Goal: Transaction & Acquisition: Obtain resource

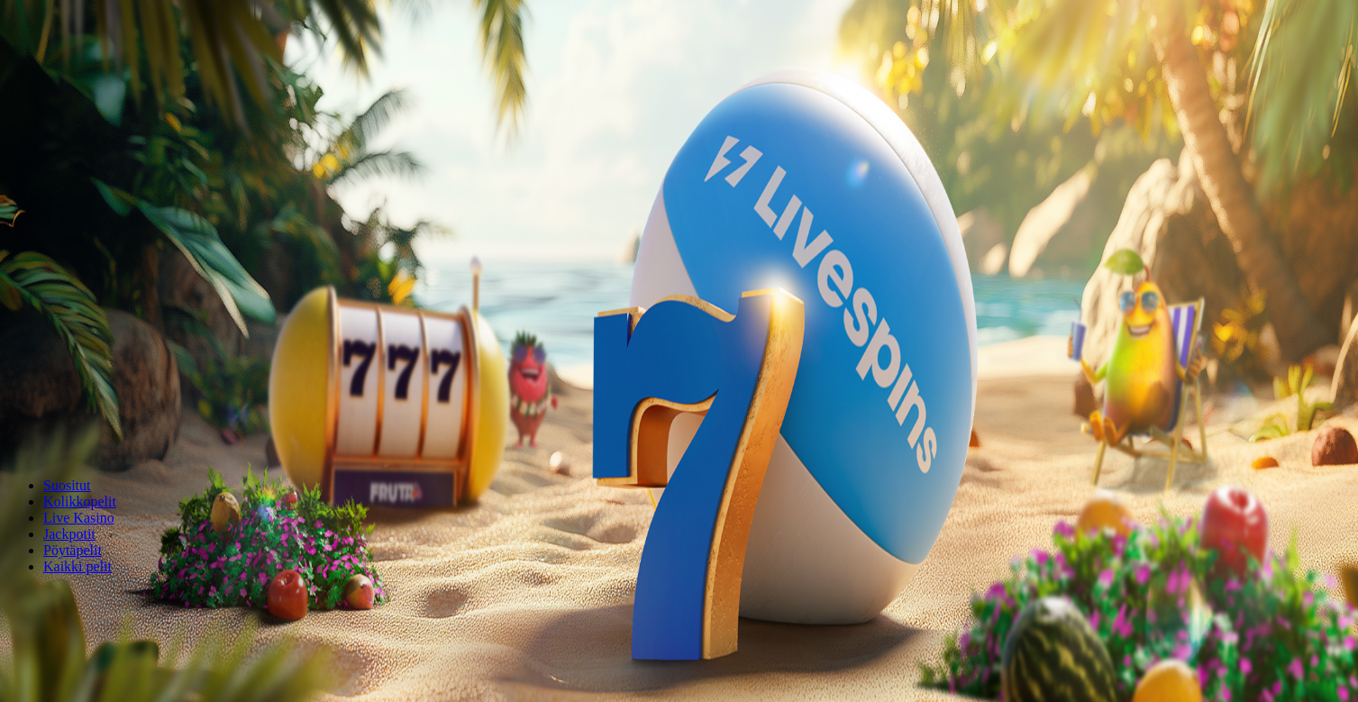
click at [135, 378] on input "***" at bounding box center [71, 387] width 128 height 18
type input "*"
type input "**"
click at [95, 431] on span "Talleta ja pelaa" at bounding box center [54, 438] width 80 height 14
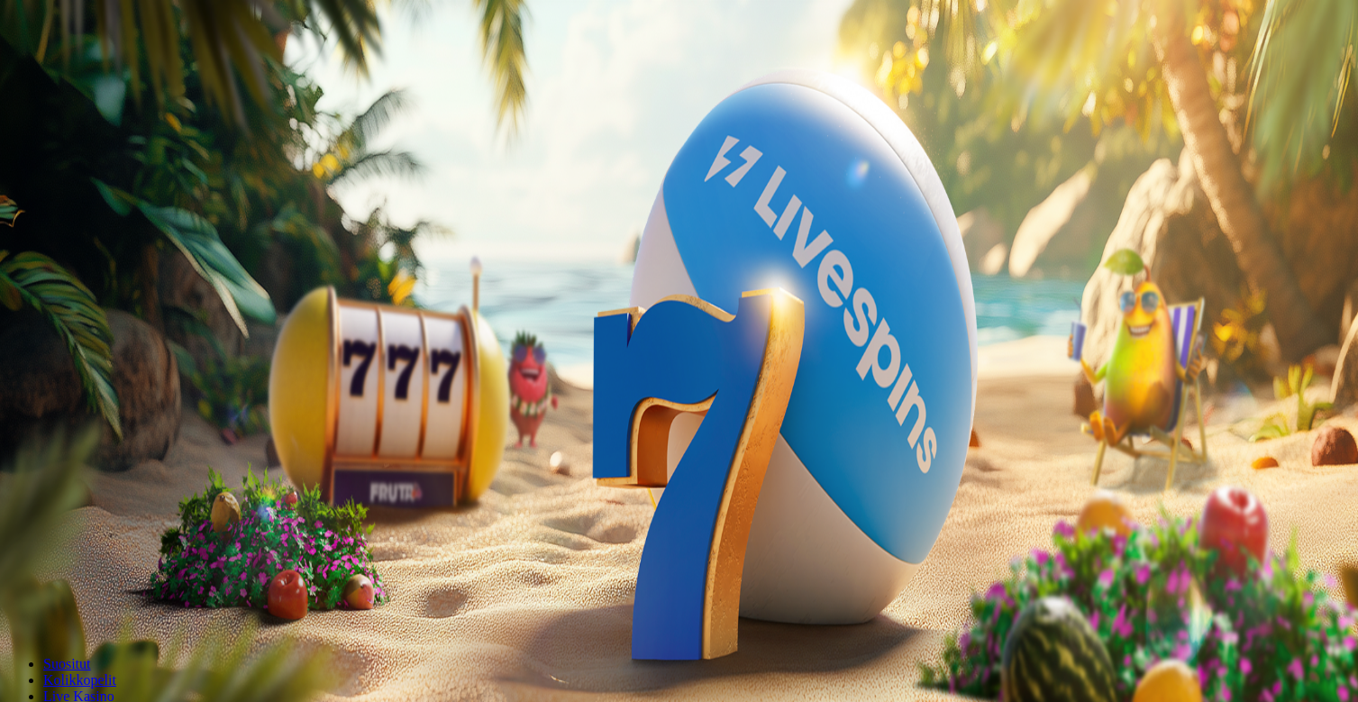
click at [93, 297] on span "Palkkiot" at bounding box center [71, 291] width 42 height 14
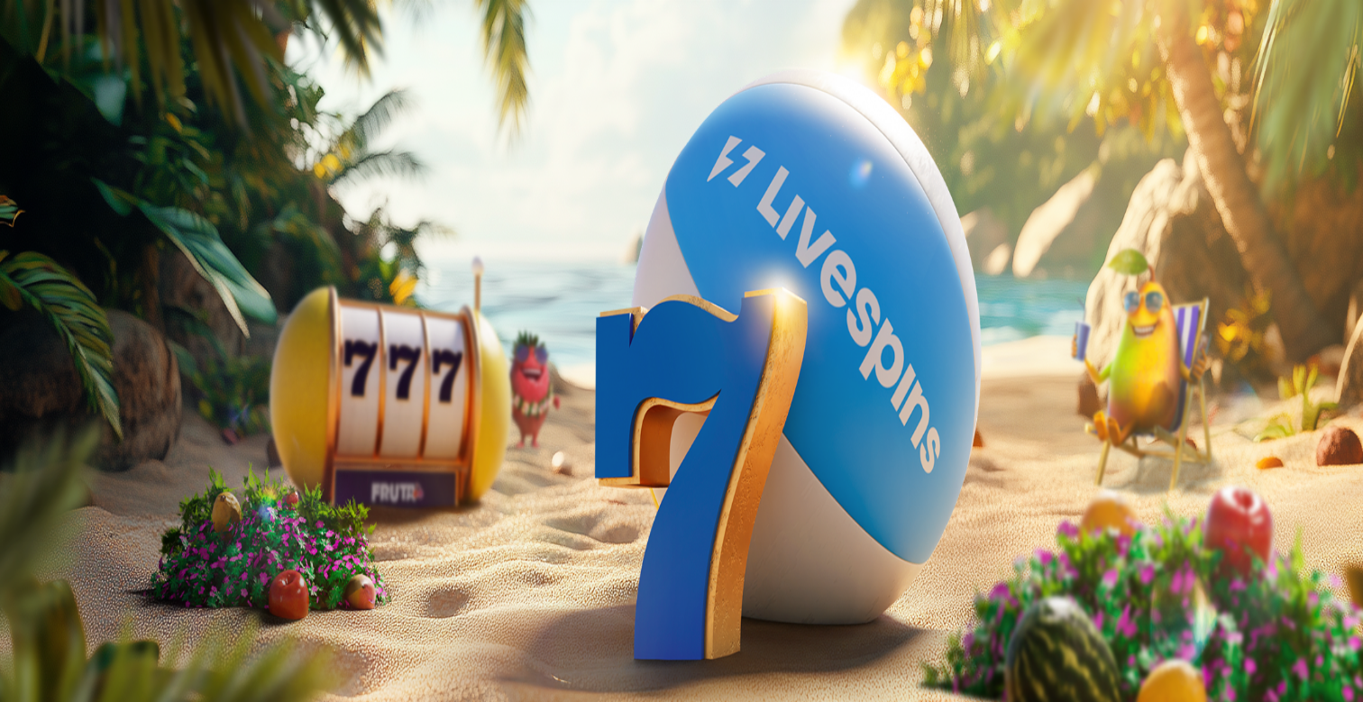
click at [135, 457] on input "**********" at bounding box center [71, 466] width 128 height 18
type input "**********"
type input "*********"
click at [224, 613] on div "Selainviestit" at bounding box center [681, 631] width 1348 height 37
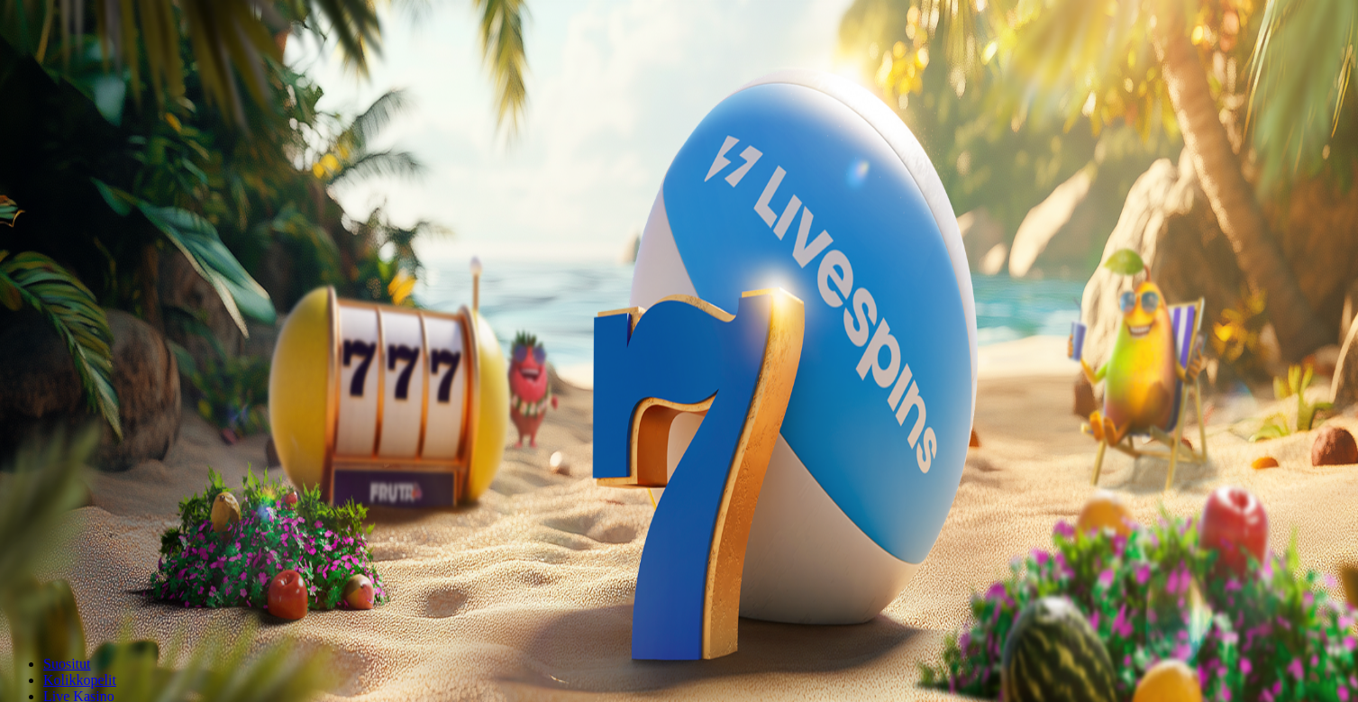
click at [93, 297] on span "Palkkiot" at bounding box center [71, 291] width 42 height 14
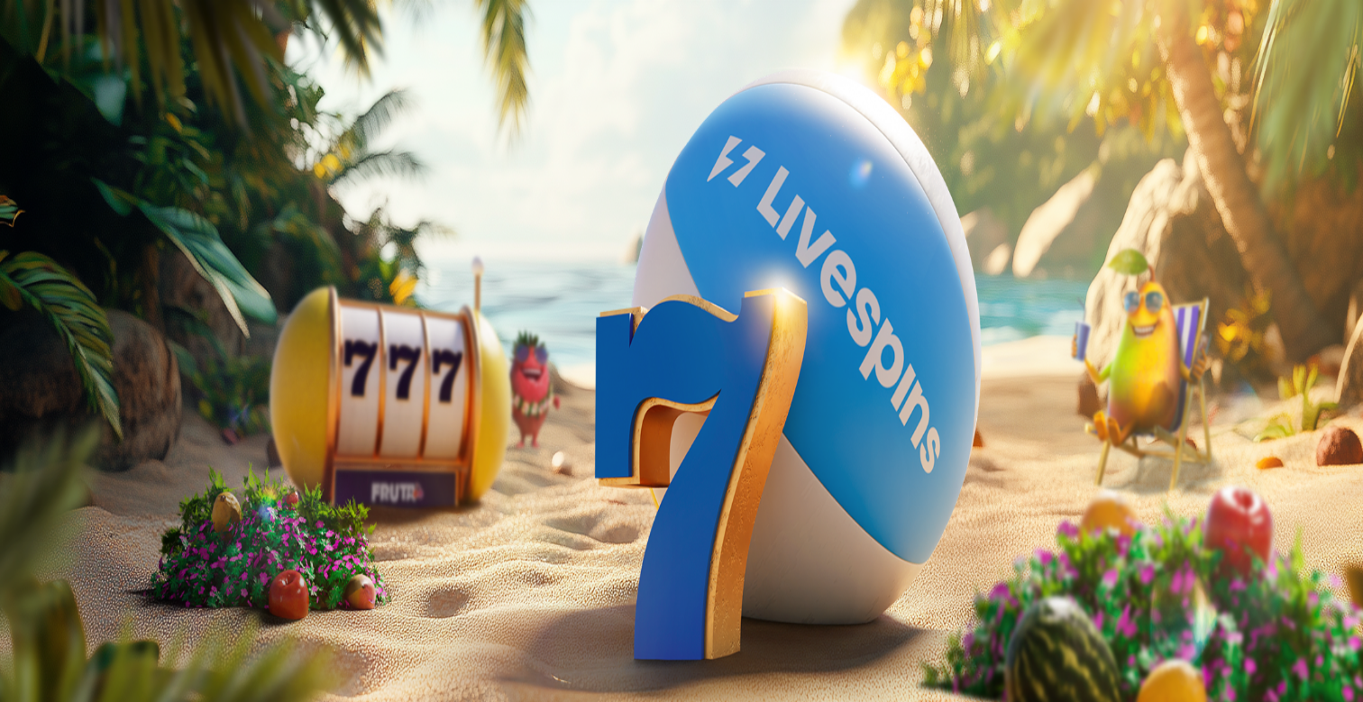
click at [87, 653] on button at bounding box center [79, 655] width 14 height 5
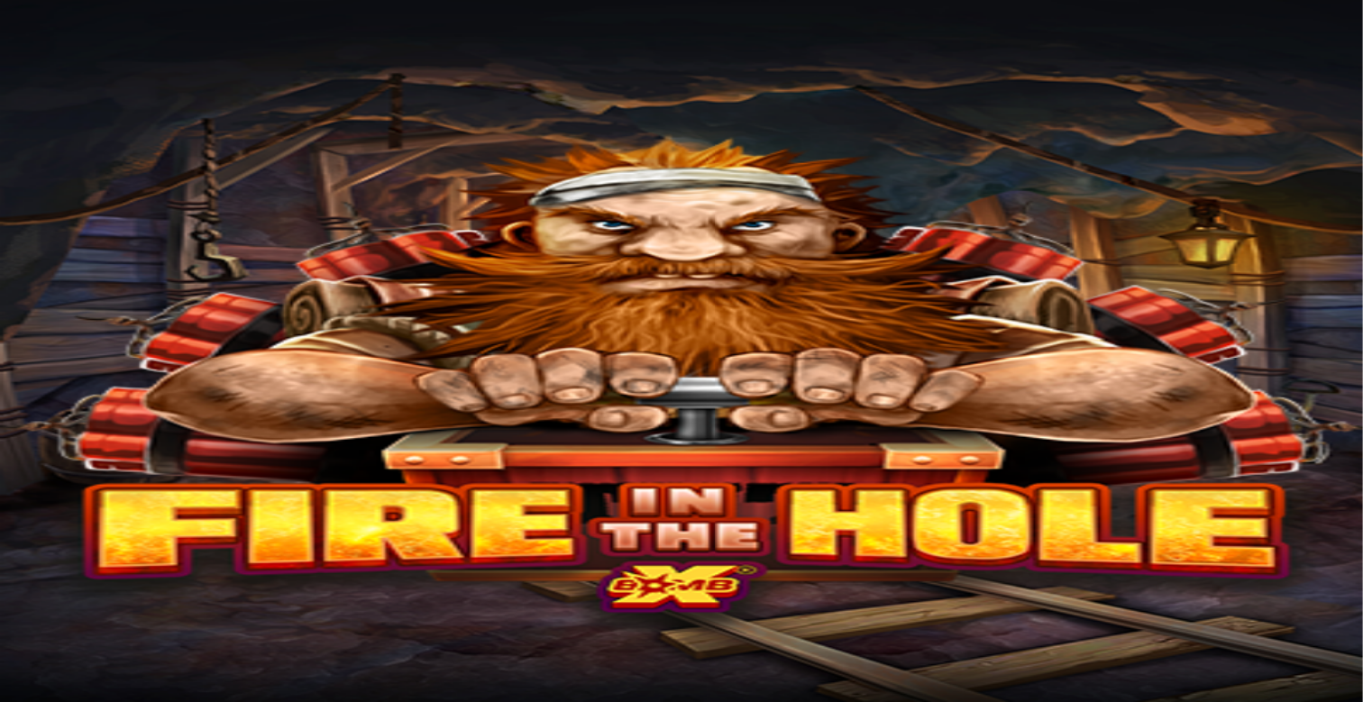
click at [93, 297] on span "Palkkiot" at bounding box center [71, 291] width 42 height 14
click at [104, 315] on span "Tarjoukset" at bounding box center [73, 307] width 60 height 15
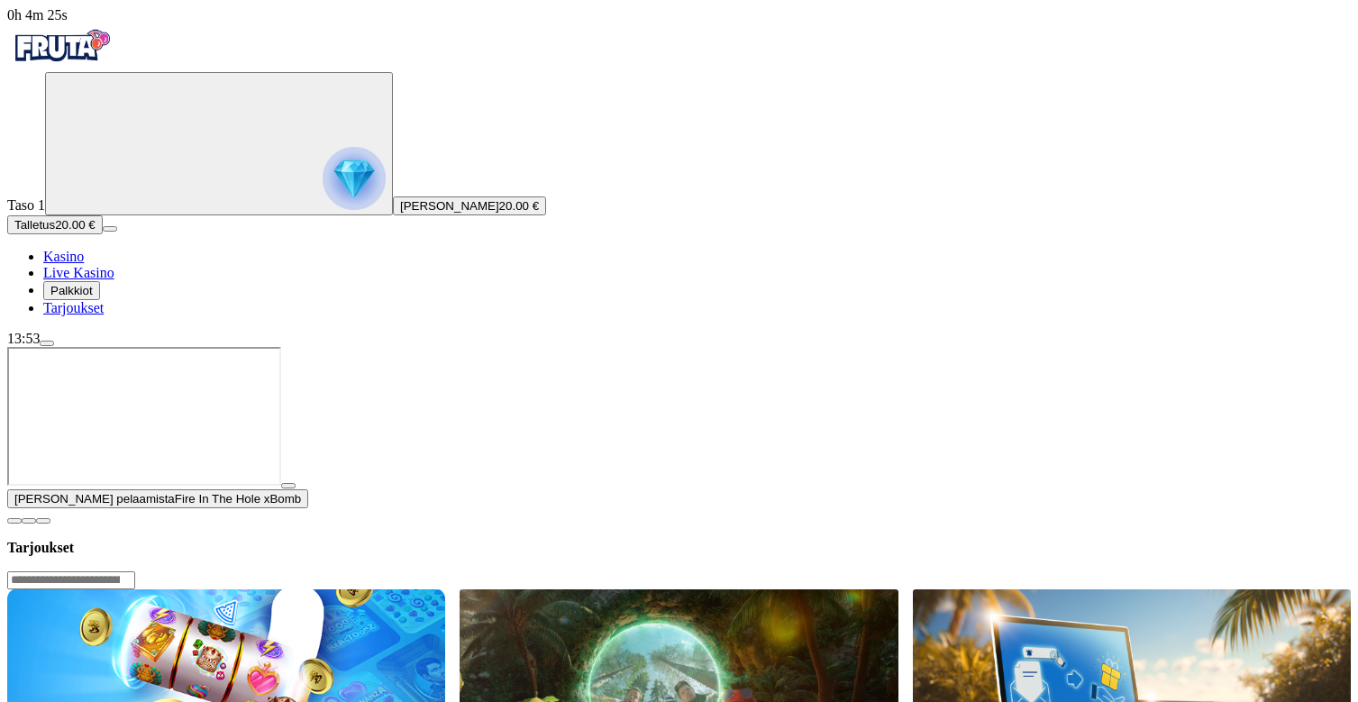
click at [14, 521] on span "close icon" at bounding box center [14, 521] width 0 height 0
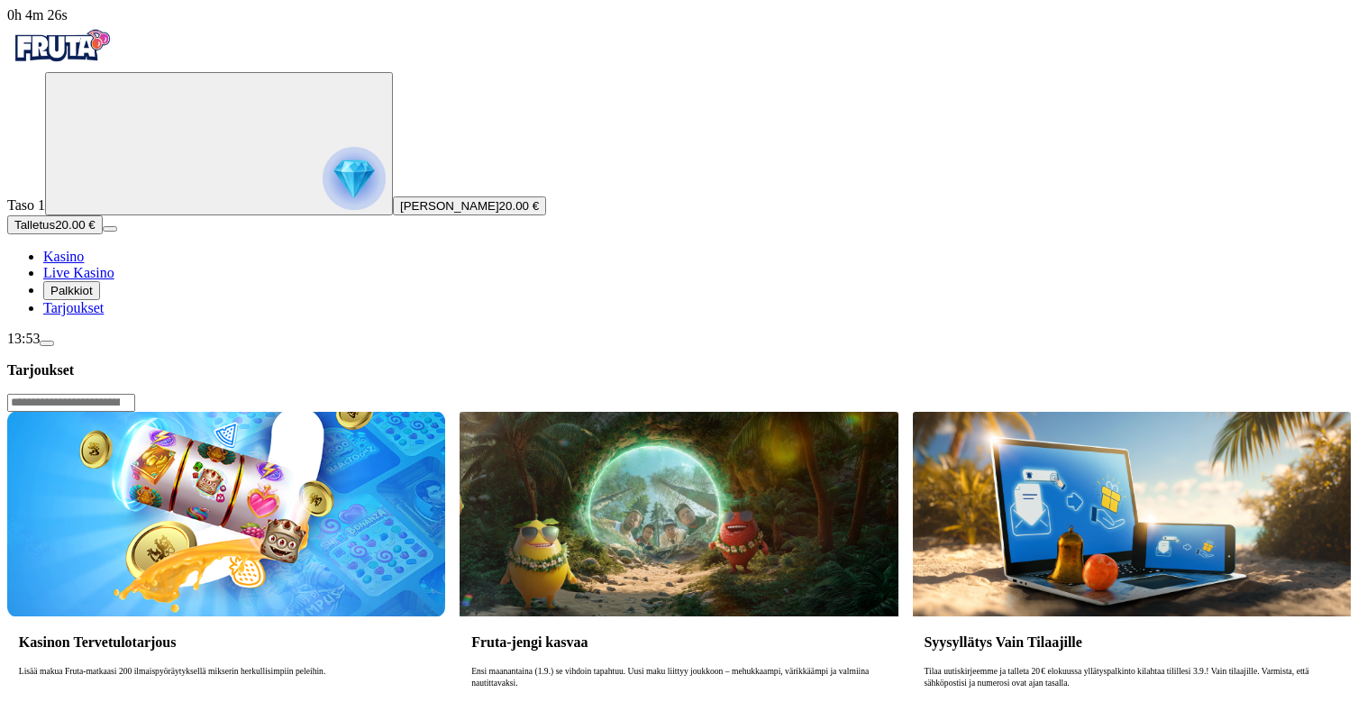
click at [499, 213] on span "20.00 €" at bounding box center [519, 206] width 40 height 14
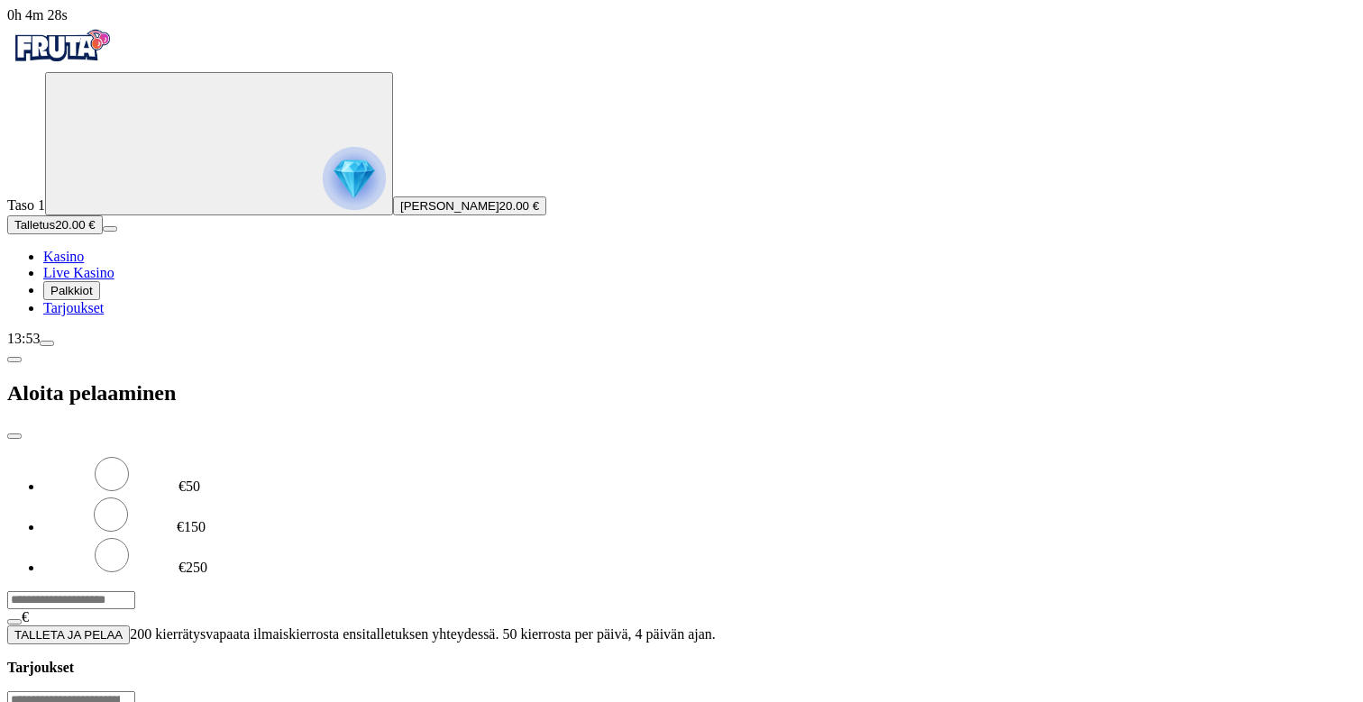
click at [14, 436] on span "close icon" at bounding box center [14, 436] width 0 height 0
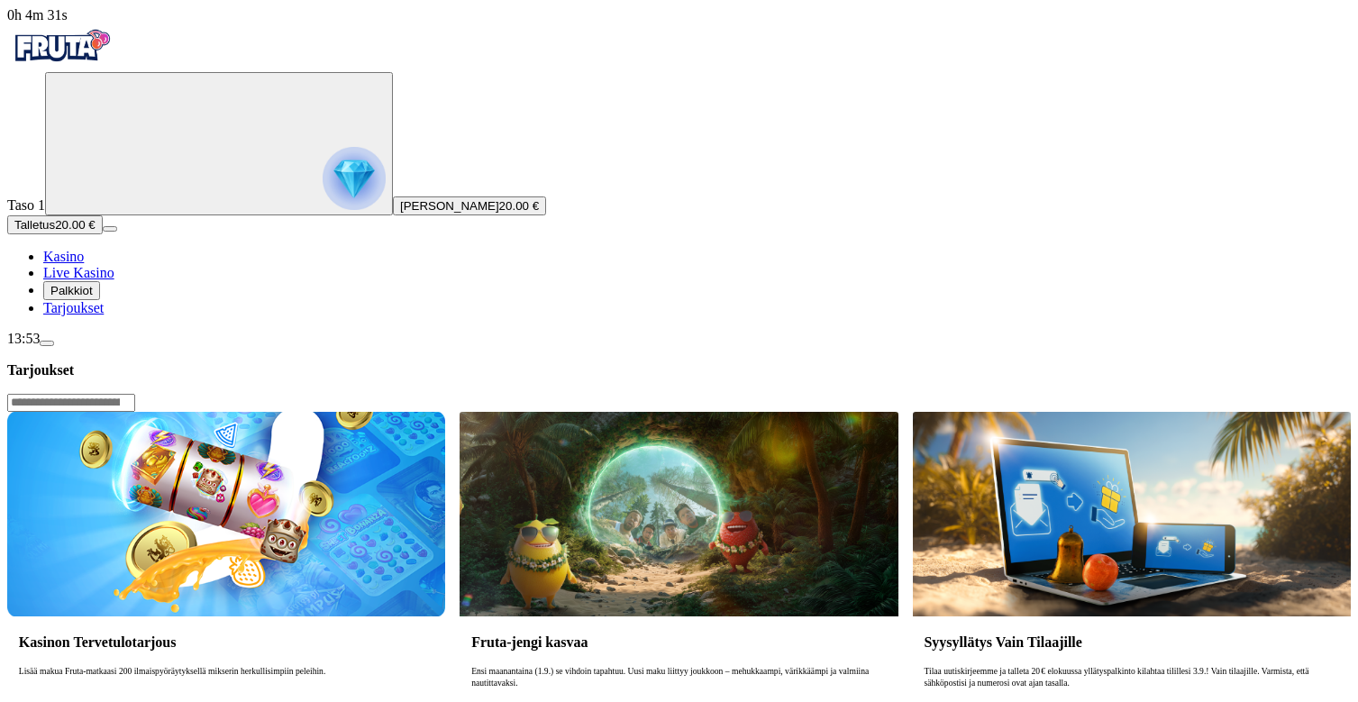
click at [84, 264] on span "Kasino" at bounding box center [63, 256] width 41 height 15
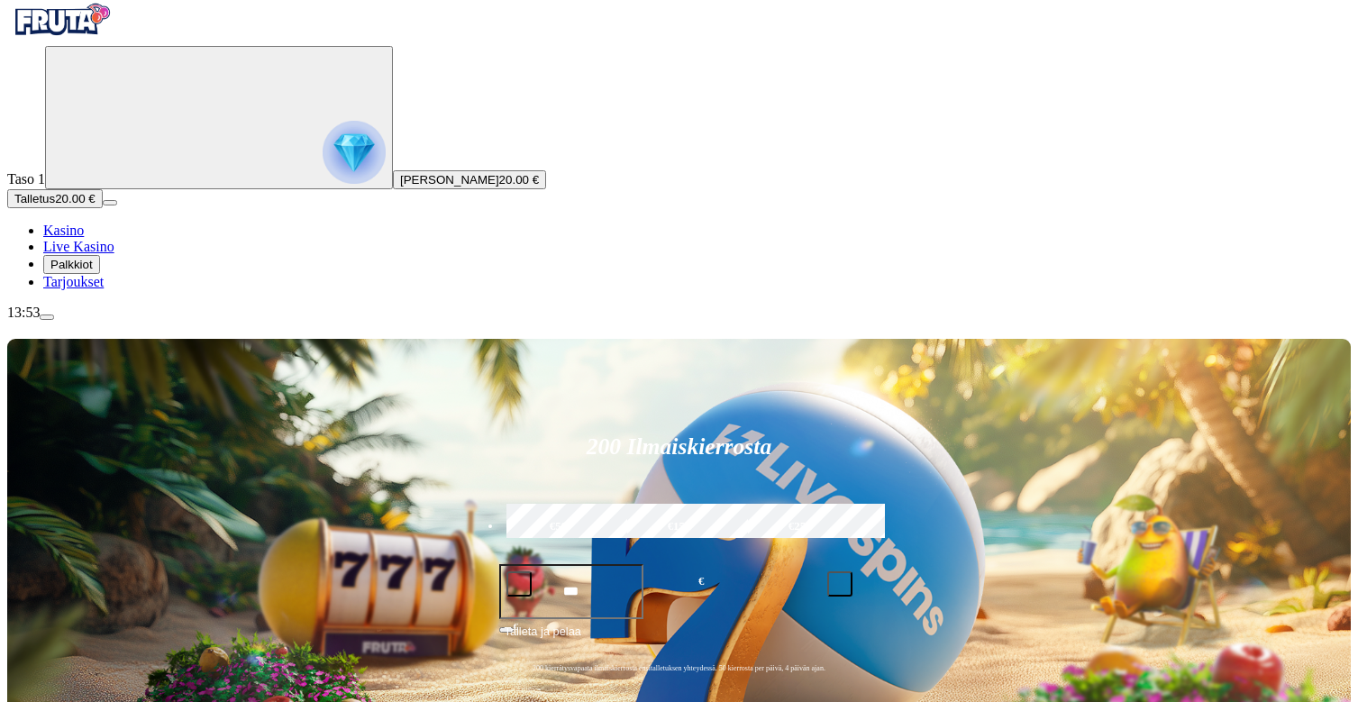
scroll to position [27, 0]
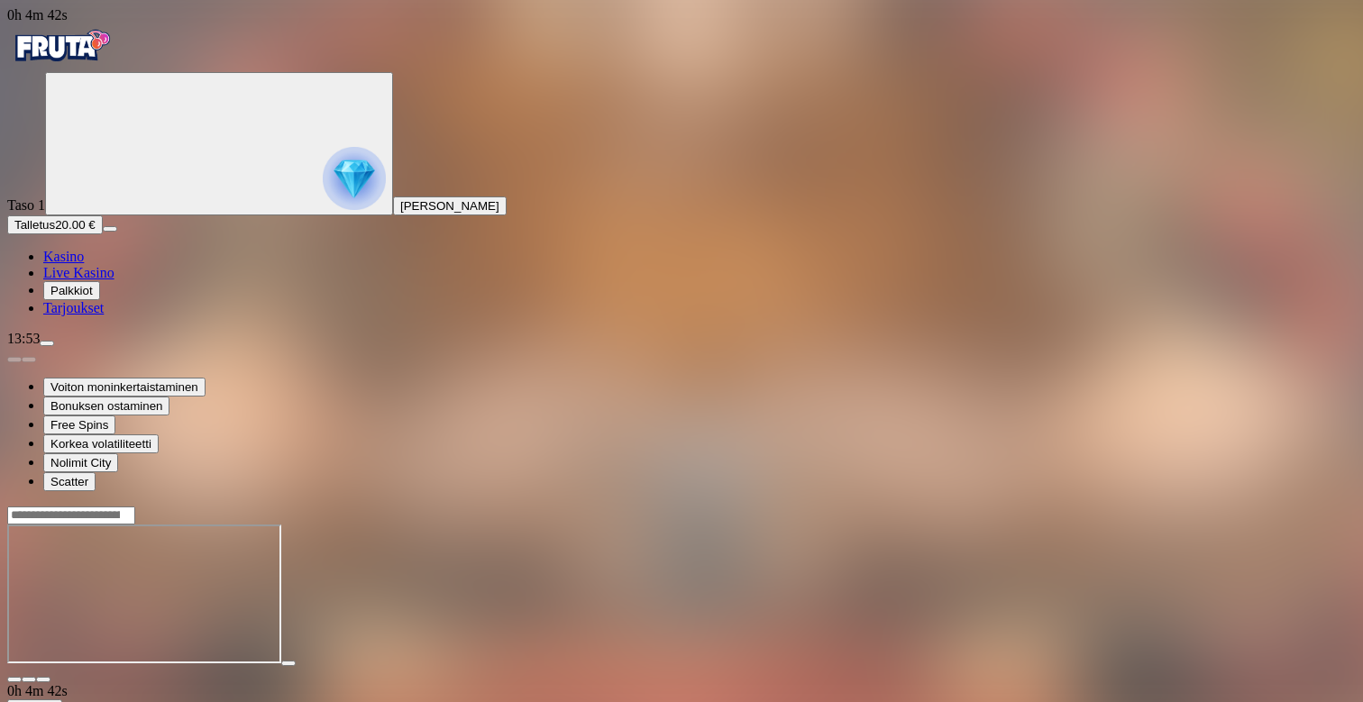
click at [83, 264] on span "Kasino" at bounding box center [63, 256] width 41 height 15
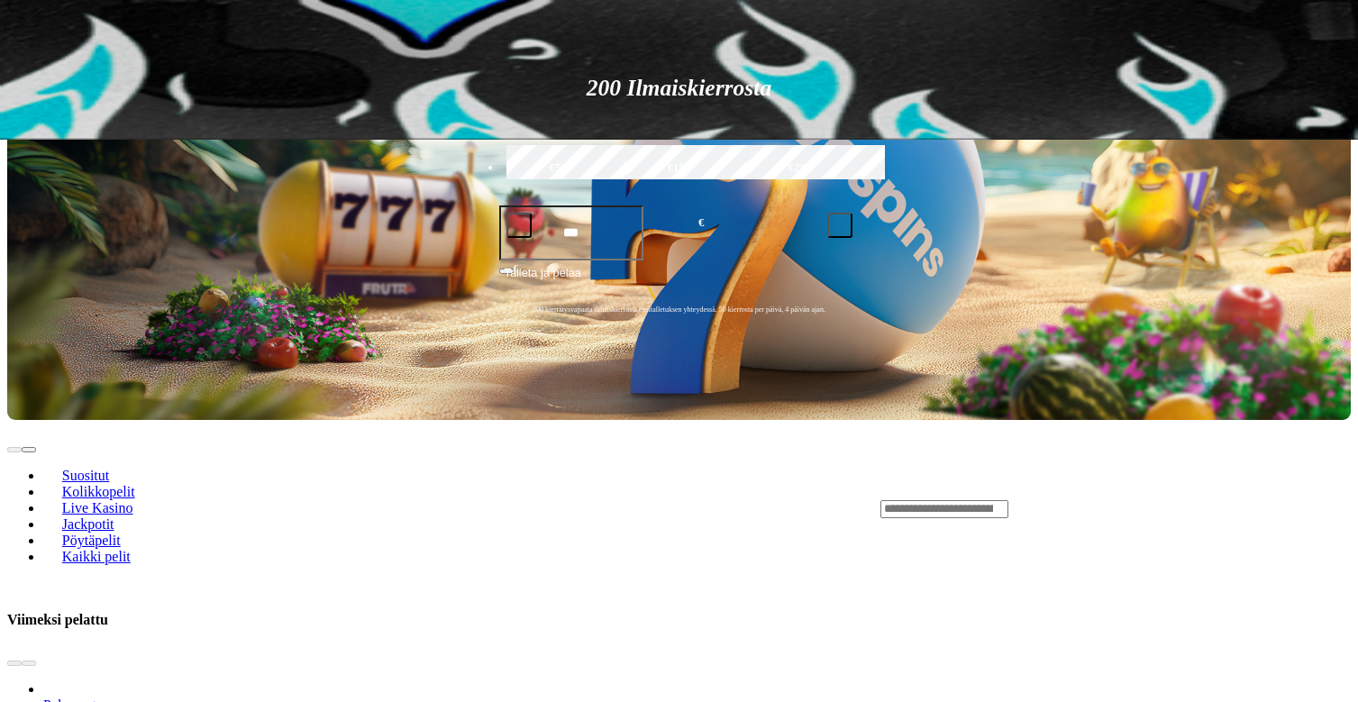
scroll to position [530, 0]
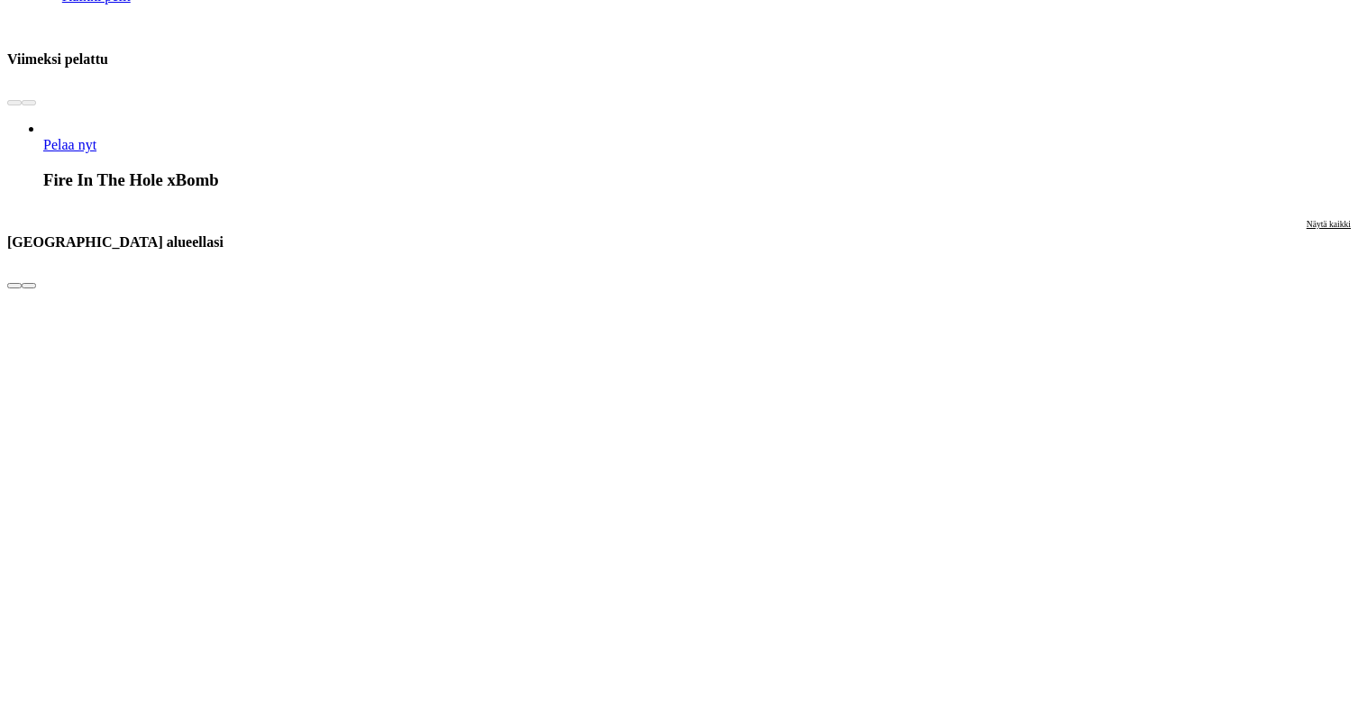
scroll to position [1167, 0]
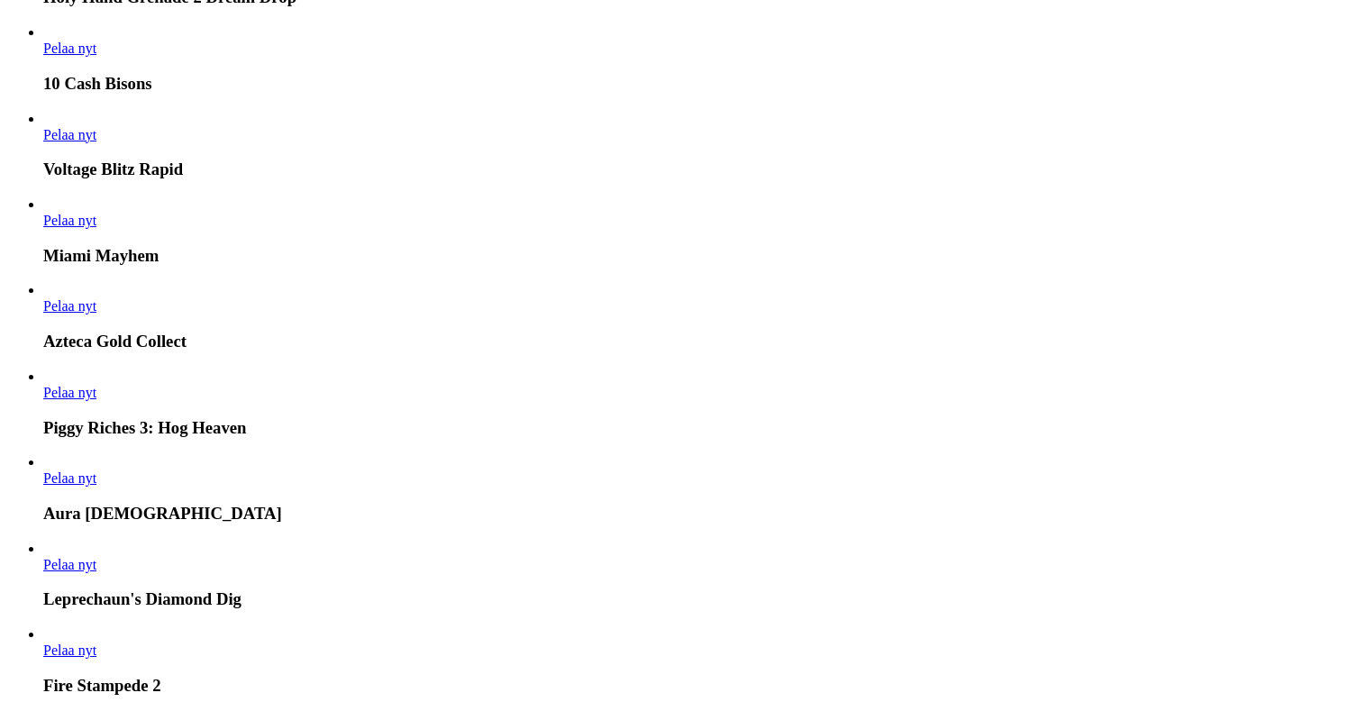
scroll to position [2492, 0]
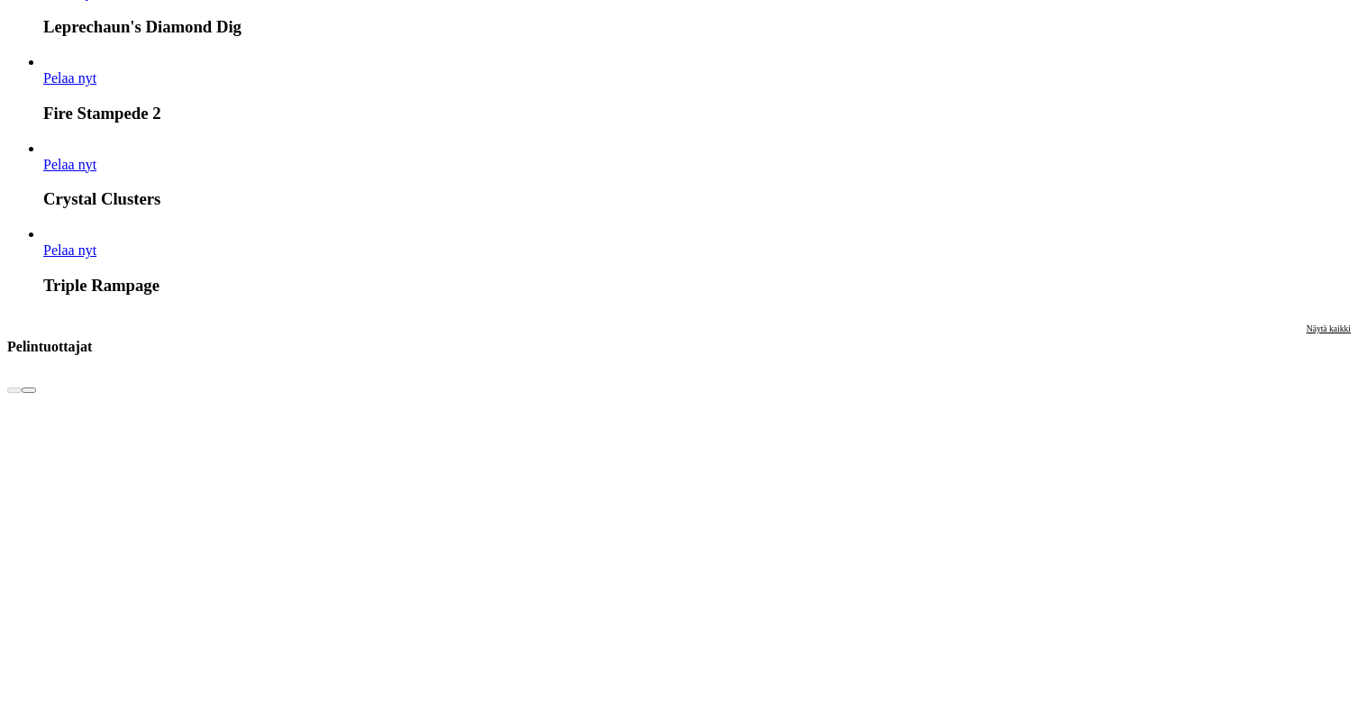
scroll to position [3108, 0]
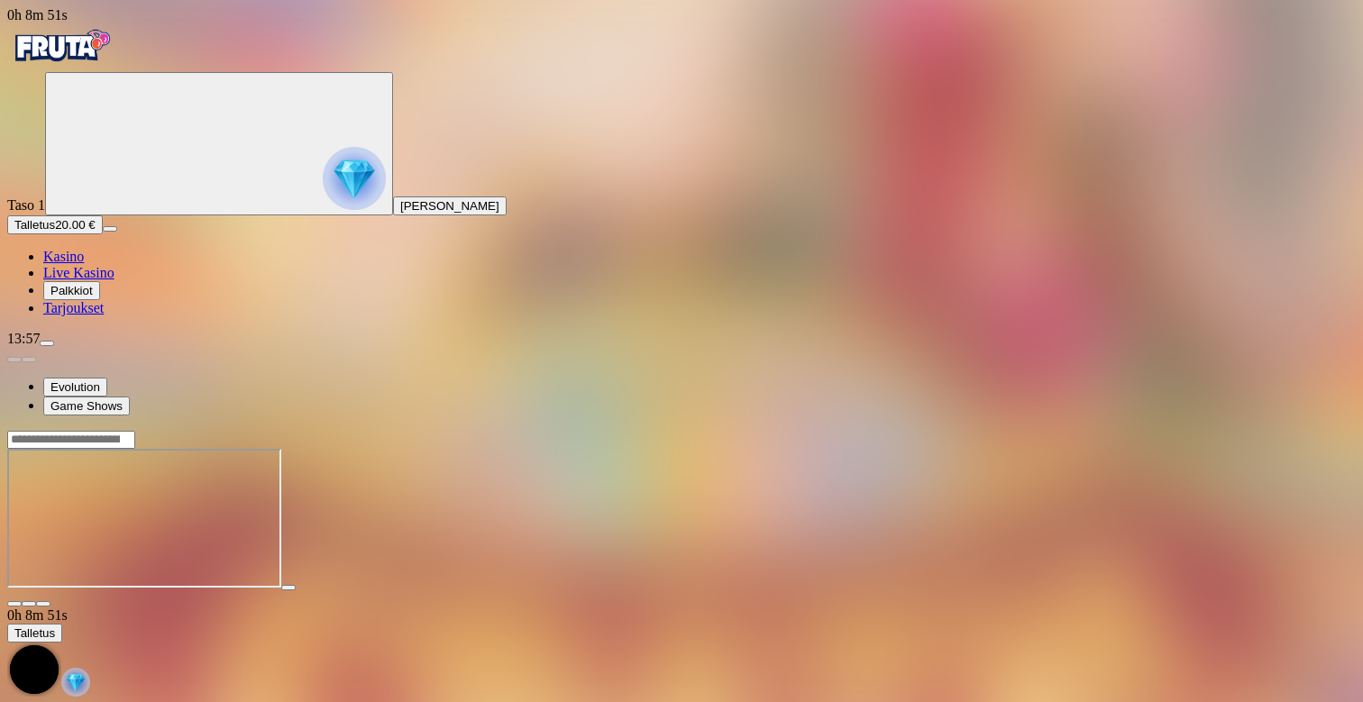
click at [104, 315] on span "Tarjoukset" at bounding box center [73, 307] width 60 height 15
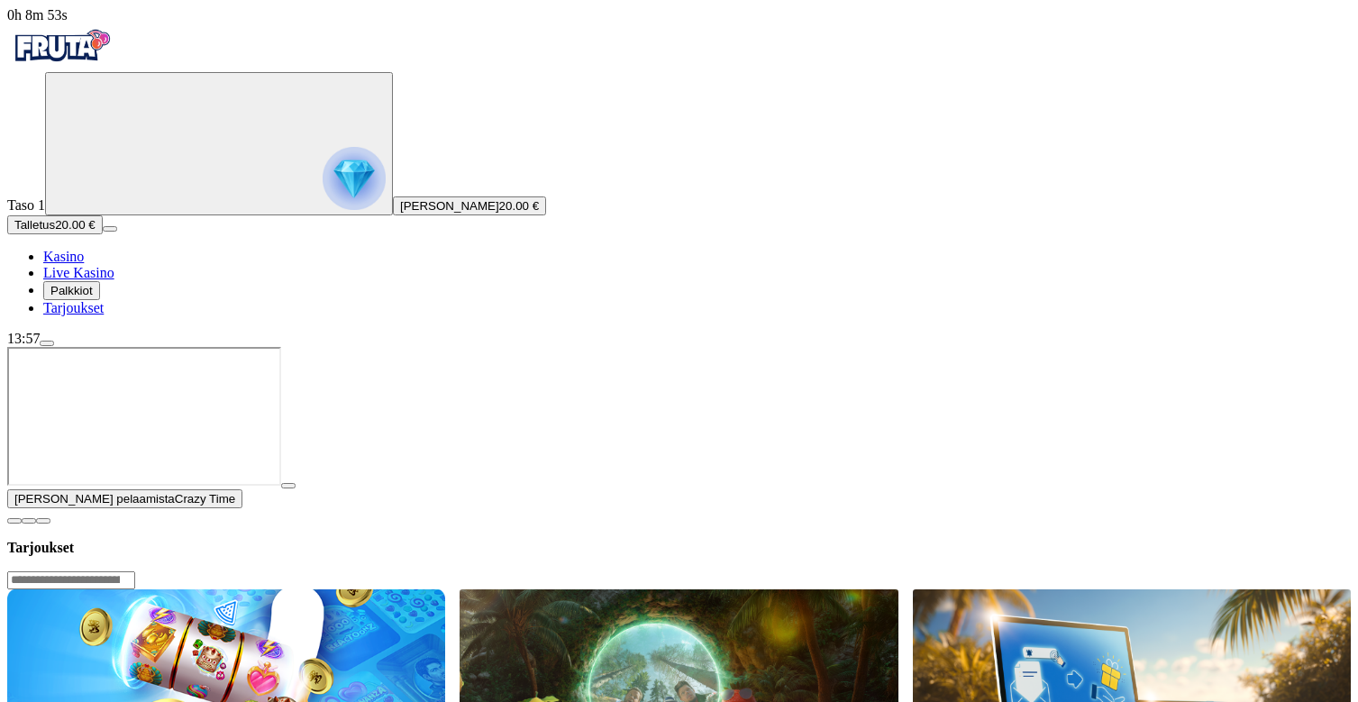
click at [14, 521] on span "close icon" at bounding box center [14, 521] width 0 height 0
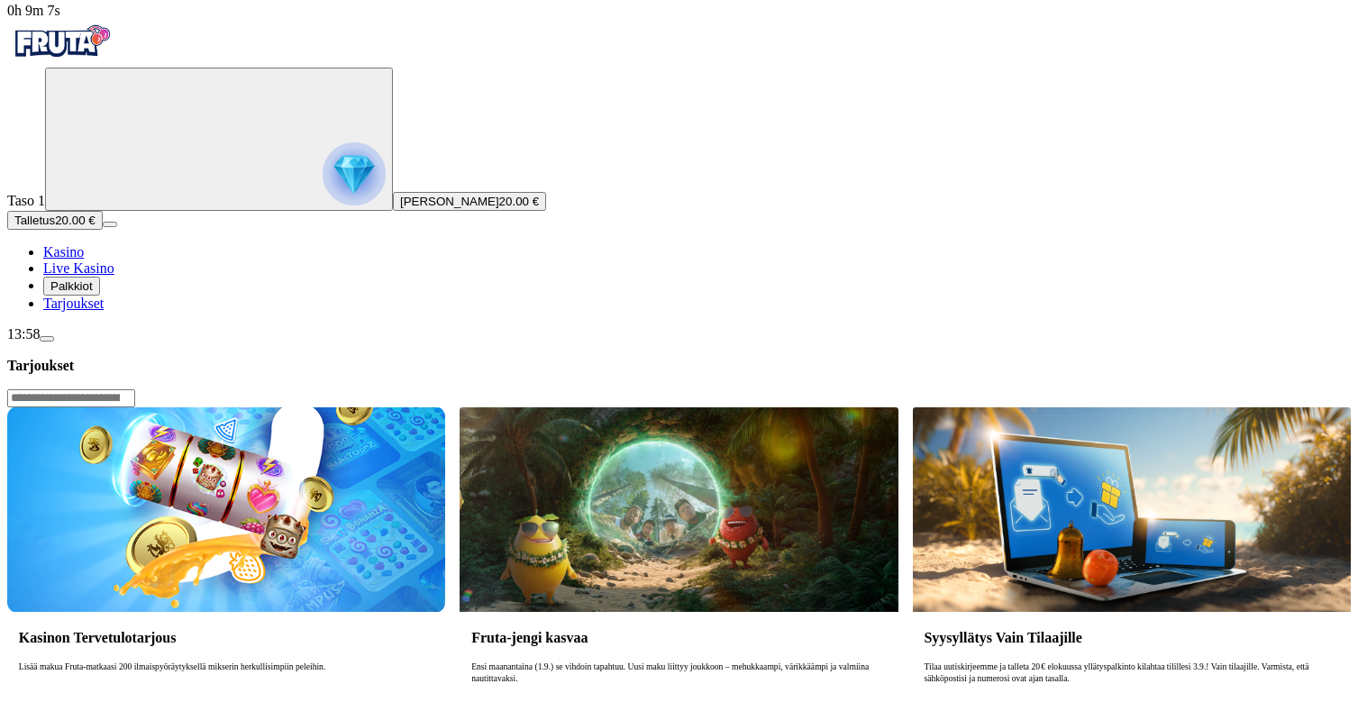
scroll to position [0, 4]
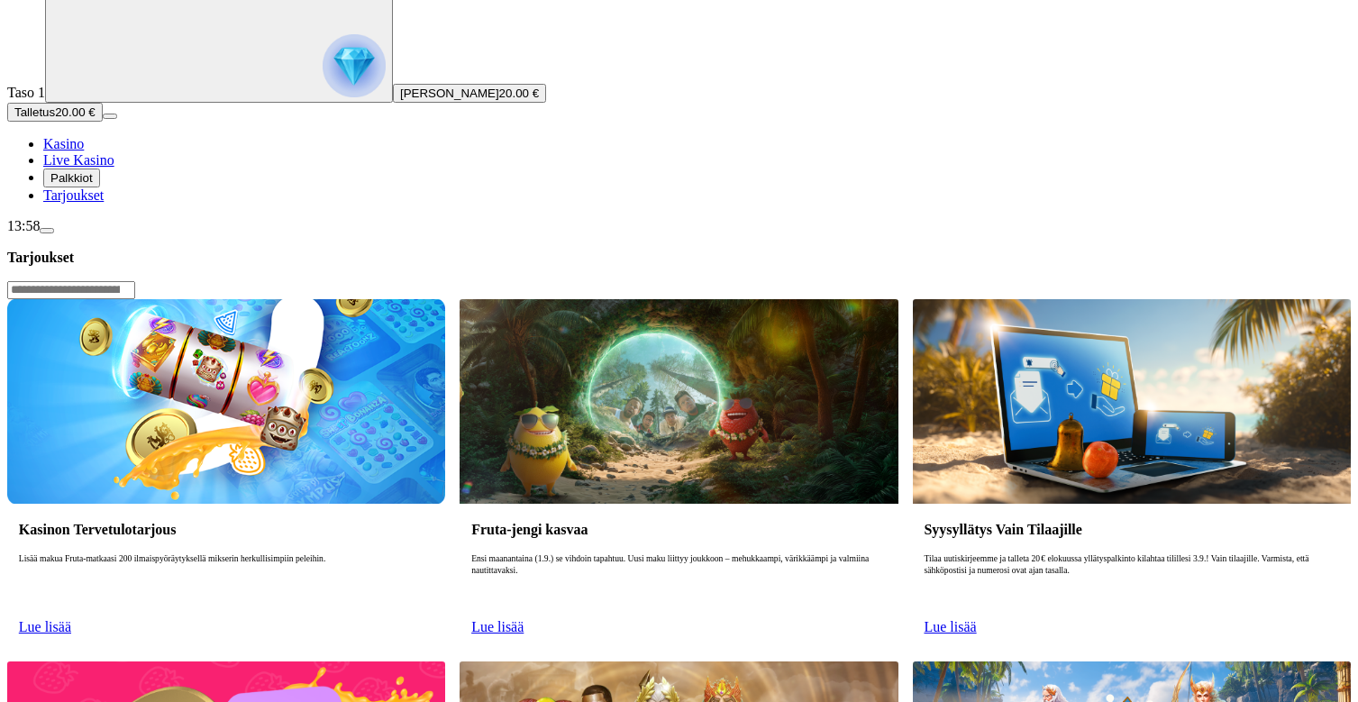
scroll to position [127, 0]
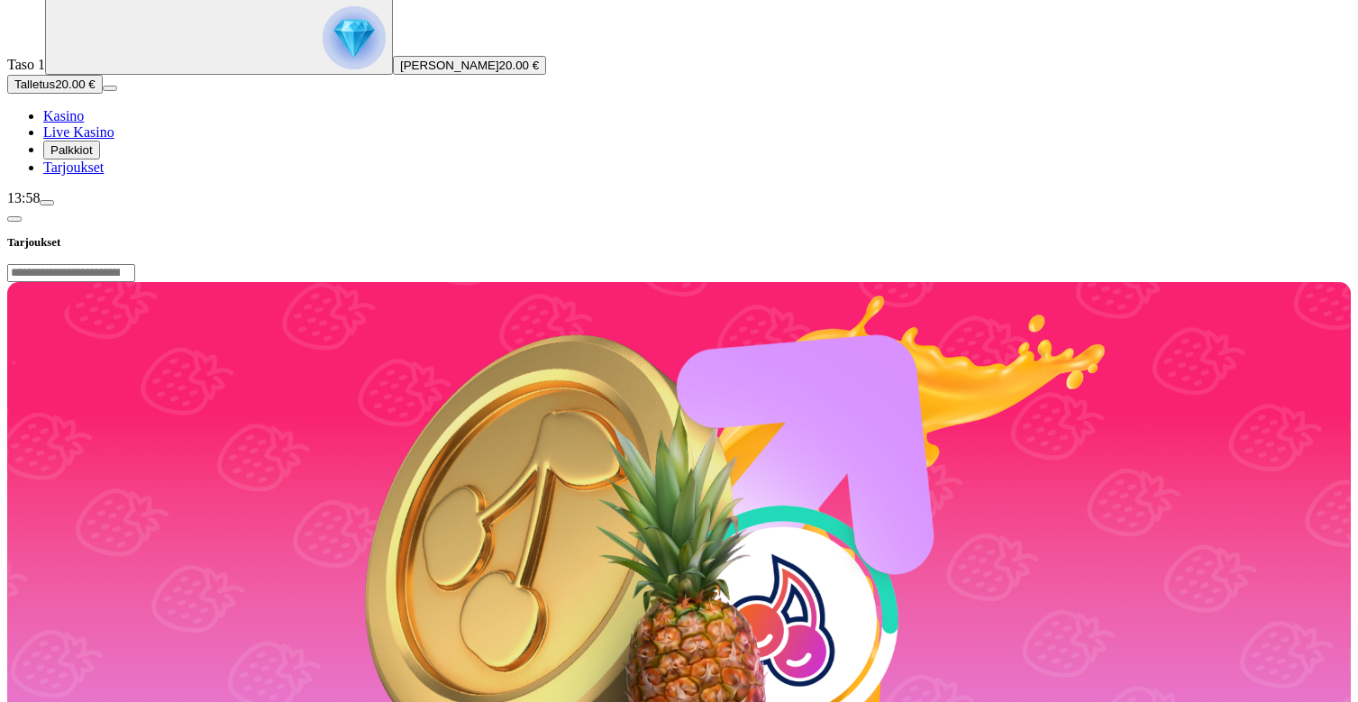
scroll to position [97, 0]
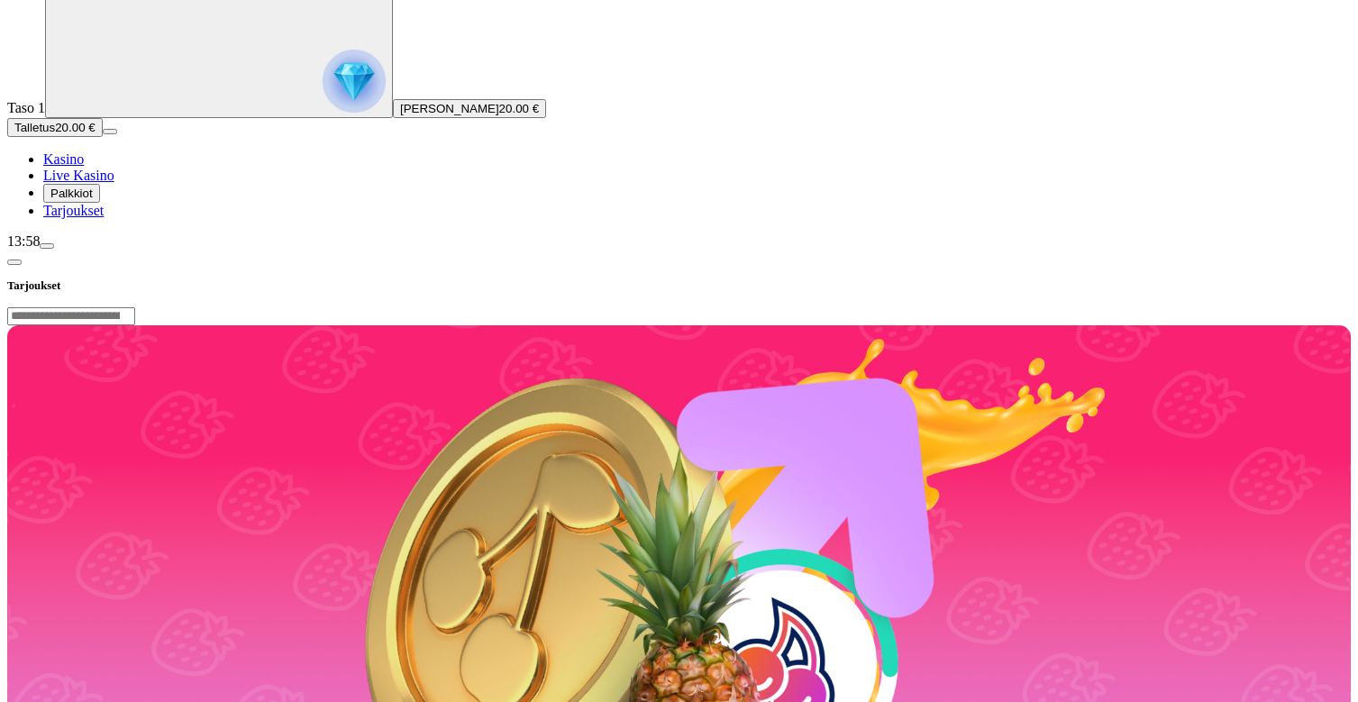
click at [14, 262] on span "chevron-left icon" at bounding box center [14, 262] width 0 height 0
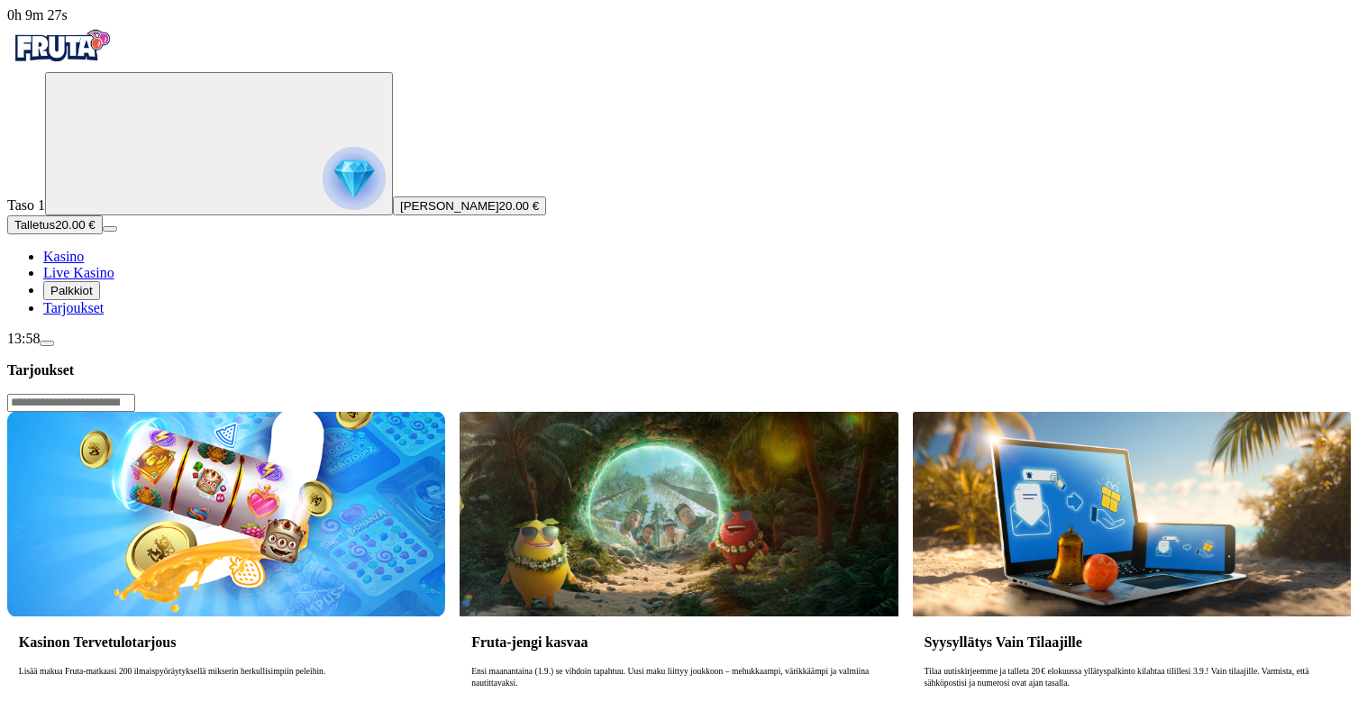
click at [93, 297] on span "Palkkiot" at bounding box center [71, 291] width 42 height 14
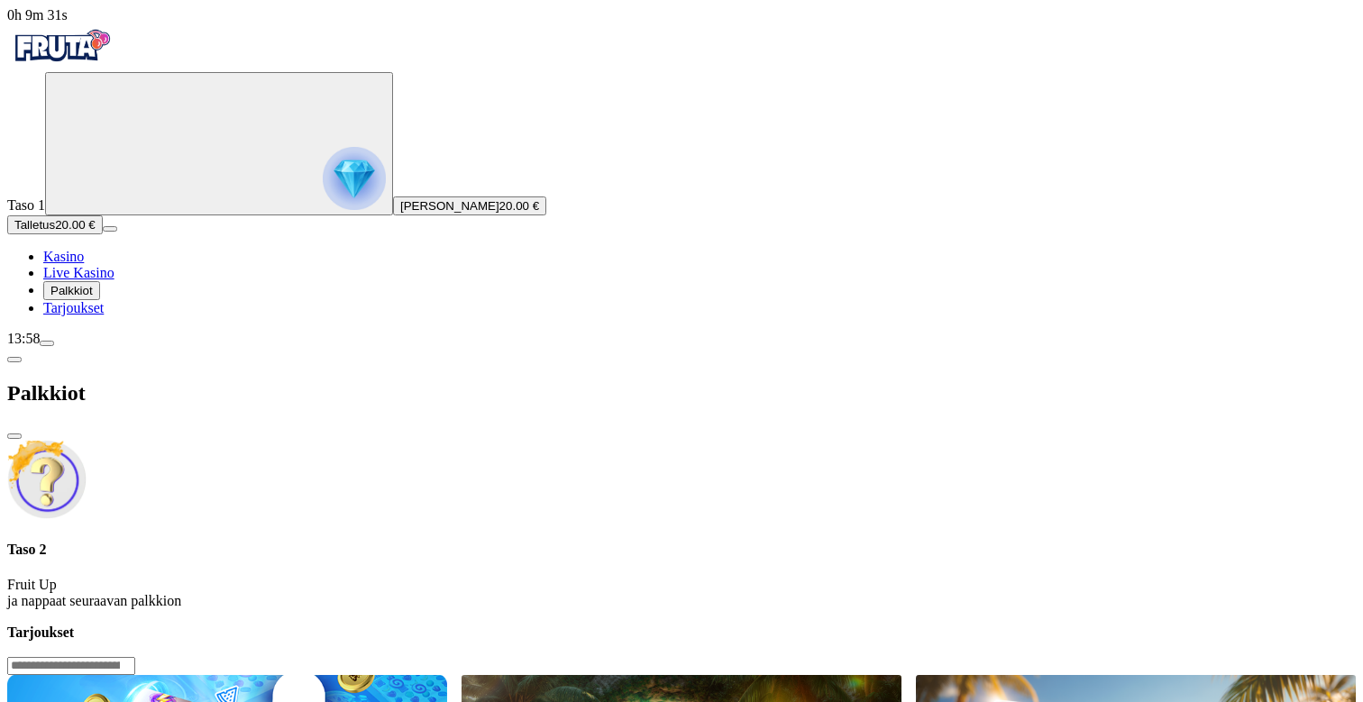
click at [390, 542] on div "Taso 2 Fruit Up ja nappaat seuraavan palkkion" at bounding box center [681, 576] width 1348 height 68
click at [323, 200] on img "Primary" at bounding box center [354, 178] width 63 height 63
click at [14, 360] on span "chevron-left icon" at bounding box center [14, 360] width 0 height 0
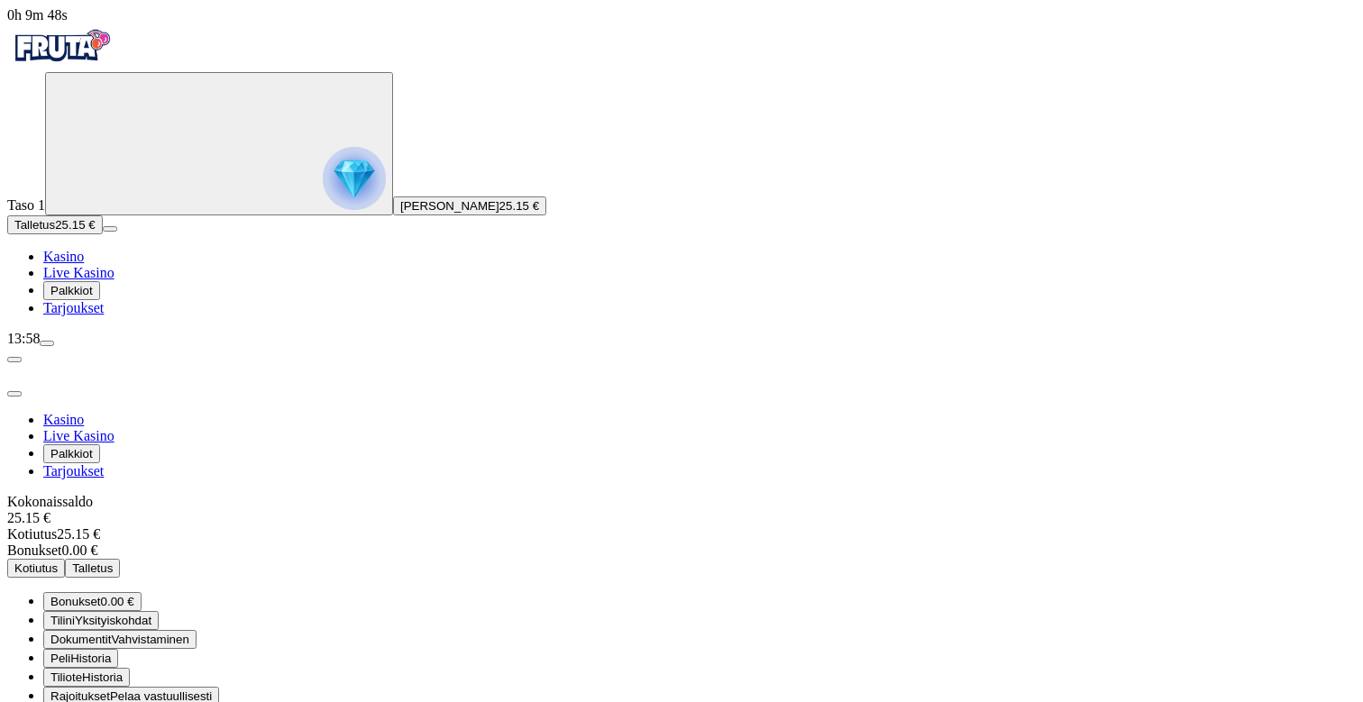
click at [84, 264] on link "Kasino" at bounding box center [63, 256] width 41 height 15
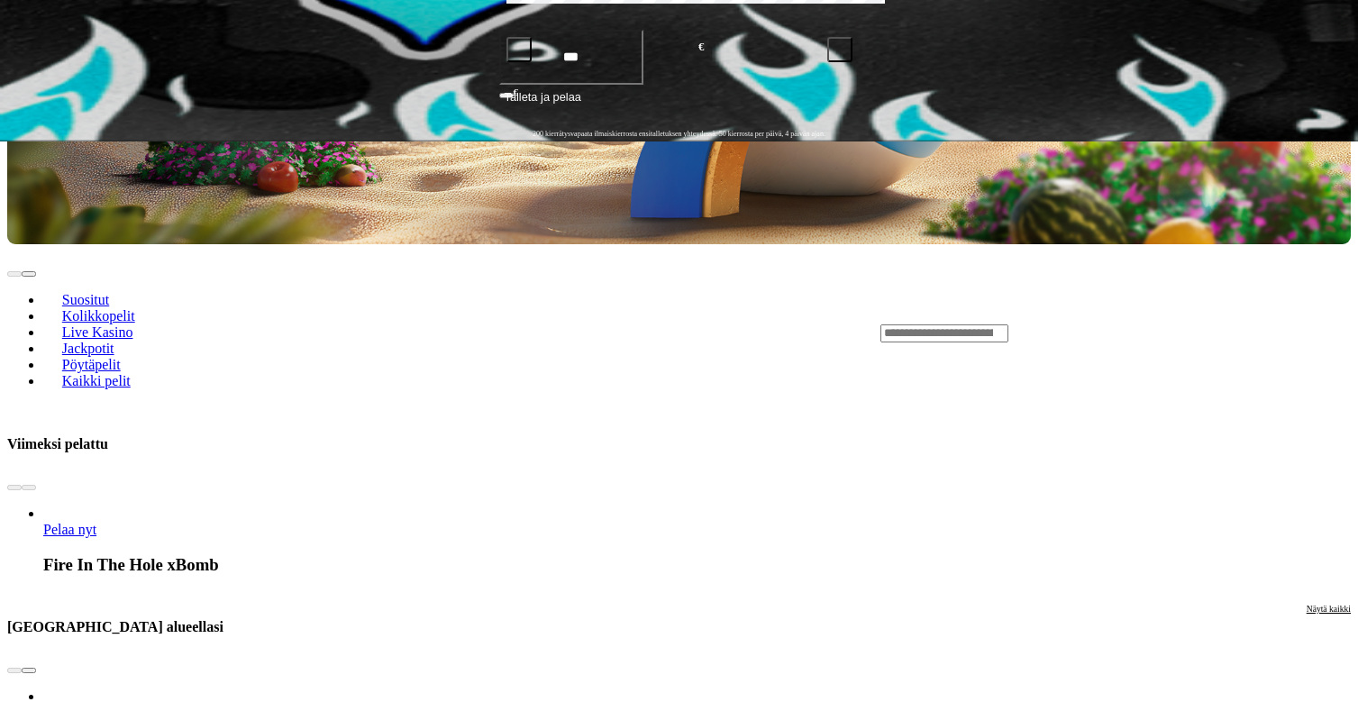
scroll to position [555, 0]
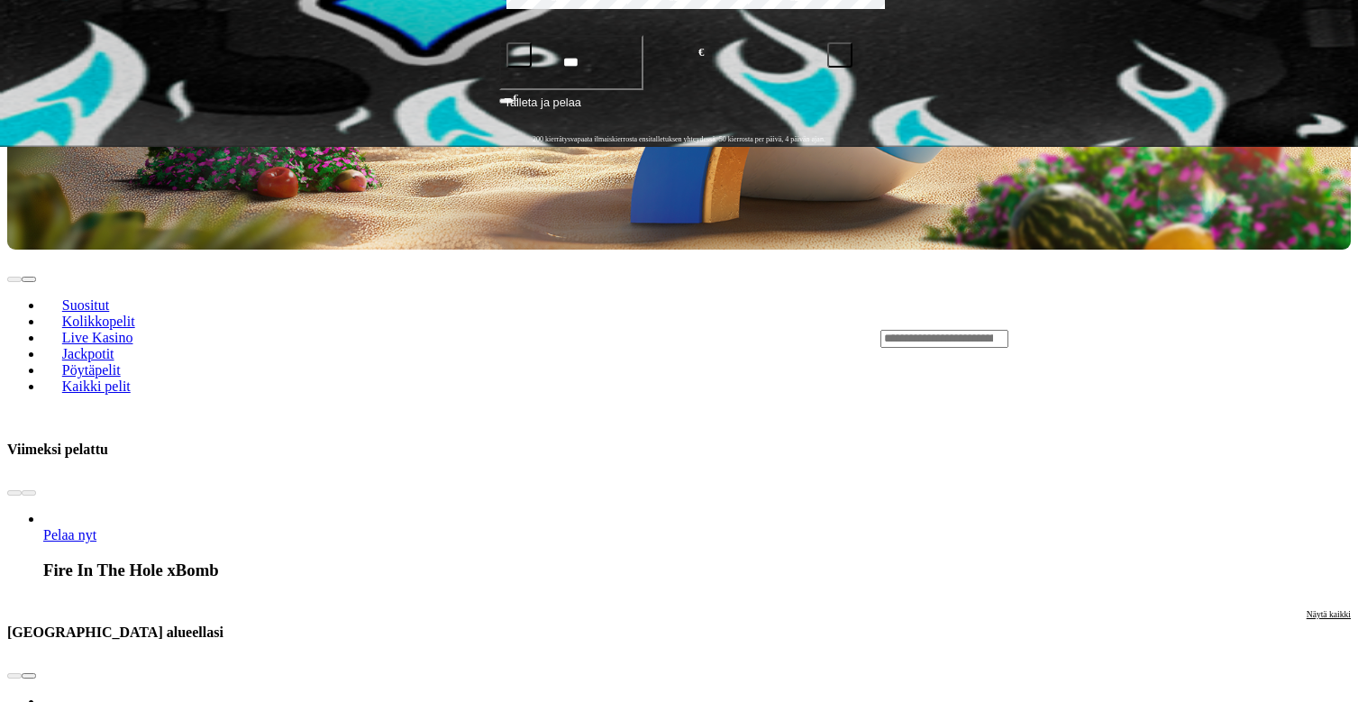
click at [29, 676] on span "chevron-right icon" at bounding box center [29, 676] width 0 height 0
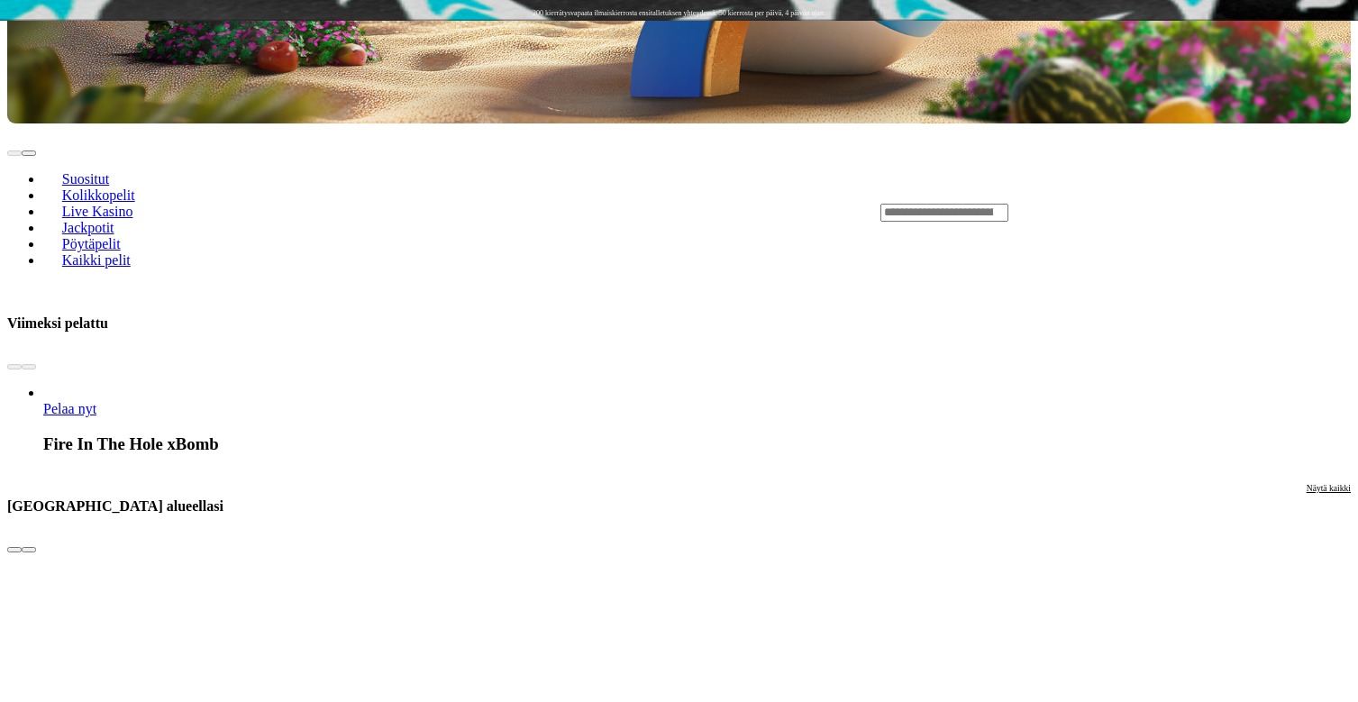
scroll to position [698, 0]
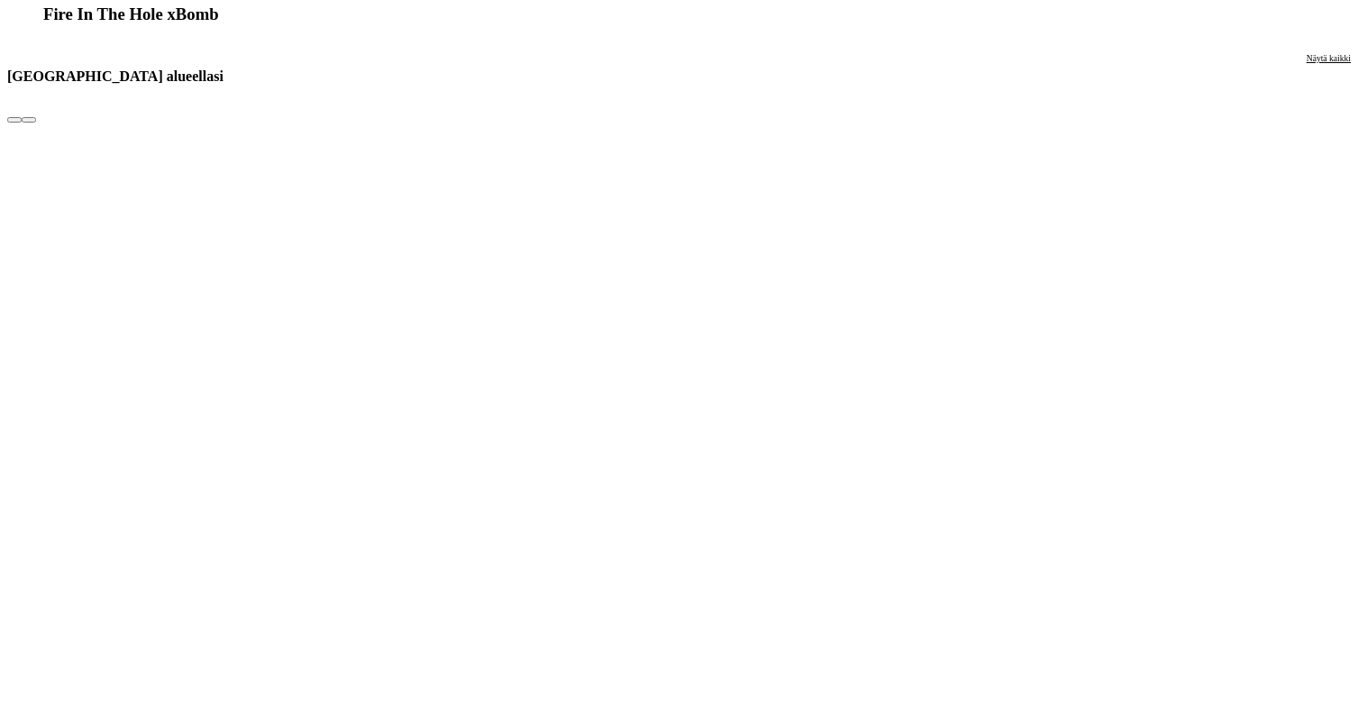
scroll to position [1146, 0]
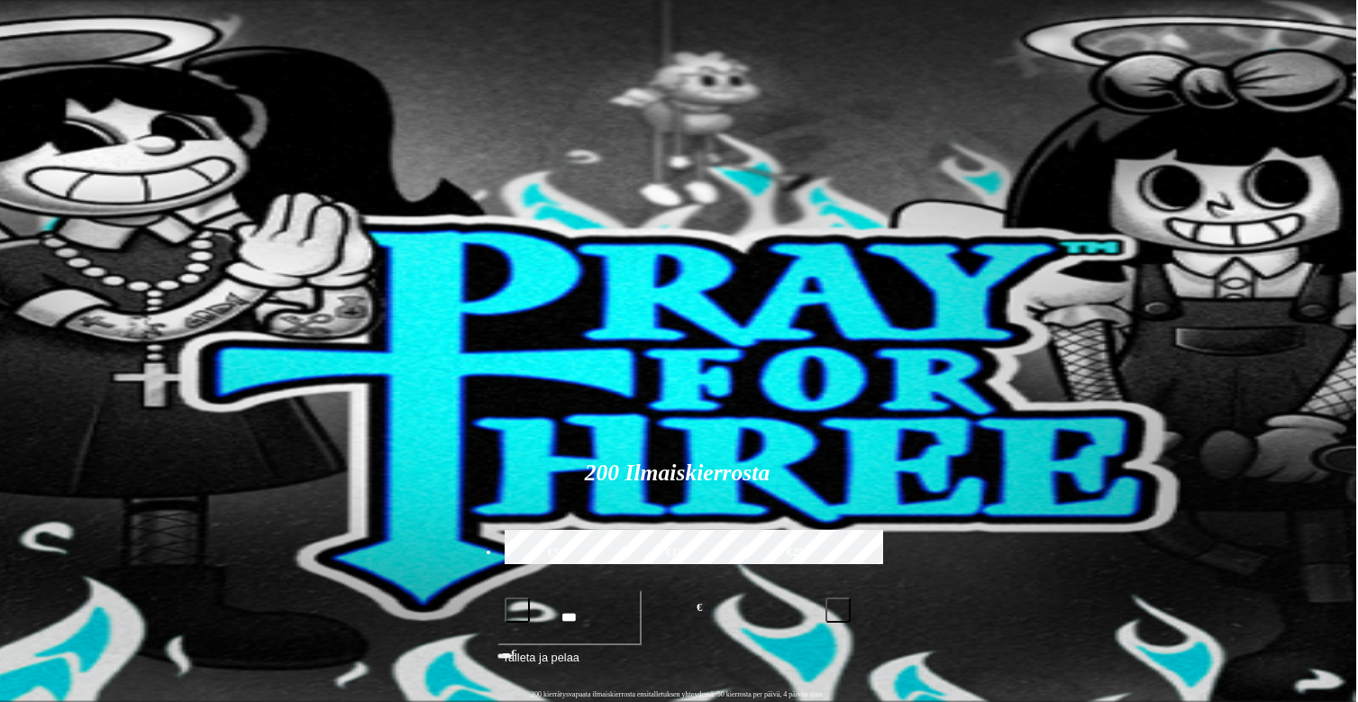
scroll to position [0, 2]
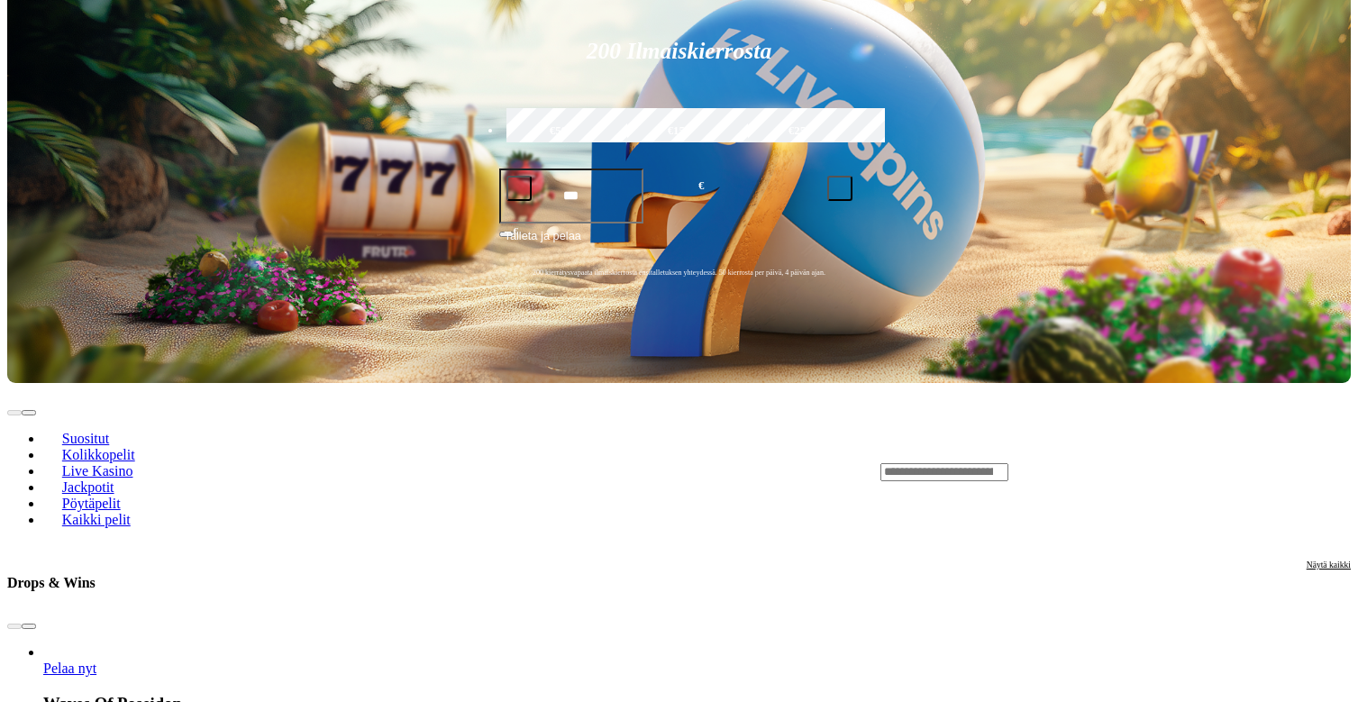
scroll to position [427, 0]
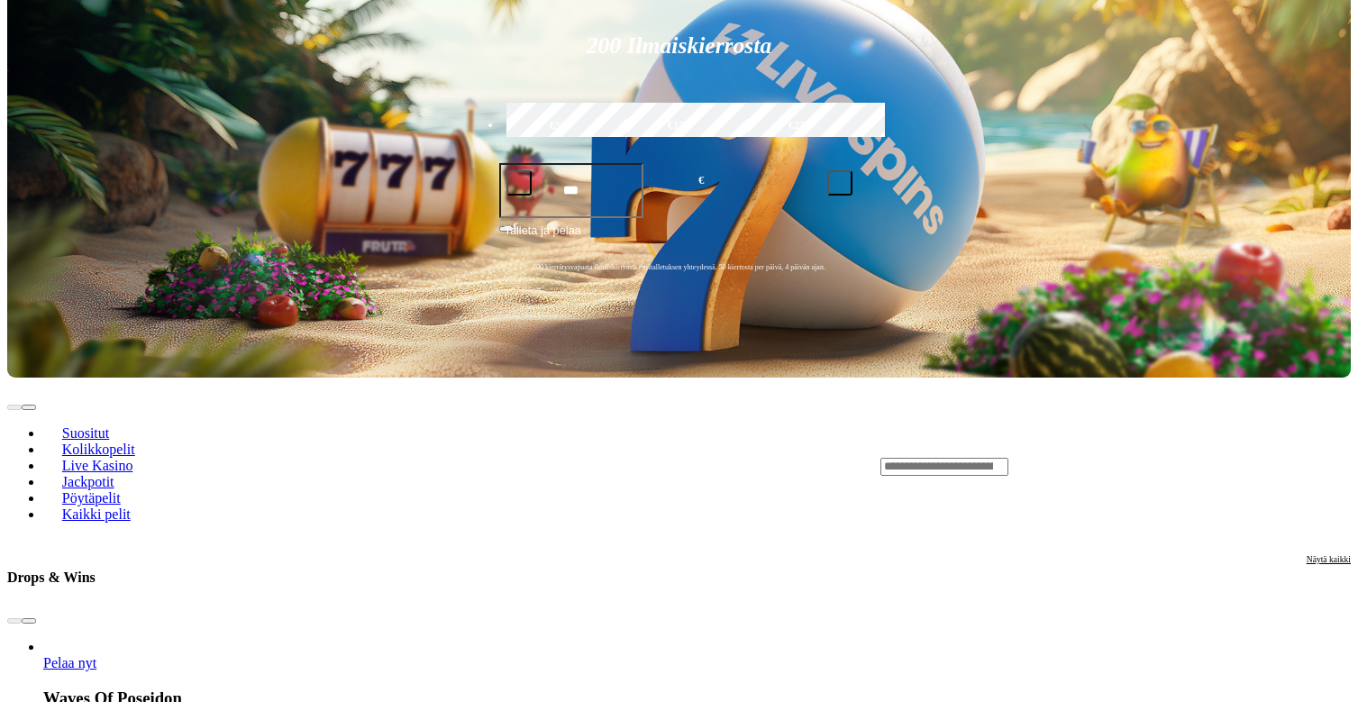
click at [29, 621] on span "chevron-right icon" at bounding box center [29, 621] width 0 height 0
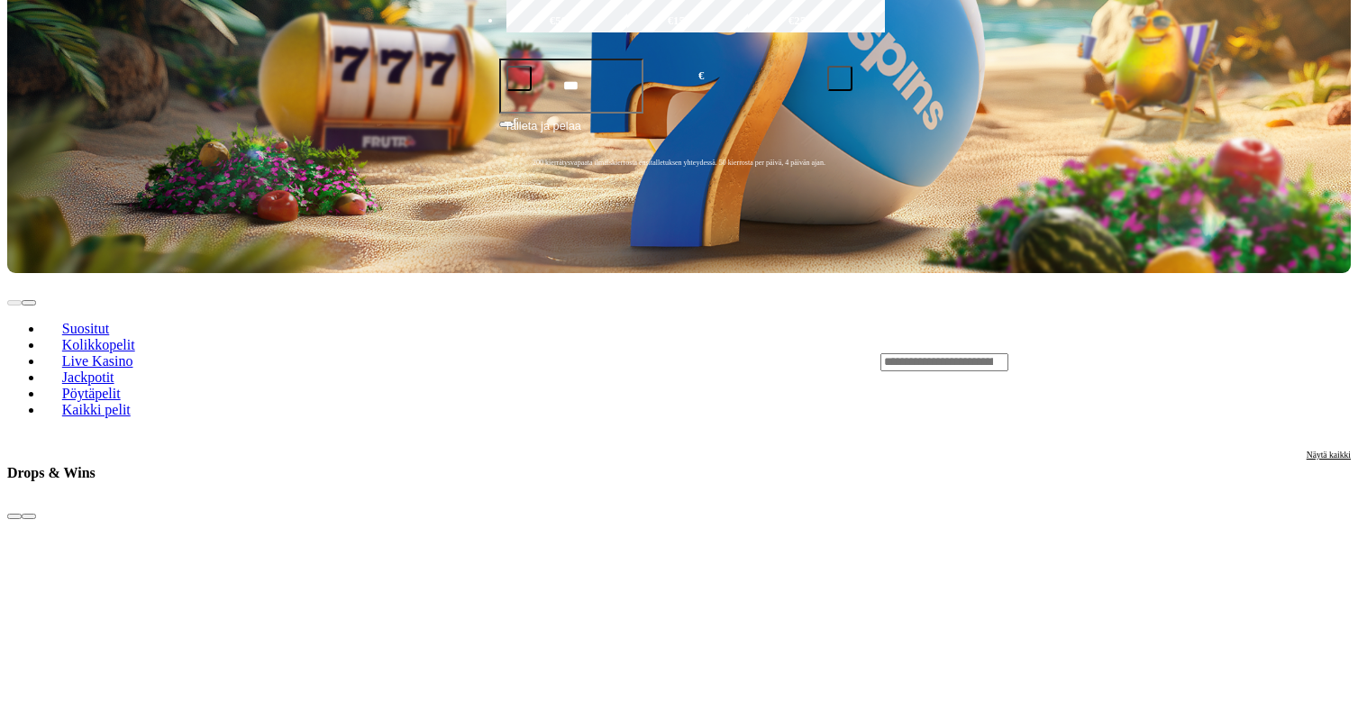
scroll to position [547, 0]
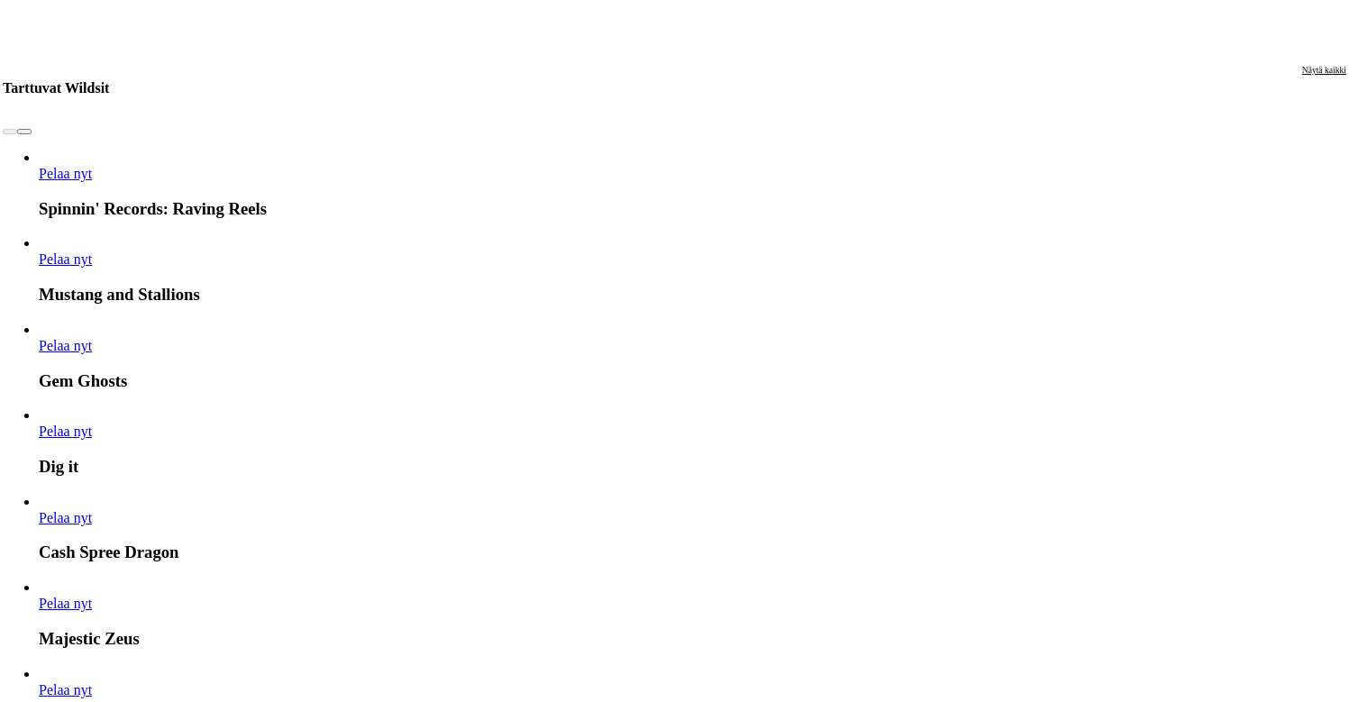
scroll to position [2949, 5]
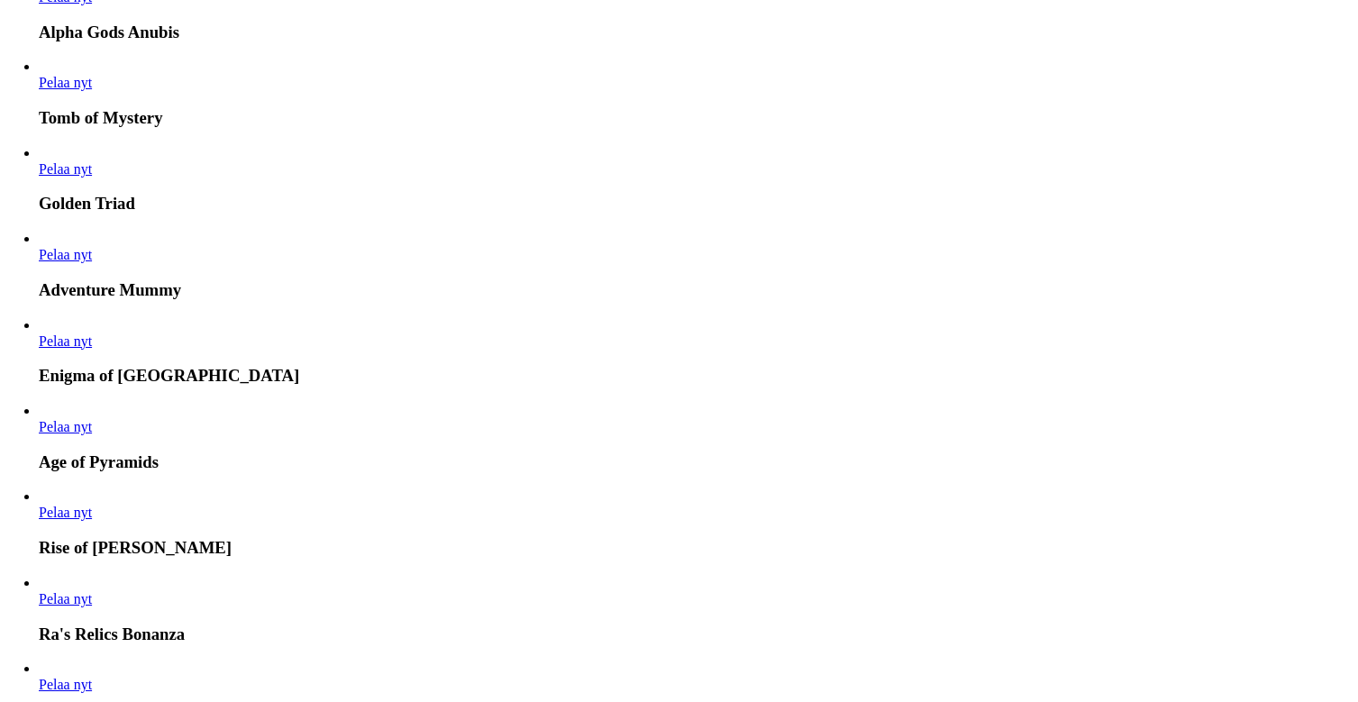
scroll to position [4228, 5]
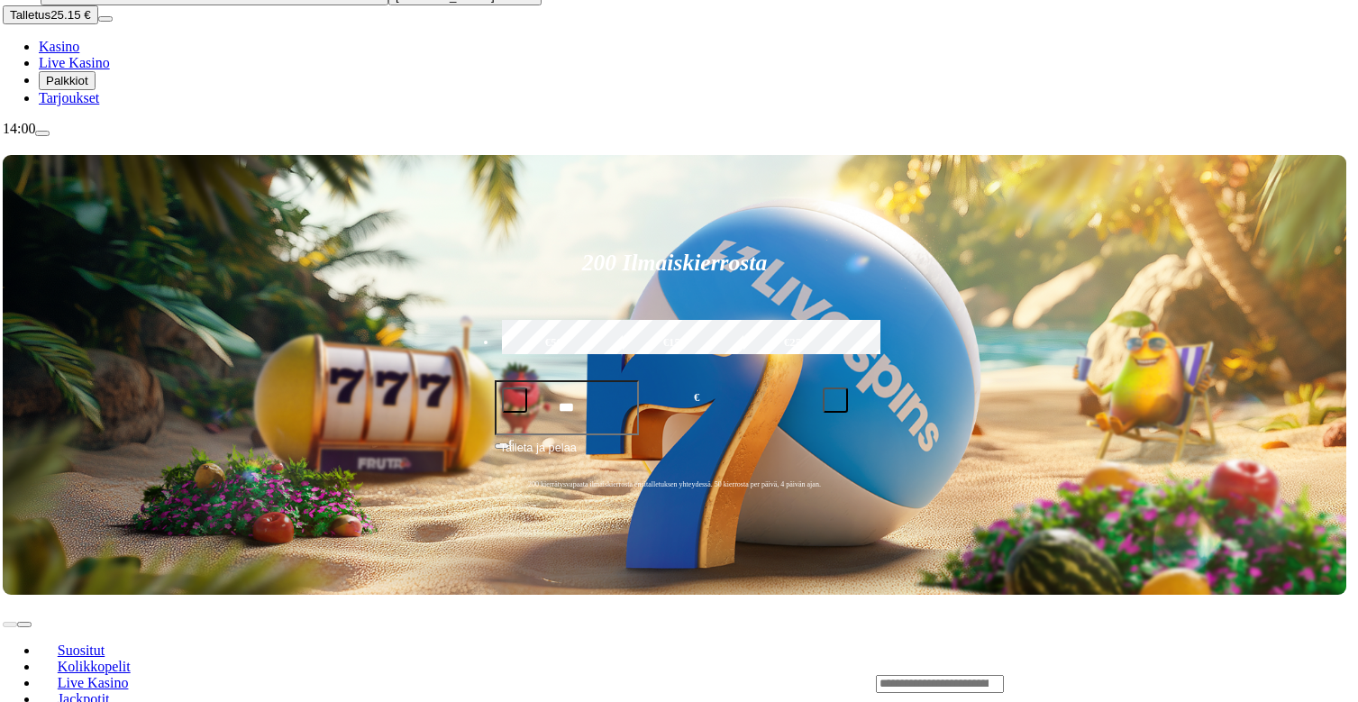
scroll to position [79, 5]
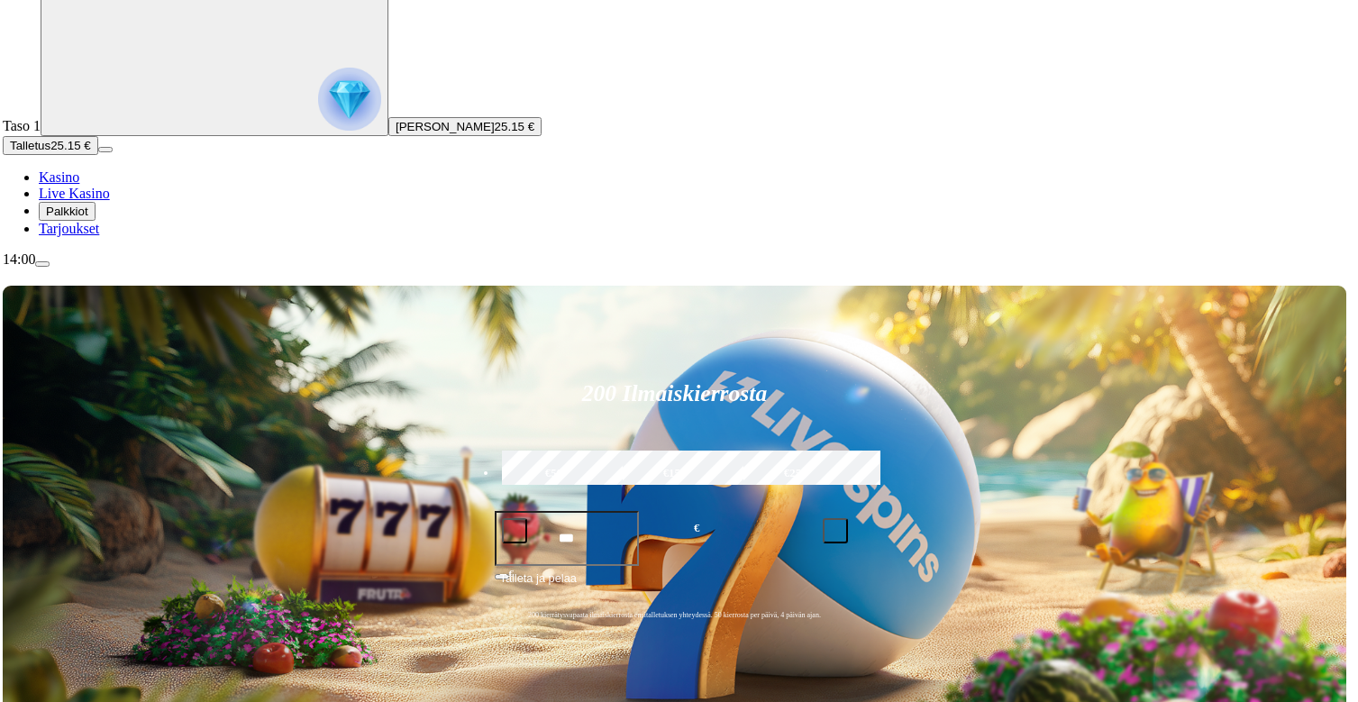
type input "*****"
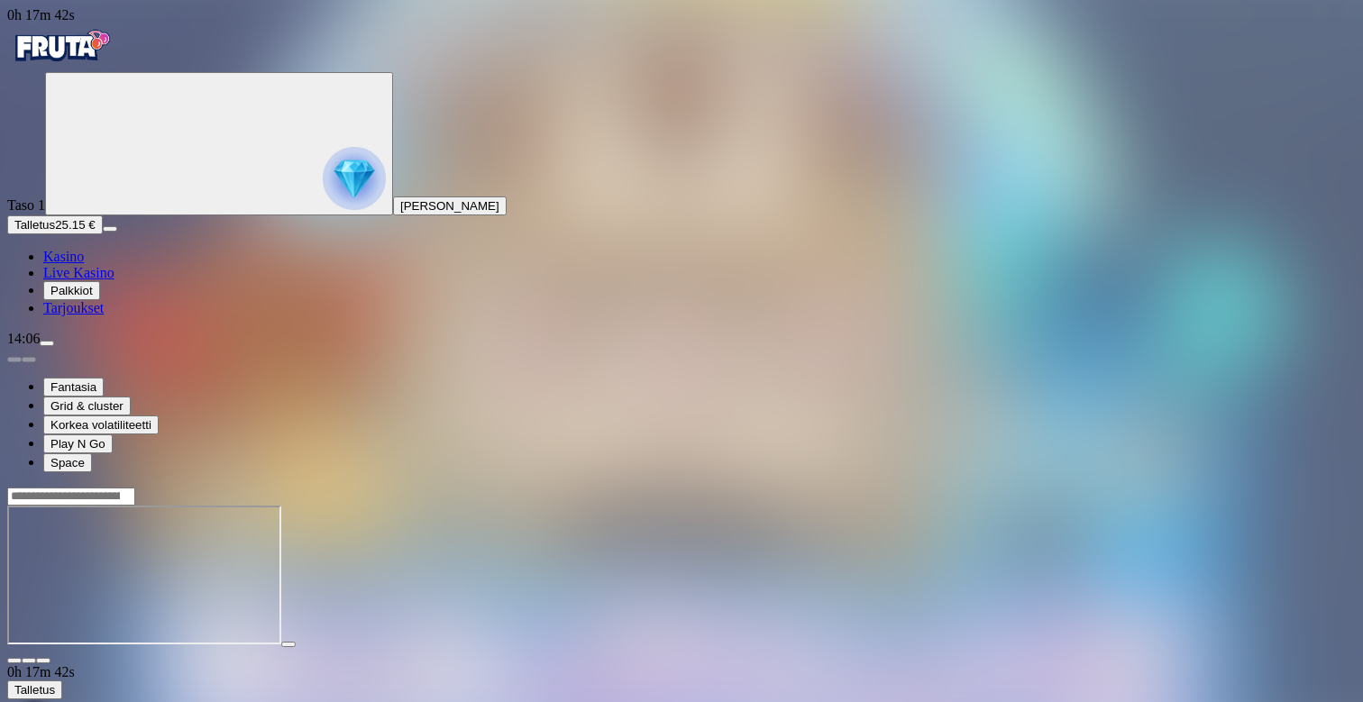
click at [84, 264] on span "Kasino" at bounding box center [63, 256] width 41 height 15
click at [400, 213] on span "[PERSON_NAME]" at bounding box center [449, 206] width 99 height 14
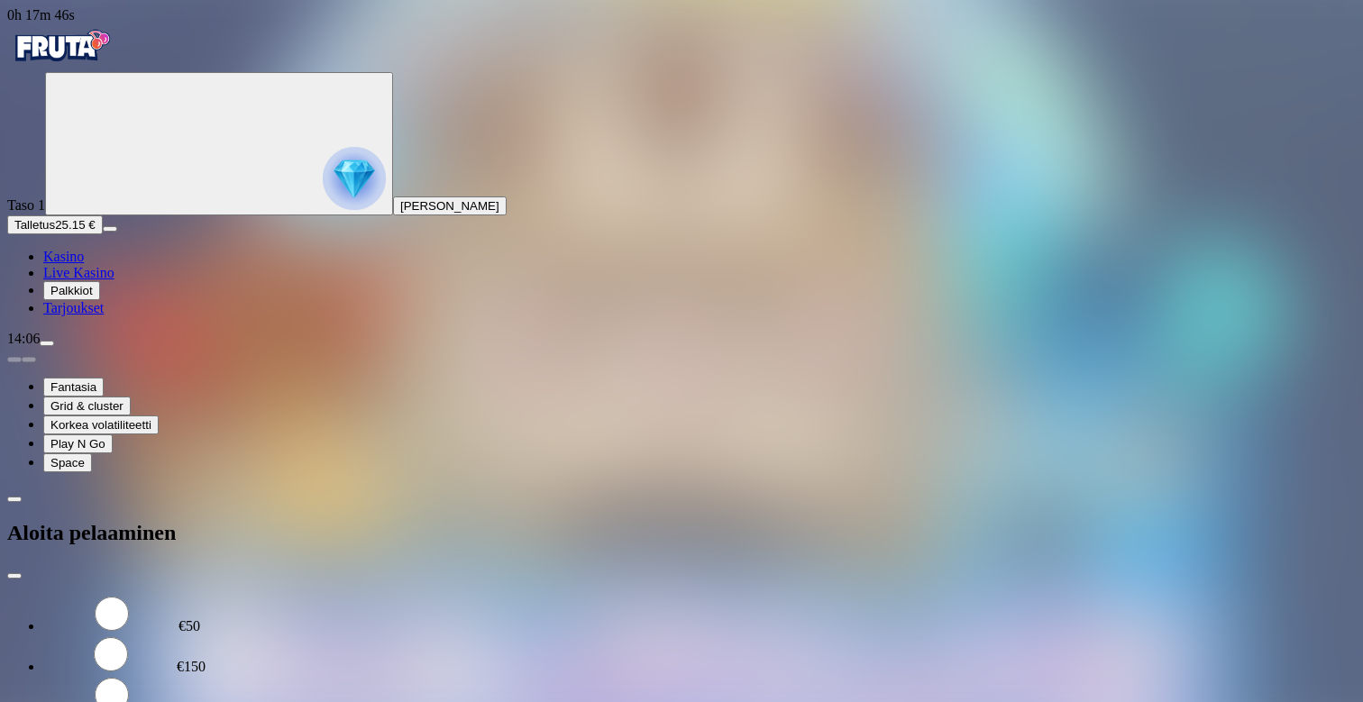
click at [14, 576] on span "close icon" at bounding box center [14, 576] width 0 height 0
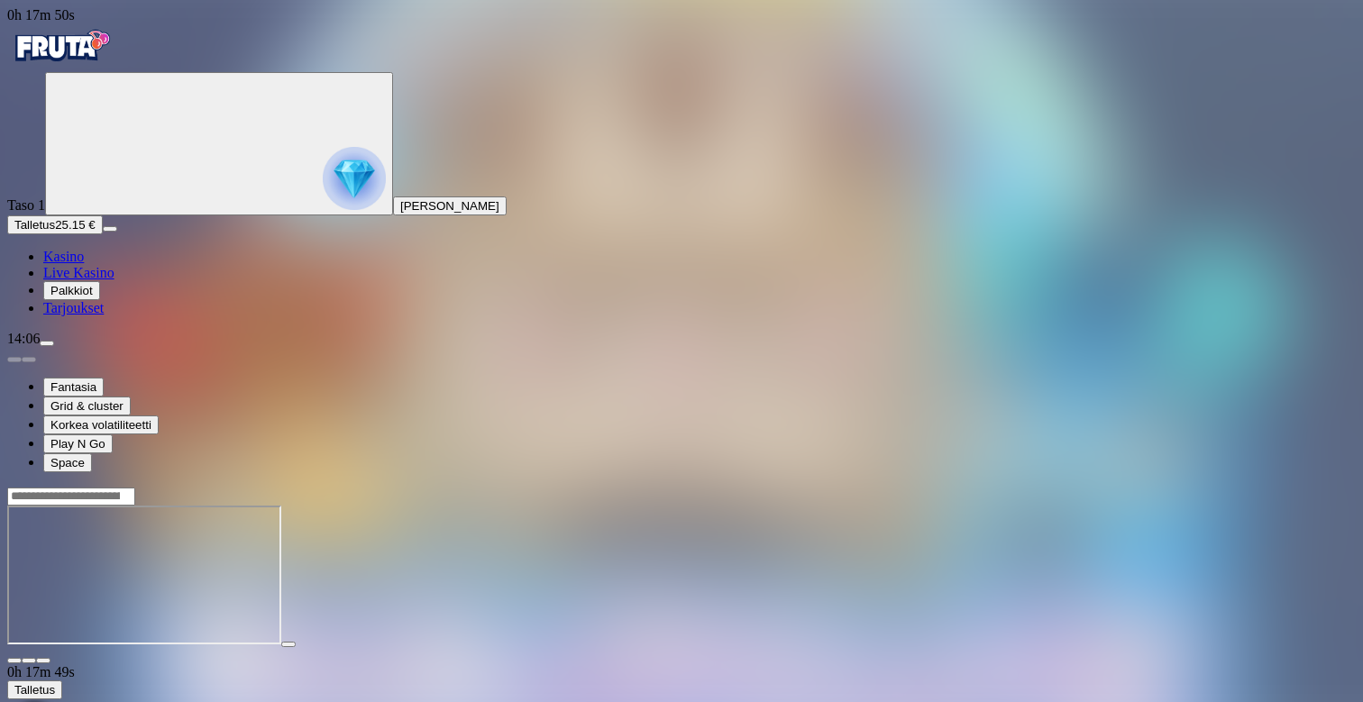
click at [14, 661] on span "close icon" at bounding box center [14, 661] width 0 height 0
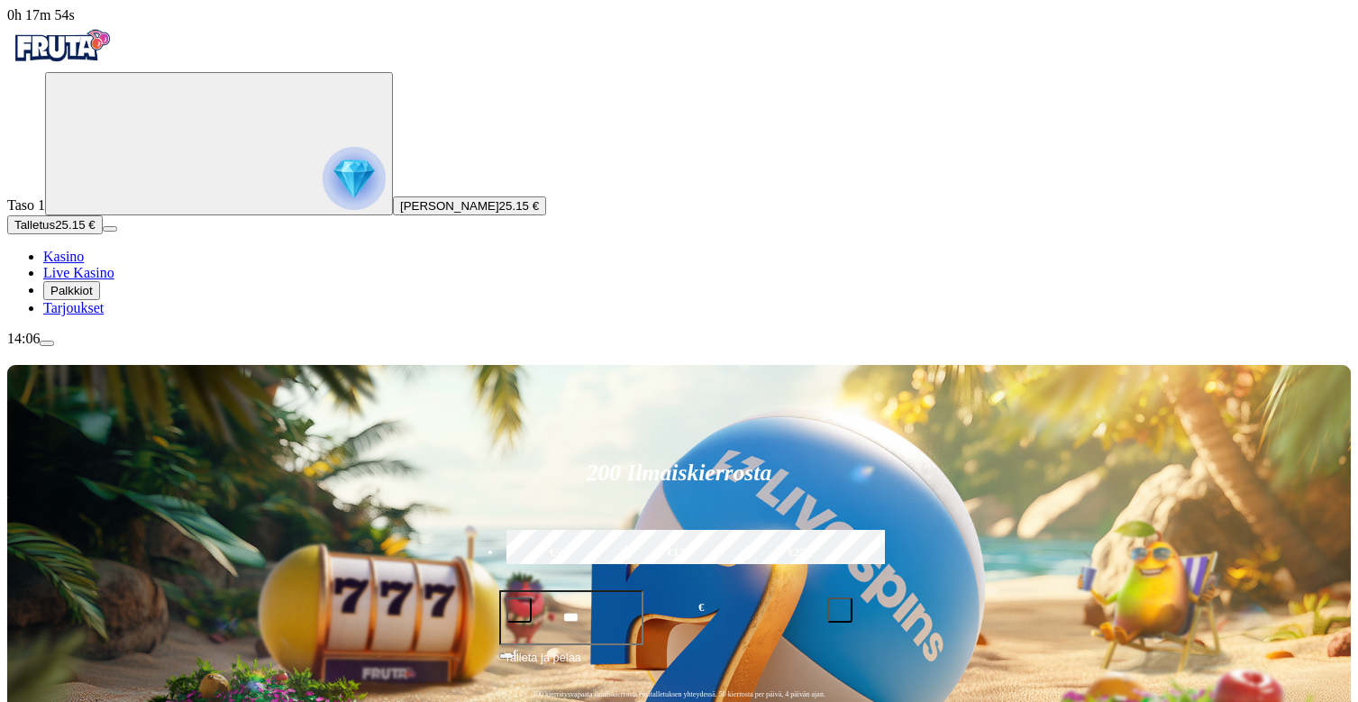
click at [47, 343] on span "menu icon" at bounding box center [47, 343] width 0 height 0
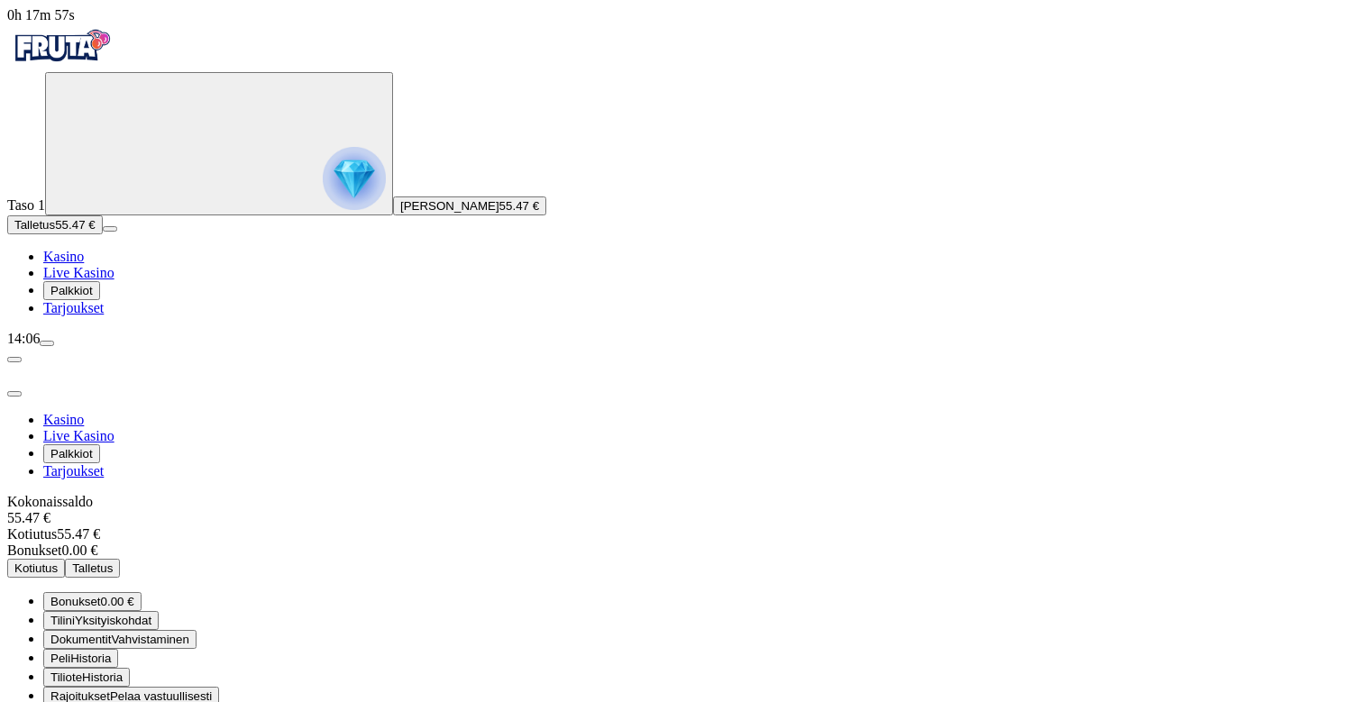
click at [65, 559] on button "Kotiutus" at bounding box center [36, 568] width 58 height 19
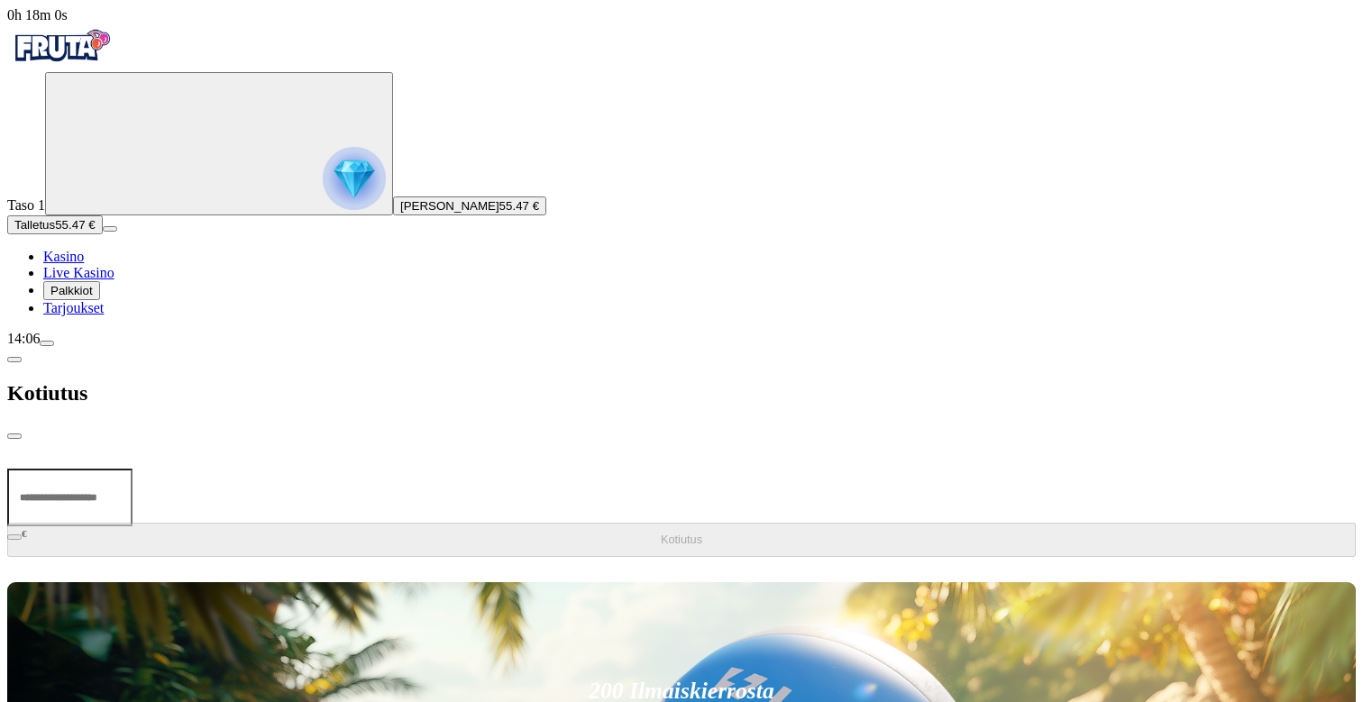
click at [132, 469] on input "number" at bounding box center [69, 498] width 125 height 58
click at [14, 360] on span "chevron-left icon" at bounding box center [14, 360] width 0 height 0
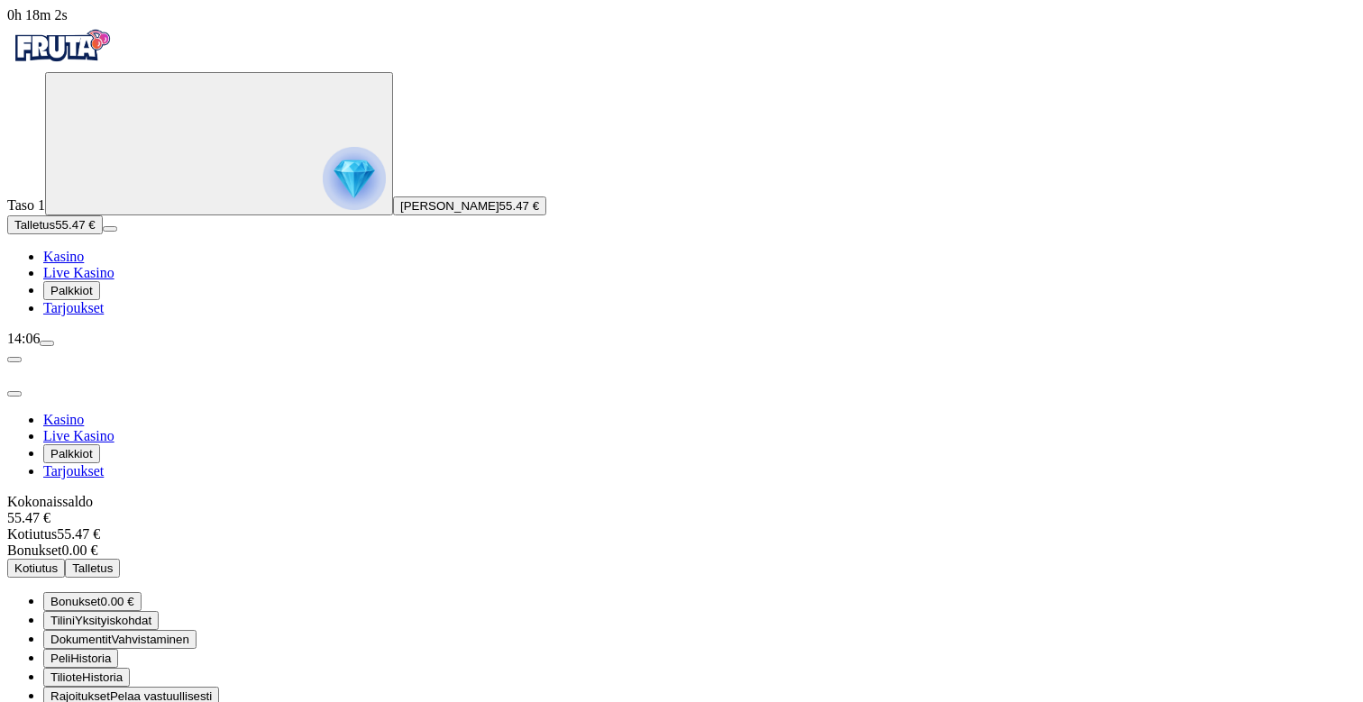
click at [65, 559] on button "Kotiutus" at bounding box center [36, 568] width 58 height 19
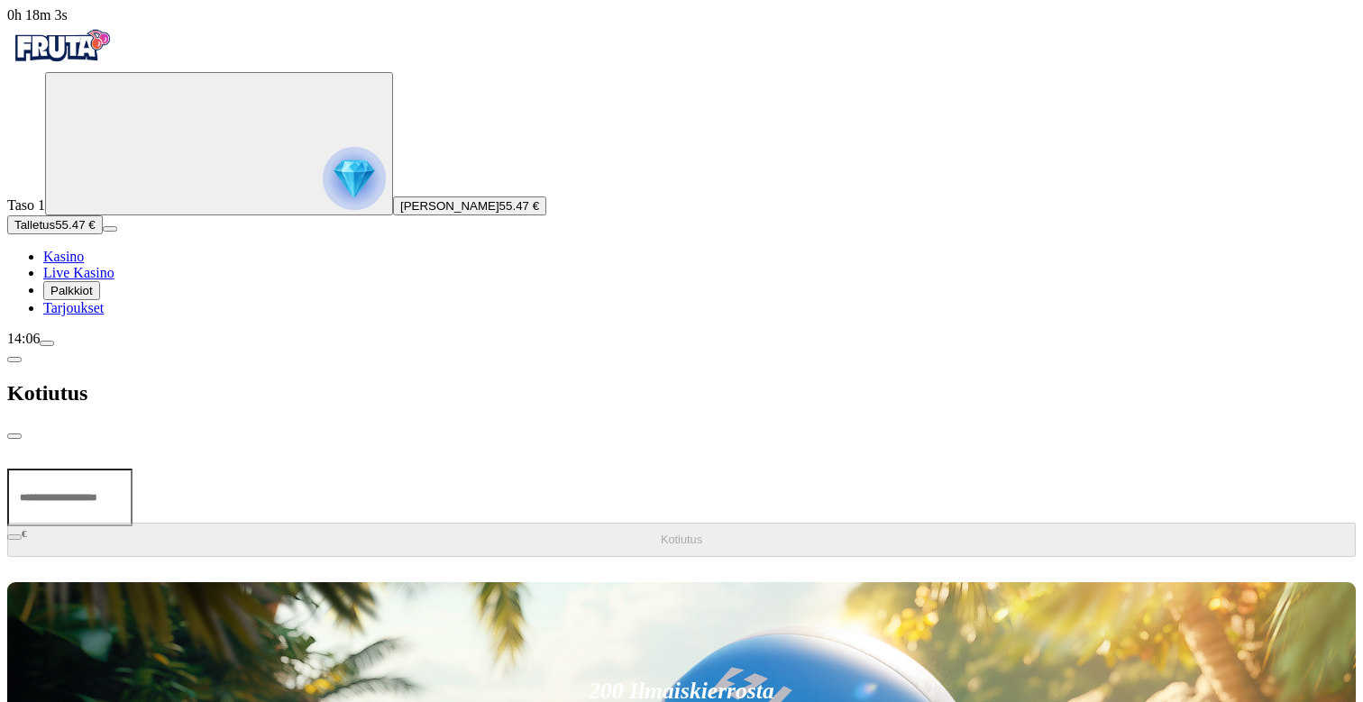
click at [132, 469] on input "number" at bounding box center [69, 498] width 125 height 58
type input "**"
click at [448, 523] on button "Kotiutus" at bounding box center [681, 540] width 1348 height 34
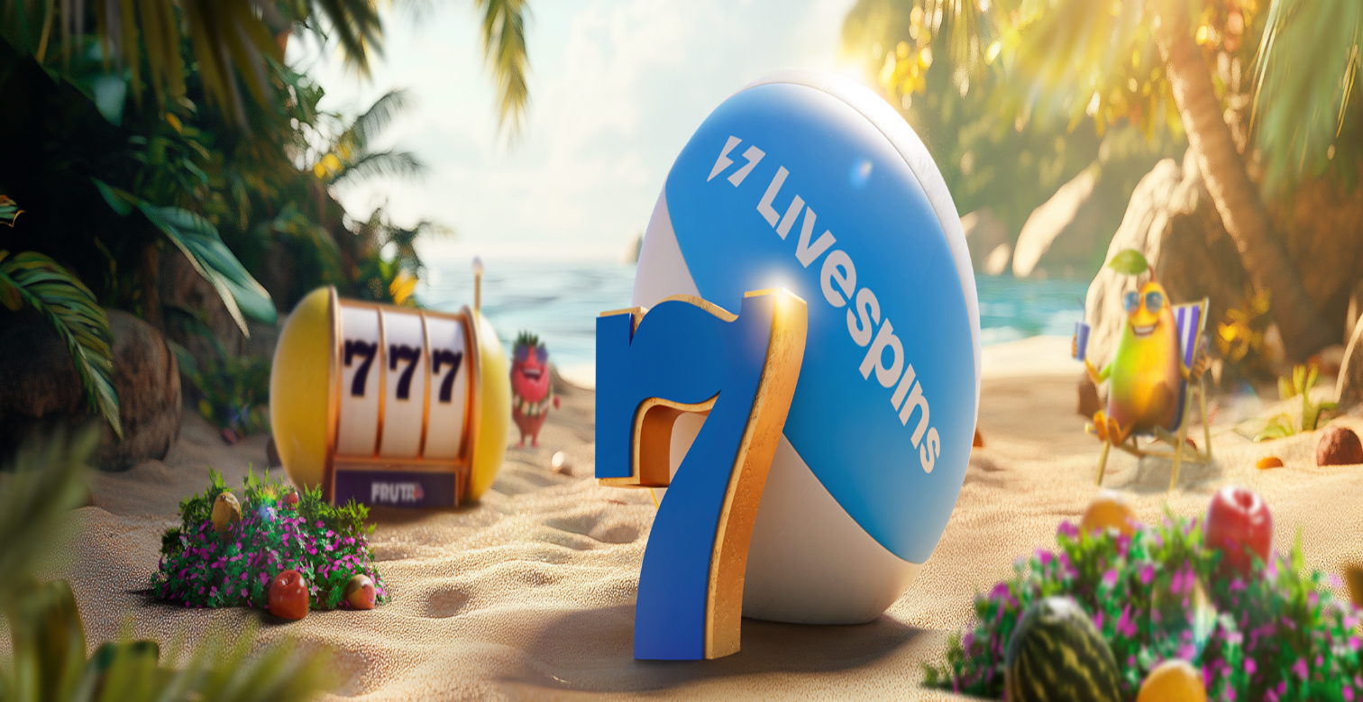
click at [177, 578] on button "Peruuta" at bounding box center [148, 587] width 57 height 19
click at [541, 691] on button "Kyllä" at bounding box center [561, 700] width 41 height 19
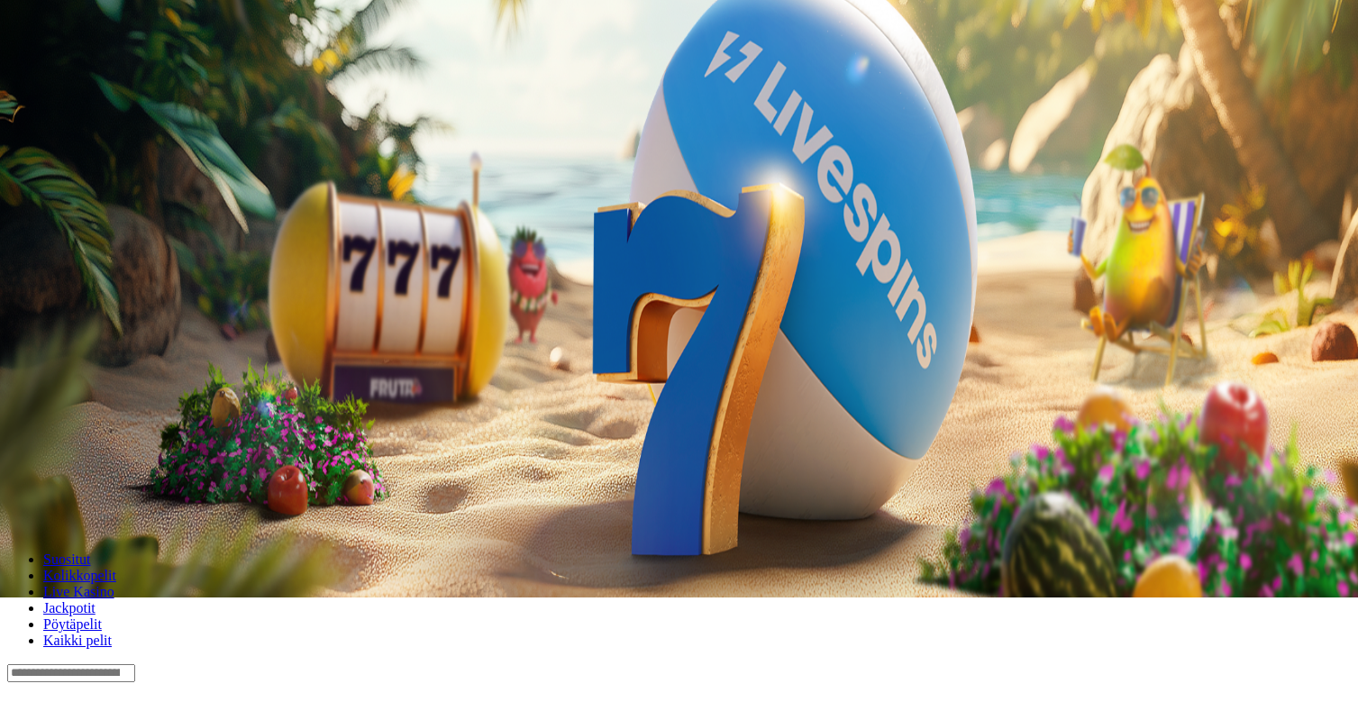
scroll to position [117, 0]
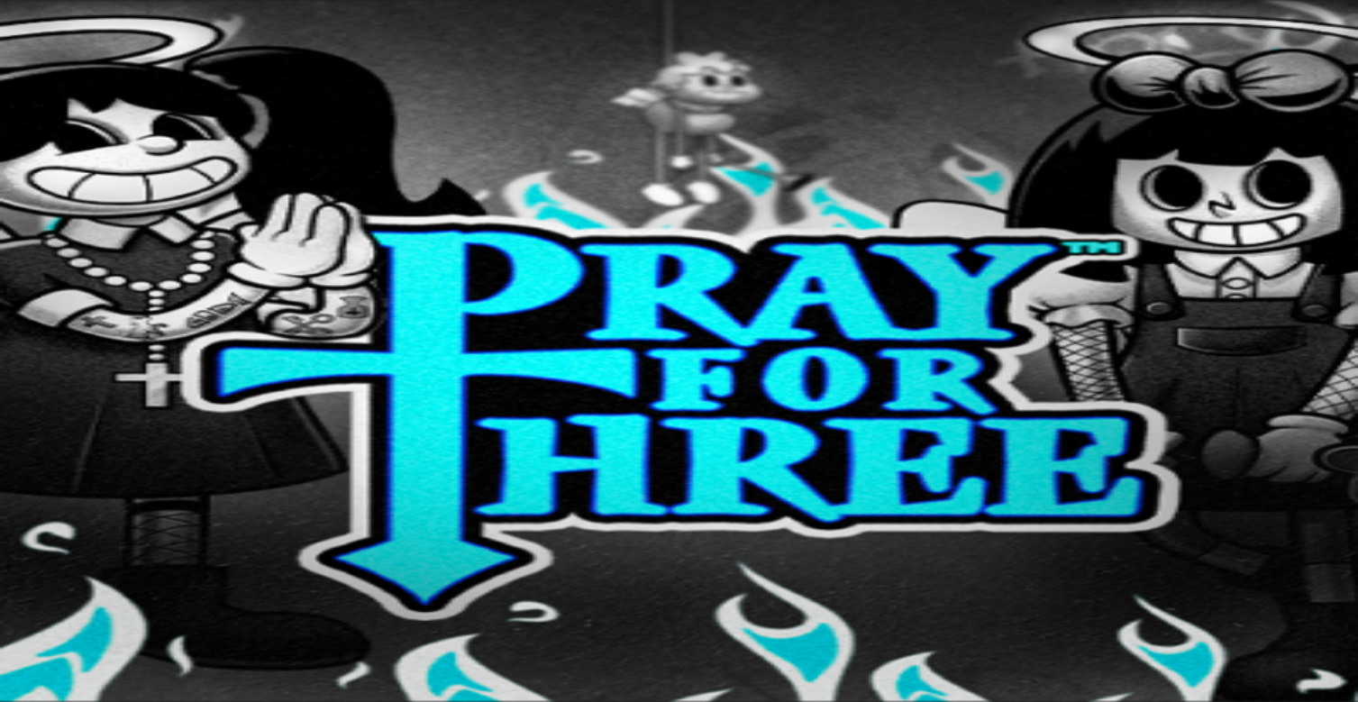
scroll to position [0, 0]
type input "*"
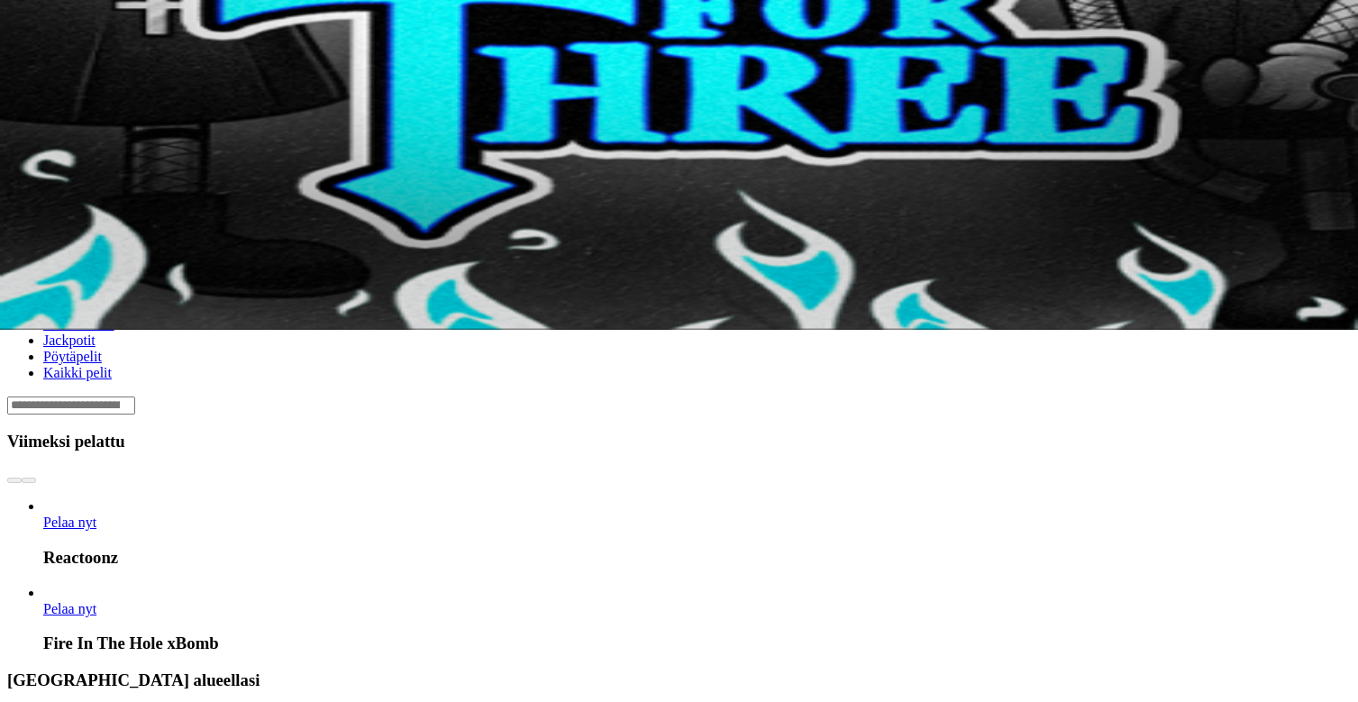
scroll to position [361, 5]
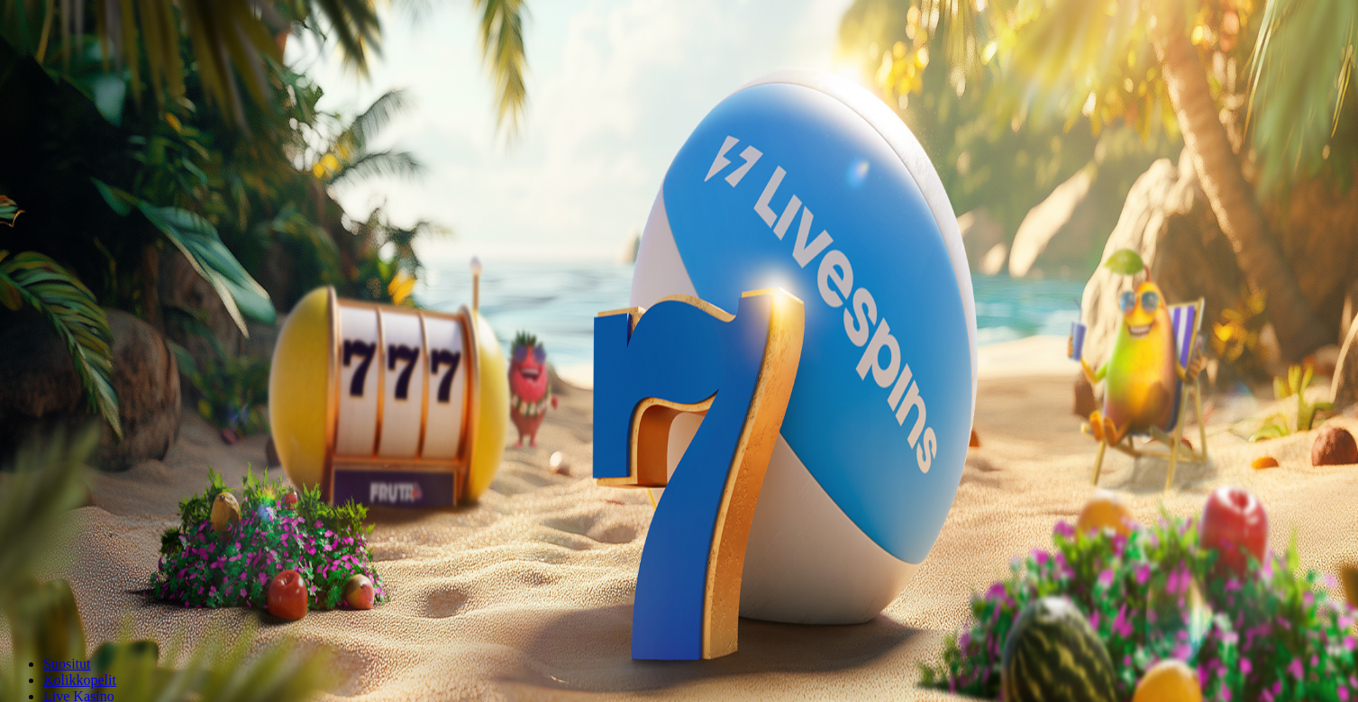
click at [499, 213] on span "103.32 €" at bounding box center [522, 206] width 47 height 14
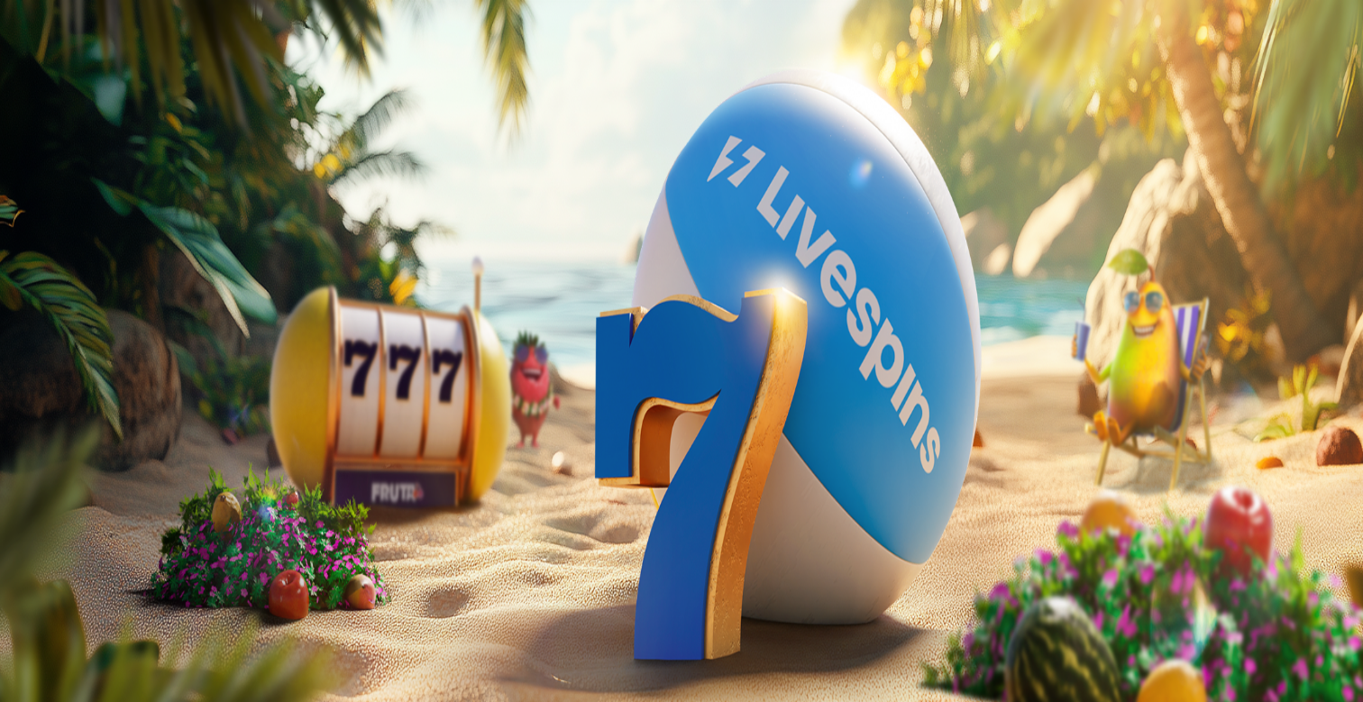
click at [14, 436] on span "close icon" at bounding box center [14, 436] width 0 height 0
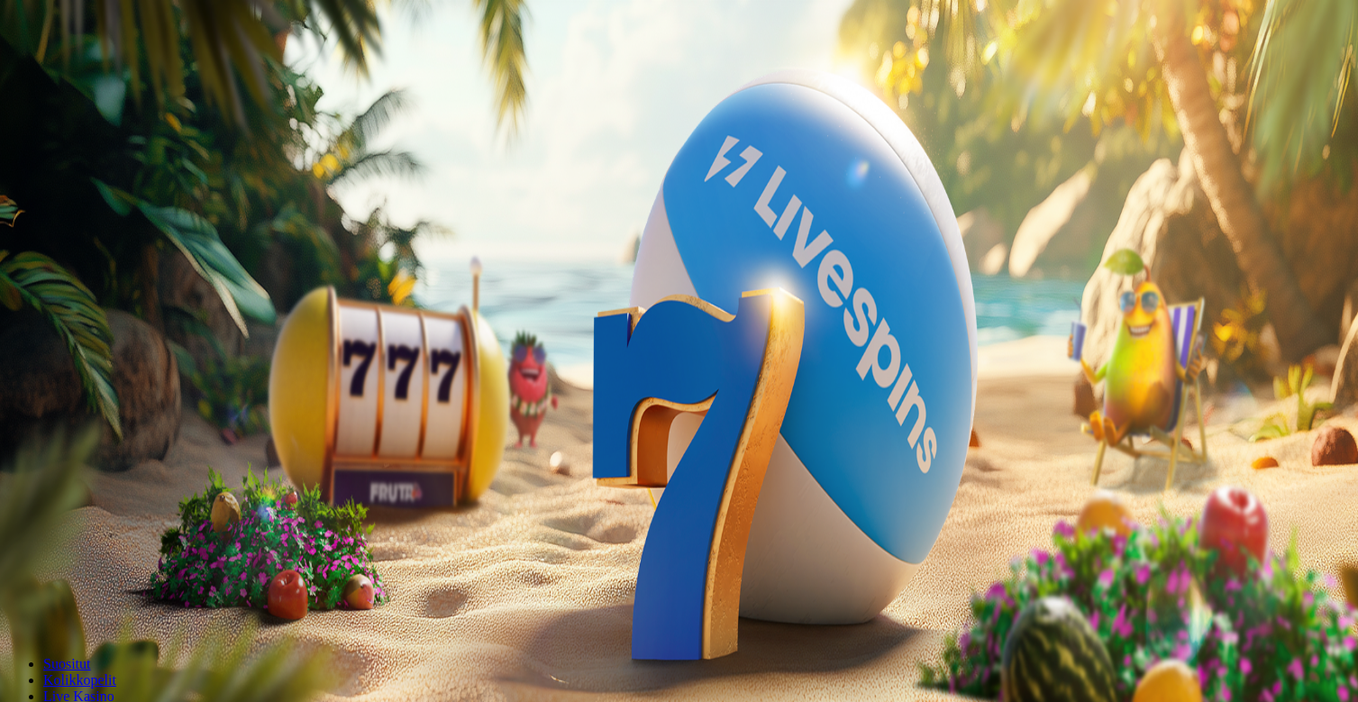
click at [98, 315] on span "Tarjoukset" at bounding box center [73, 307] width 60 height 15
click at [93, 297] on span "Palkkiot" at bounding box center [71, 291] width 42 height 14
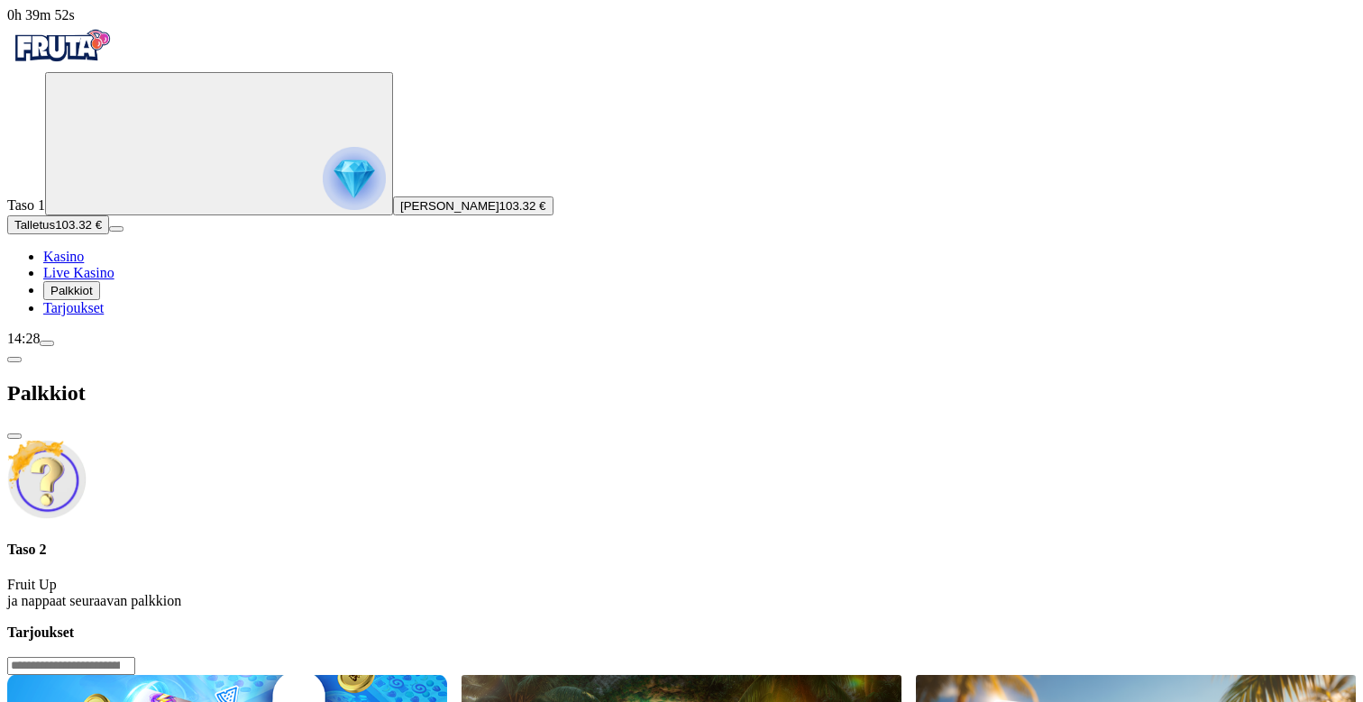
click at [47, 343] on span "menu icon" at bounding box center [47, 343] width 0 height 0
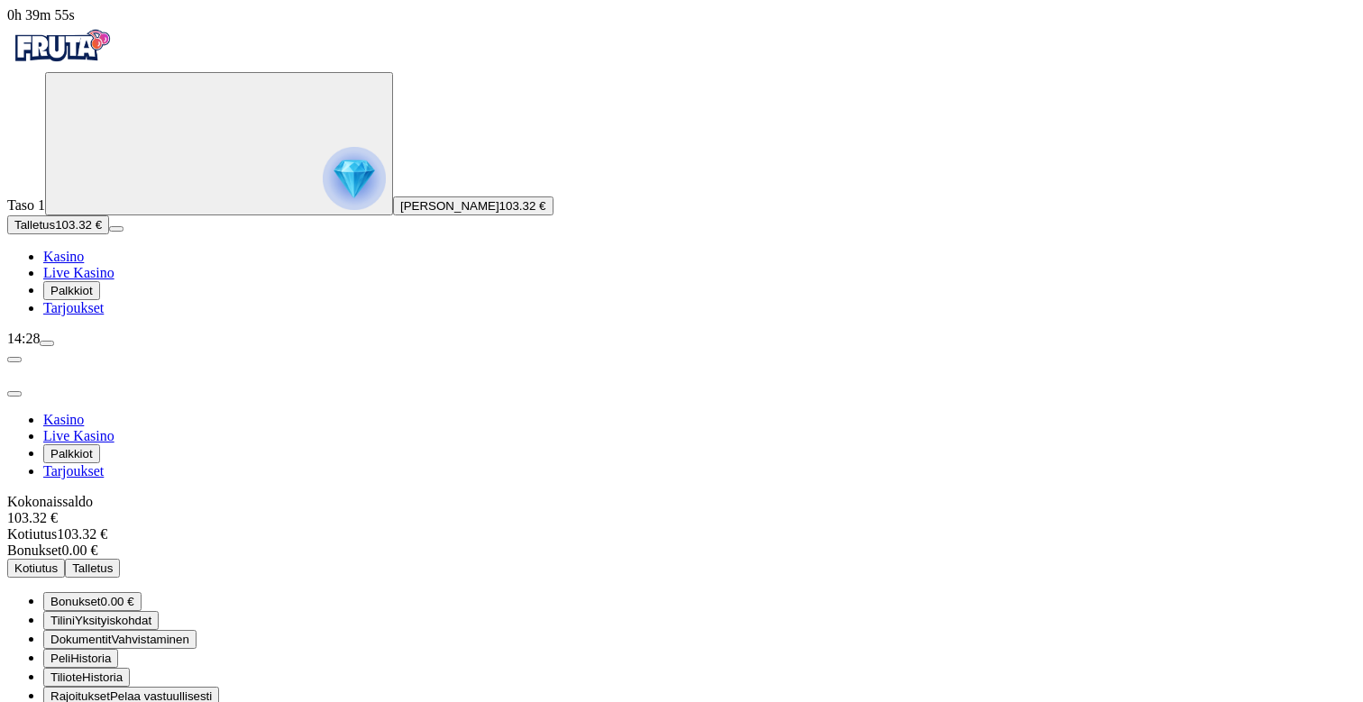
click at [151, 614] on span "Yksityiskohdat" at bounding box center [113, 621] width 77 height 14
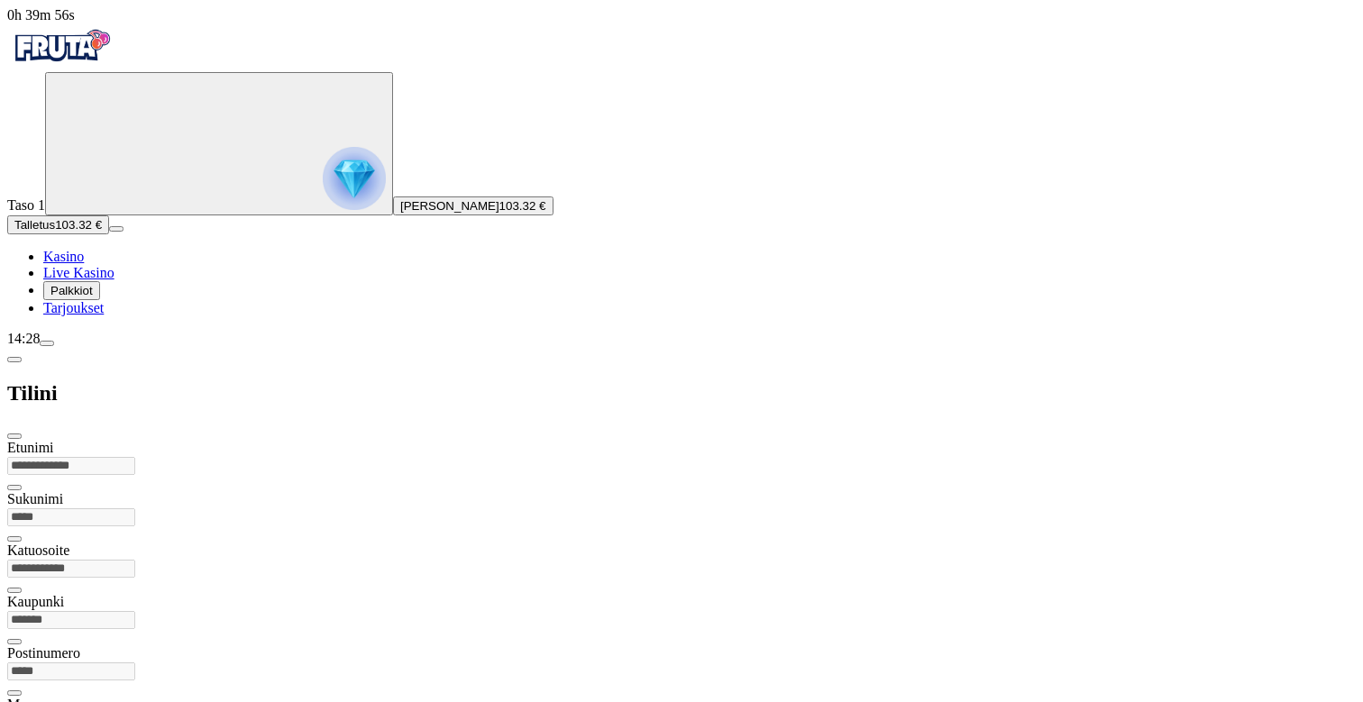
click at [14, 360] on span "chevron-left icon" at bounding box center [14, 360] width 0 height 0
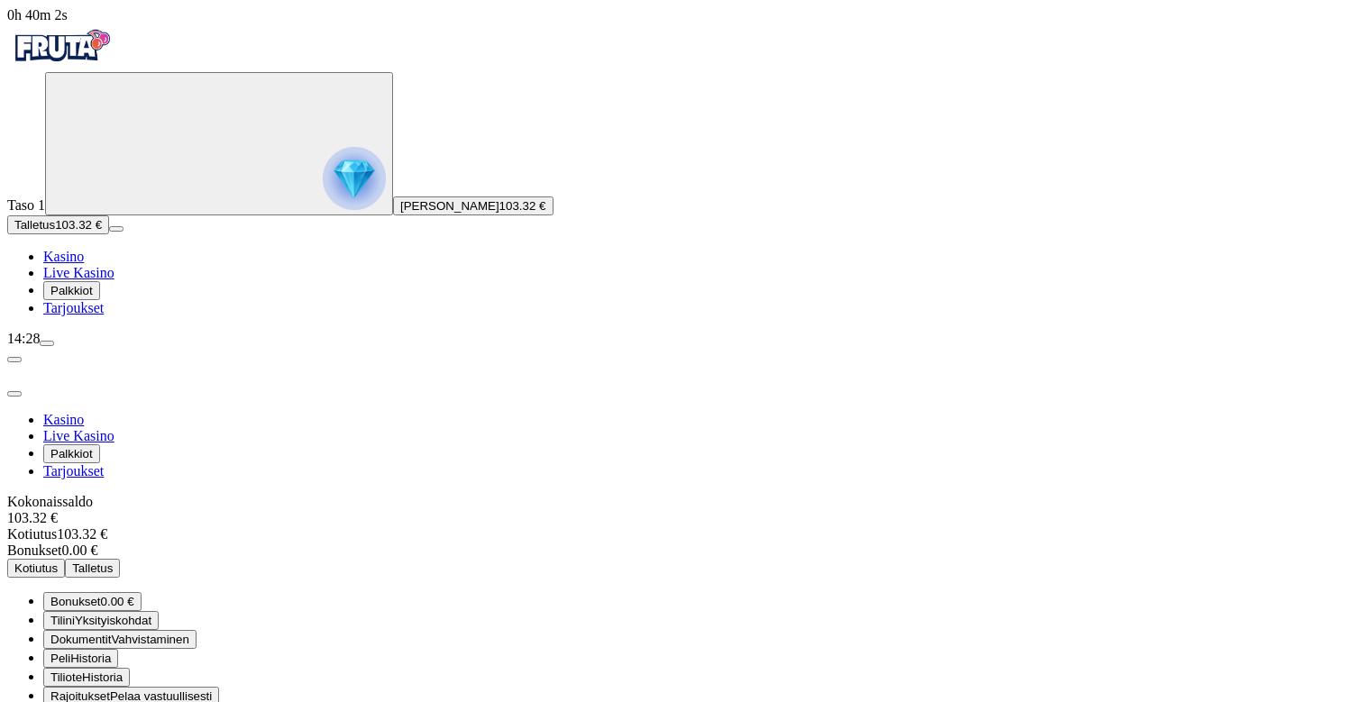
click at [118, 649] on button "Peli Historia" at bounding box center [80, 658] width 75 height 19
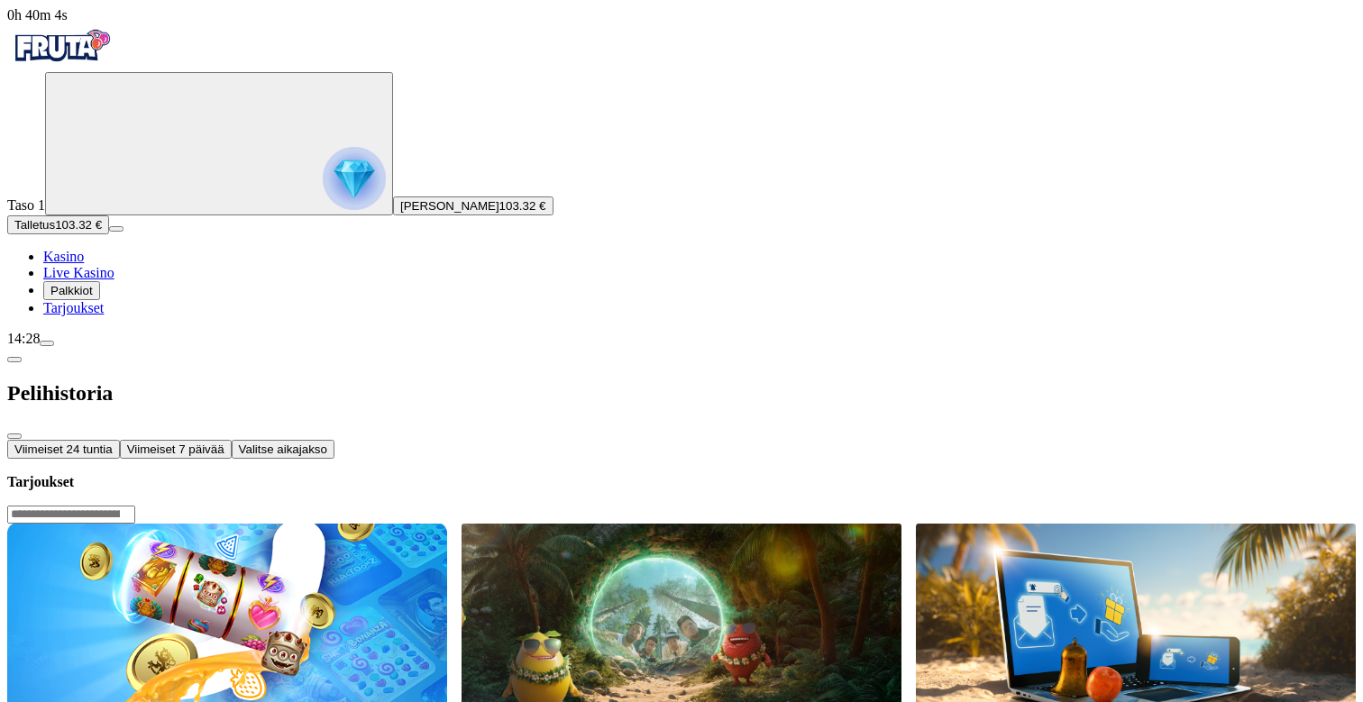
click at [113, 443] on span "Viimeiset 24 tuntia" at bounding box center [63, 450] width 98 height 14
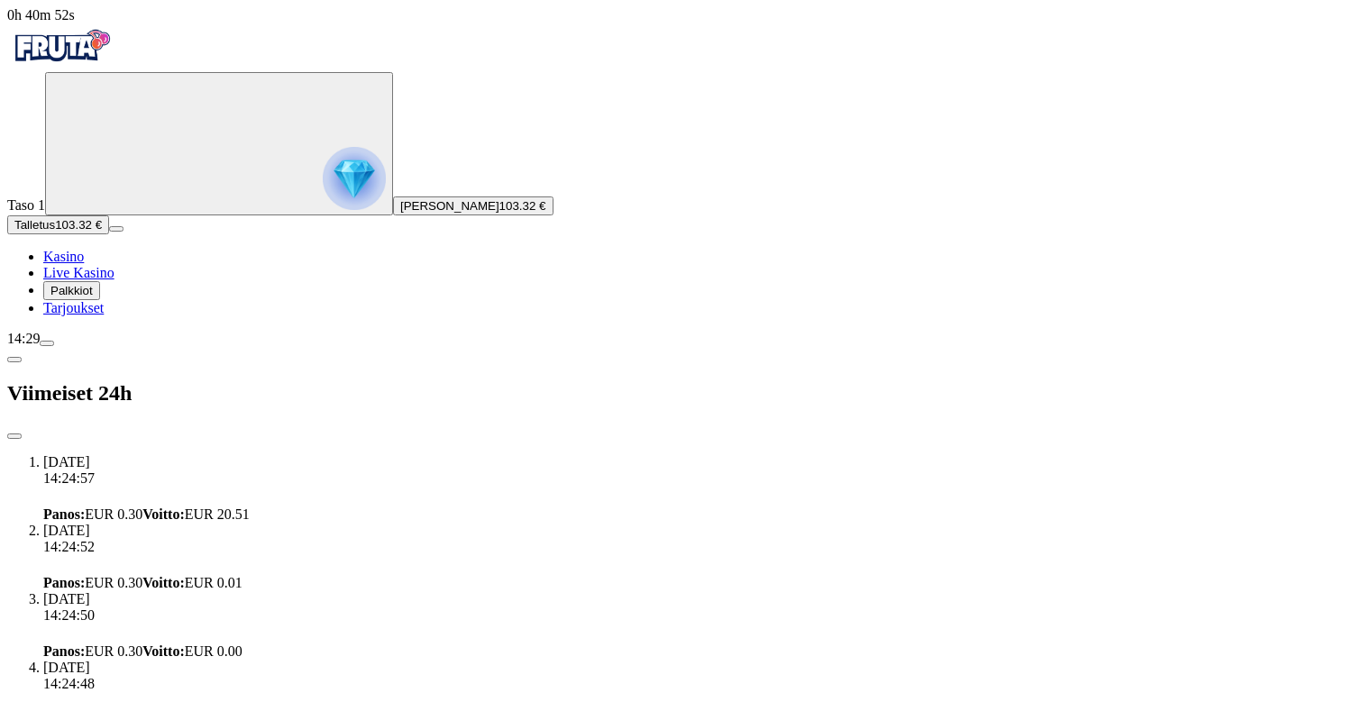
click at [47, 343] on span "menu icon" at bounding box center [47, 343] width 0 height 0
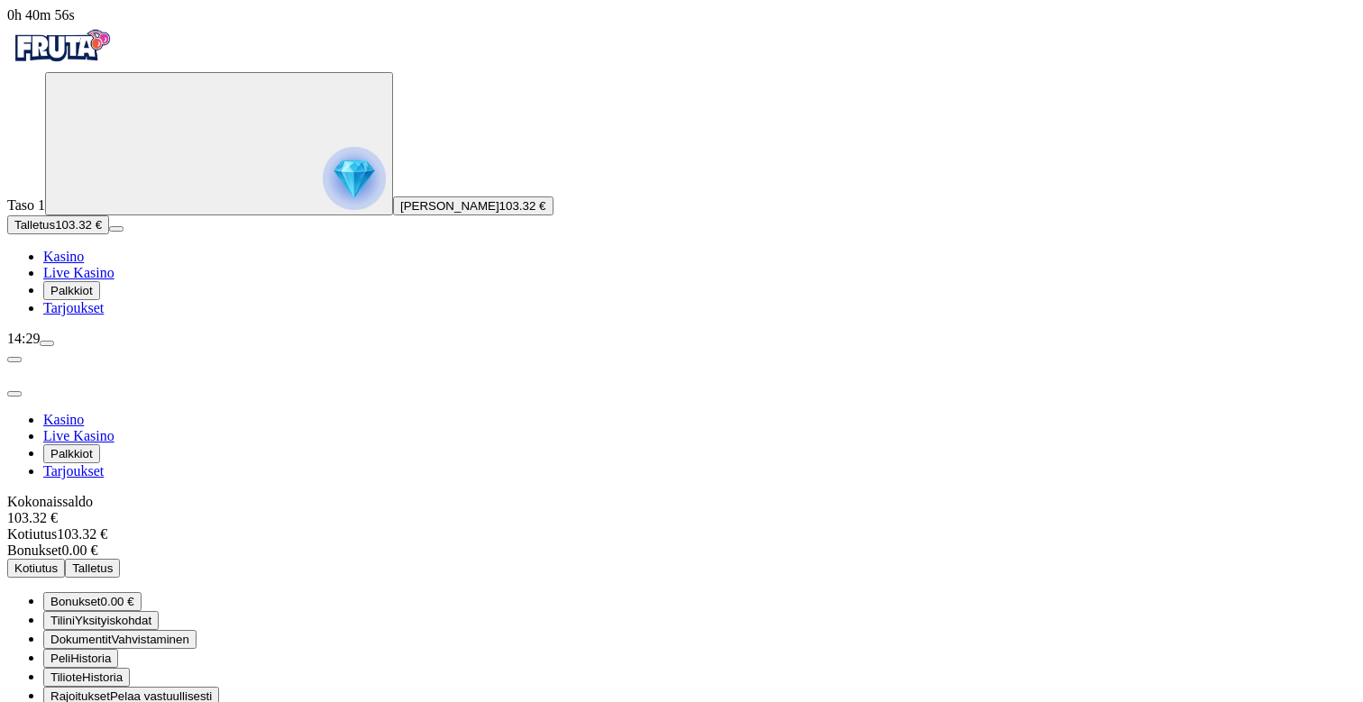
click at [65, 559] on button "Kotiutus" at bounding box center [36, 568] width 58 height 19
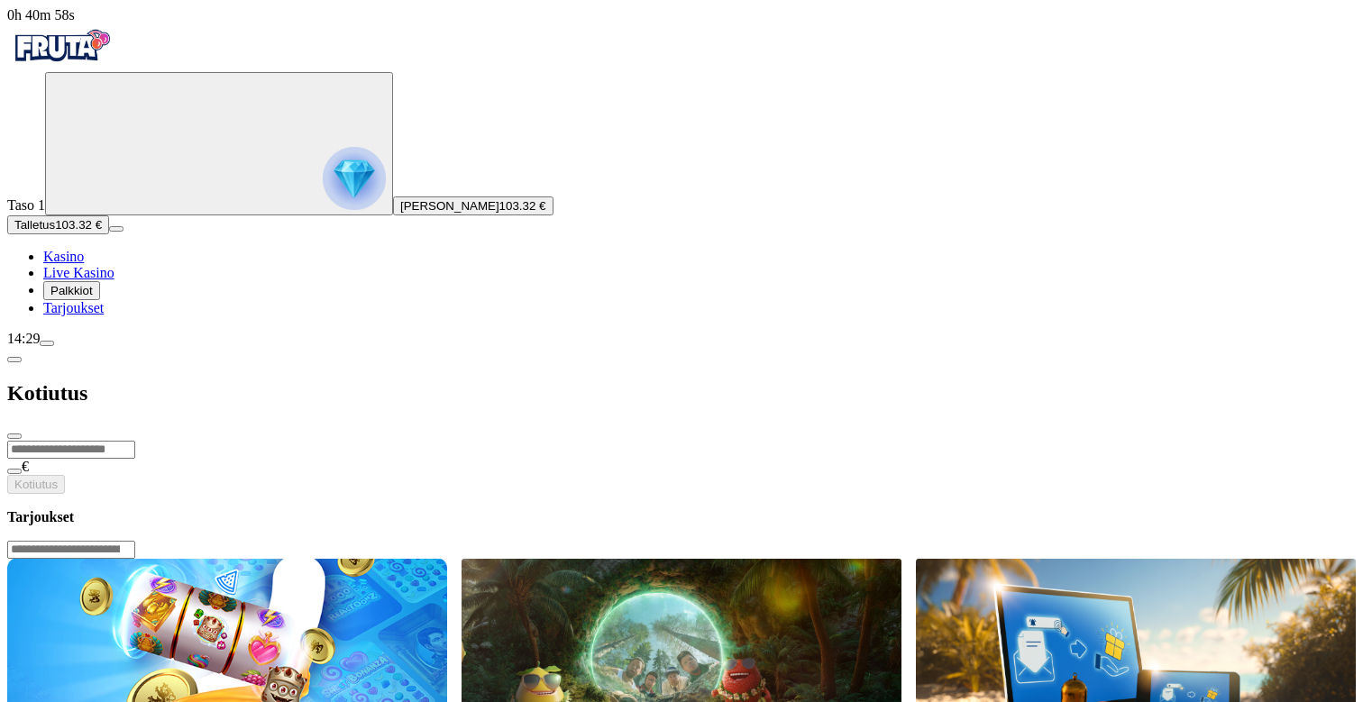
click at [135, 441] on input "number" at bounding box center [71, 450] width 128 height 18
type input "***"
click at [58, 478] on span "Kotiutus" at bounding box center [35, 485] width 43 height 14
click at [14, 360] on span "chevron-left icon" at bounding box center [14, 360] width 0 height 0
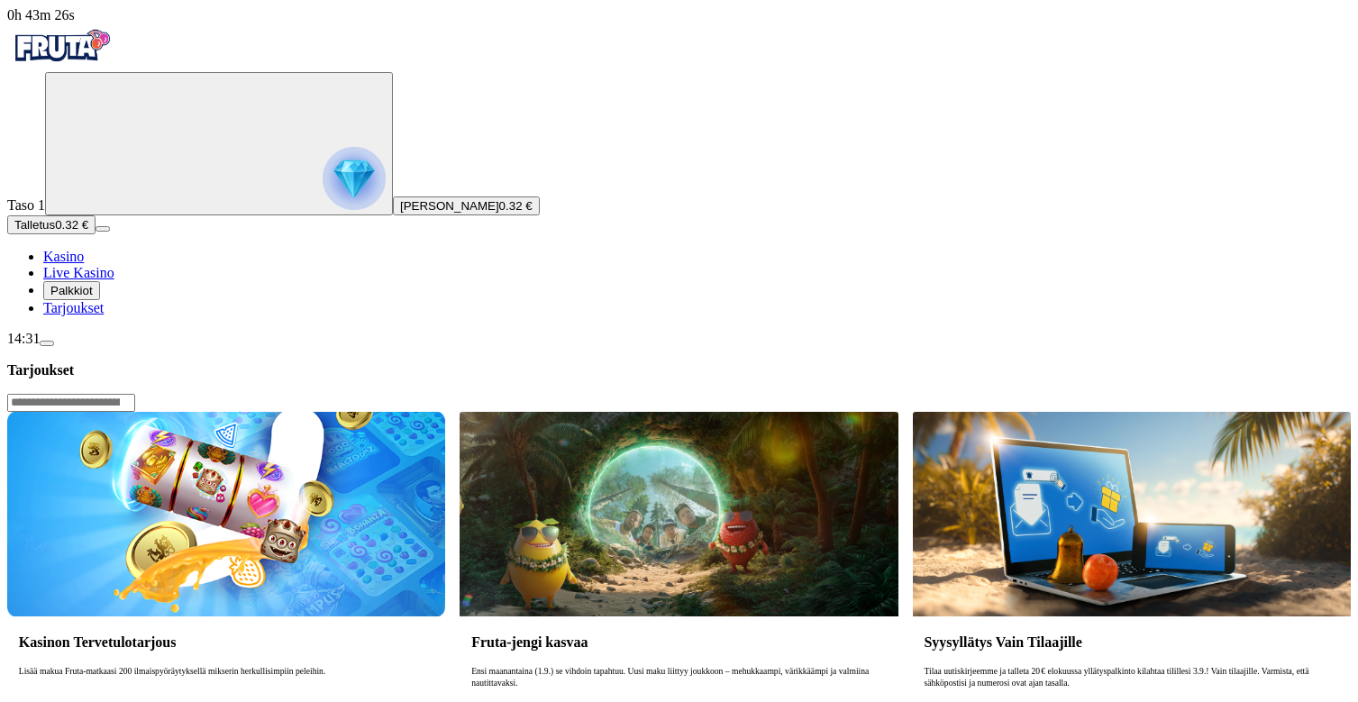
click at [84, 264] on span "Kasino" at bounding box center [63, 256] width 41 height 15
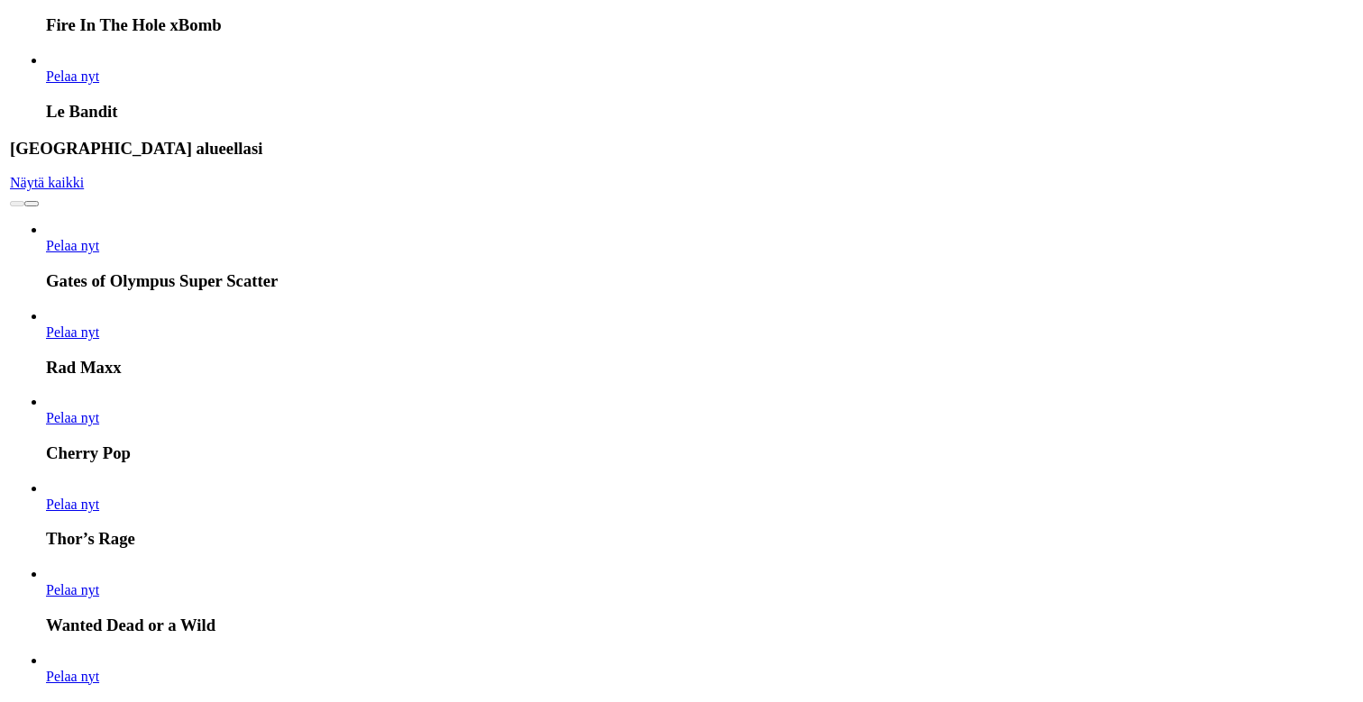
scroll to position [991, 0]
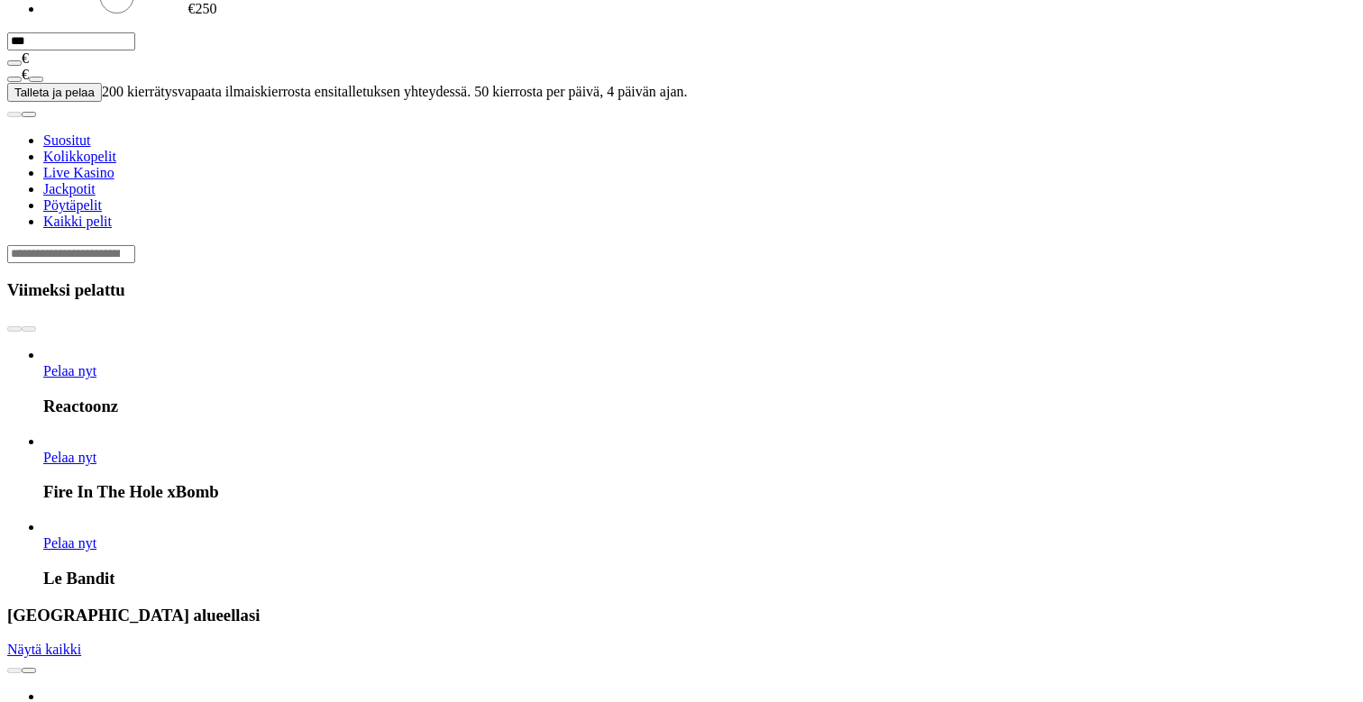
scroll to position [20, 0]
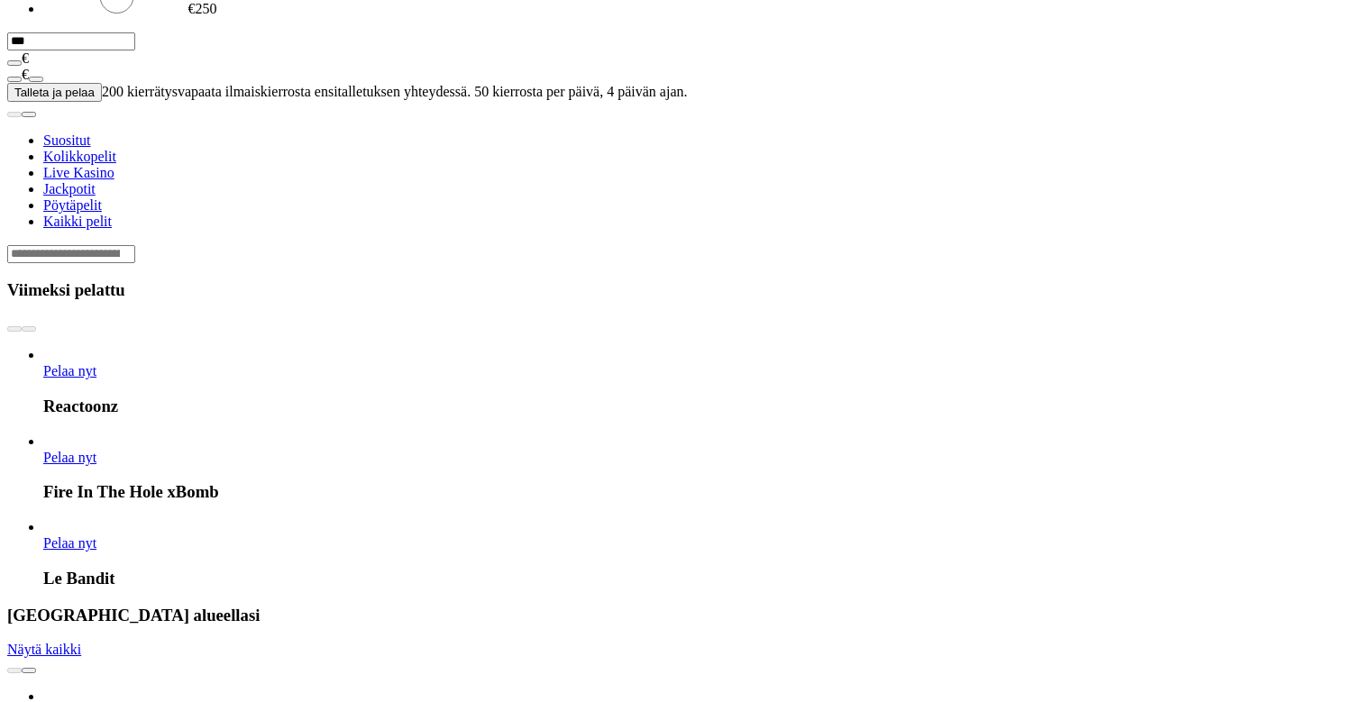
drag, startPoint x: 260, startPoint y: 275, endPoint x: 310, endPoint y: 277, distance: 49.6
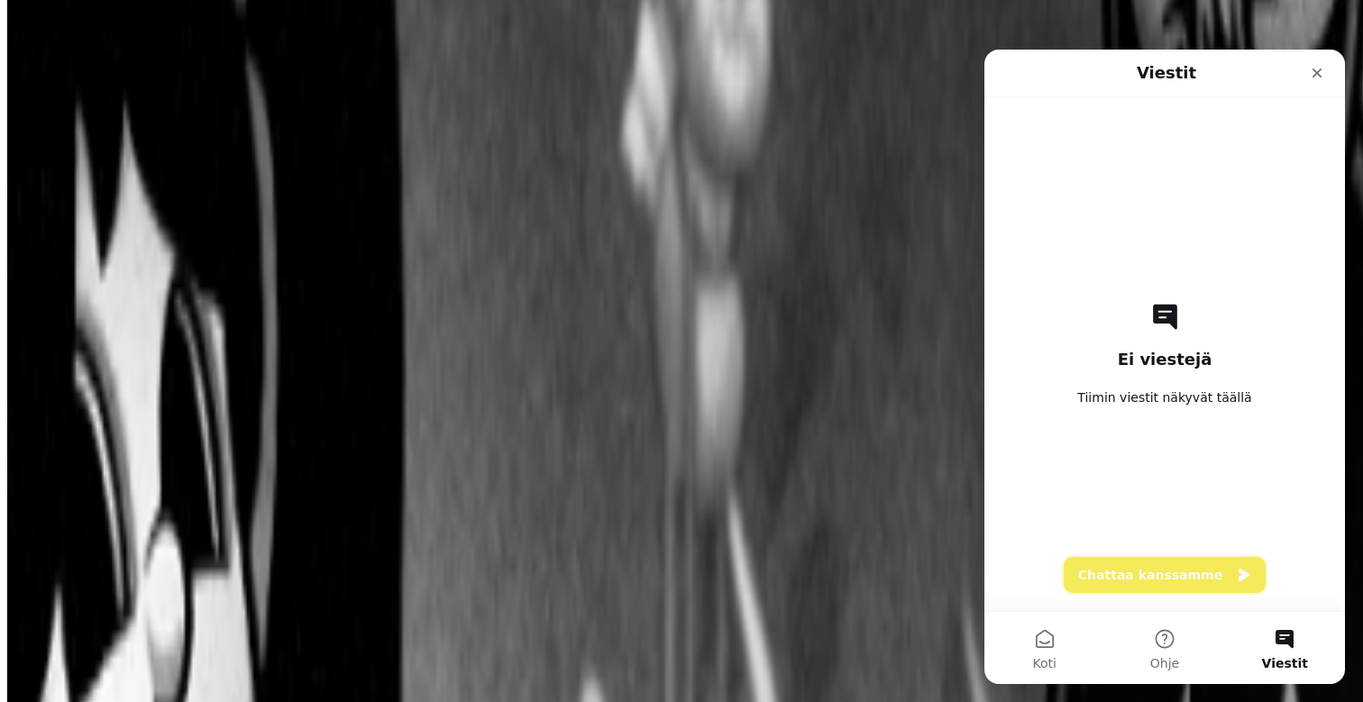
click at [1200, 576] on button "Chattaa kanssamme" at bounding box center [1164, 575] width 202 height 36
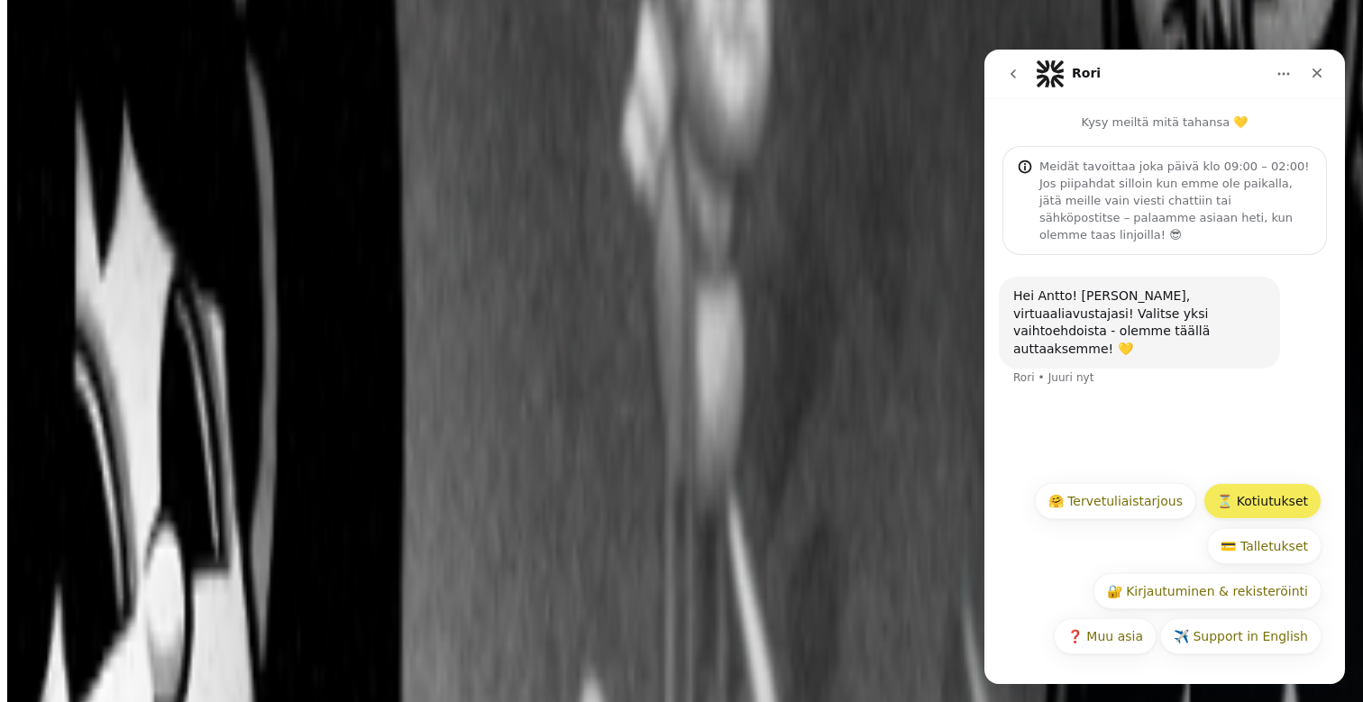
click at [1269, 492] on button "⏳ Kotiutukset" at bounding box center [1262, 501] width 118 height 36
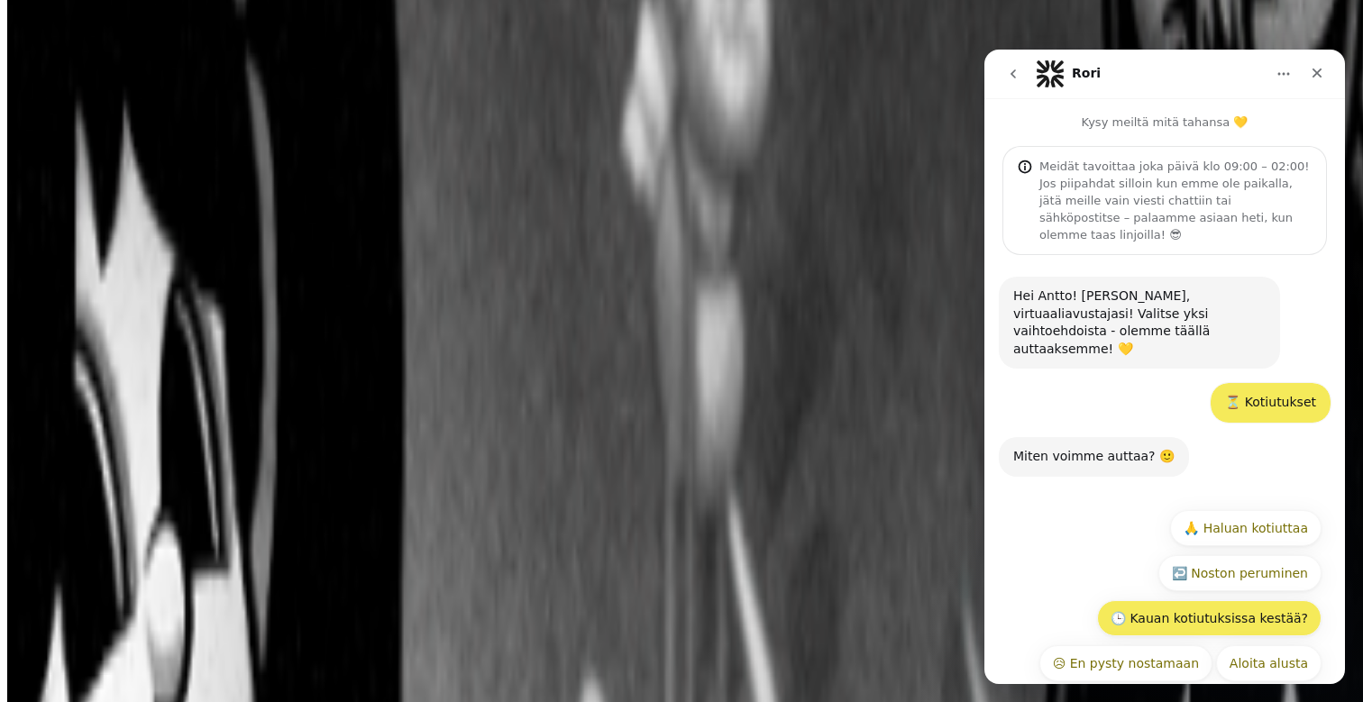
click at [1263, 600] on button "🕒 Kauan kotiutuksissa kestää?" at bounding box center [1209, 618] width 224 height 36
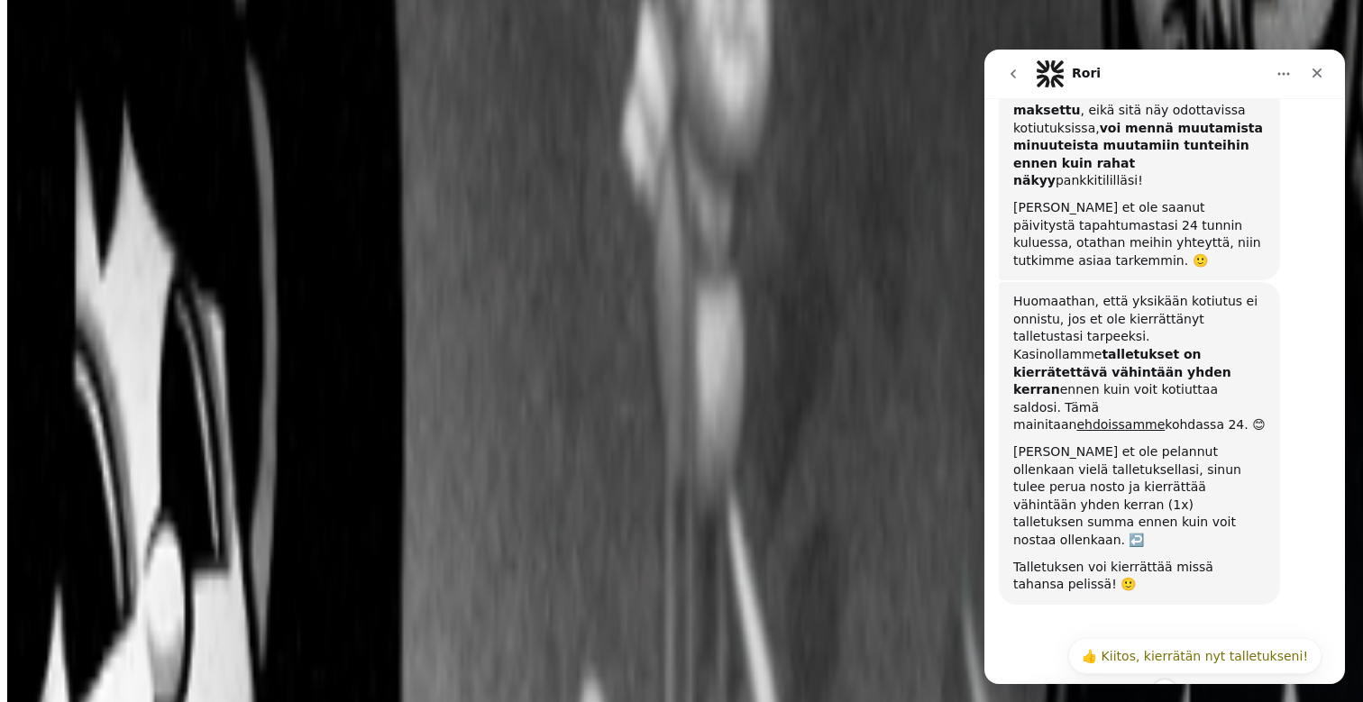
scroll to position [533, 0]
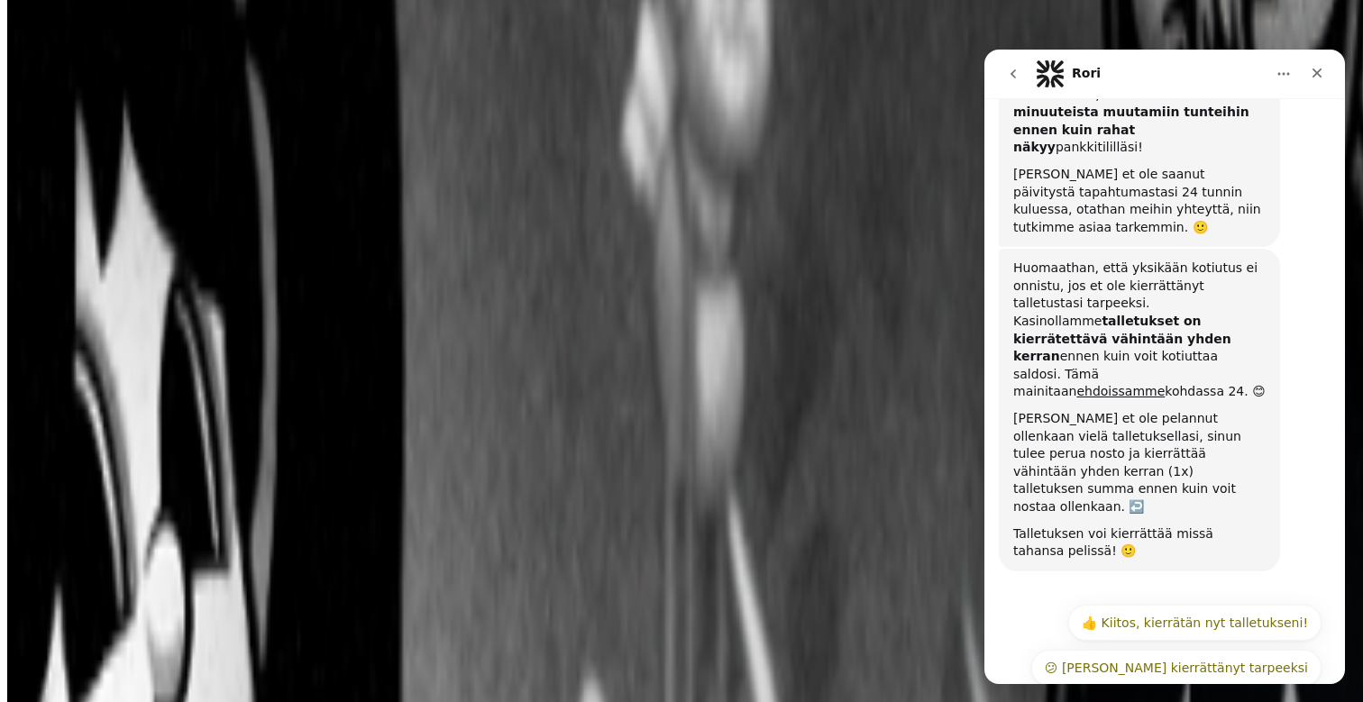
click at [1200, 695] on button "❓ En tiedä paljon pitää vielä kierrättää" at bounding box center [1183, 713] width 277 height 36
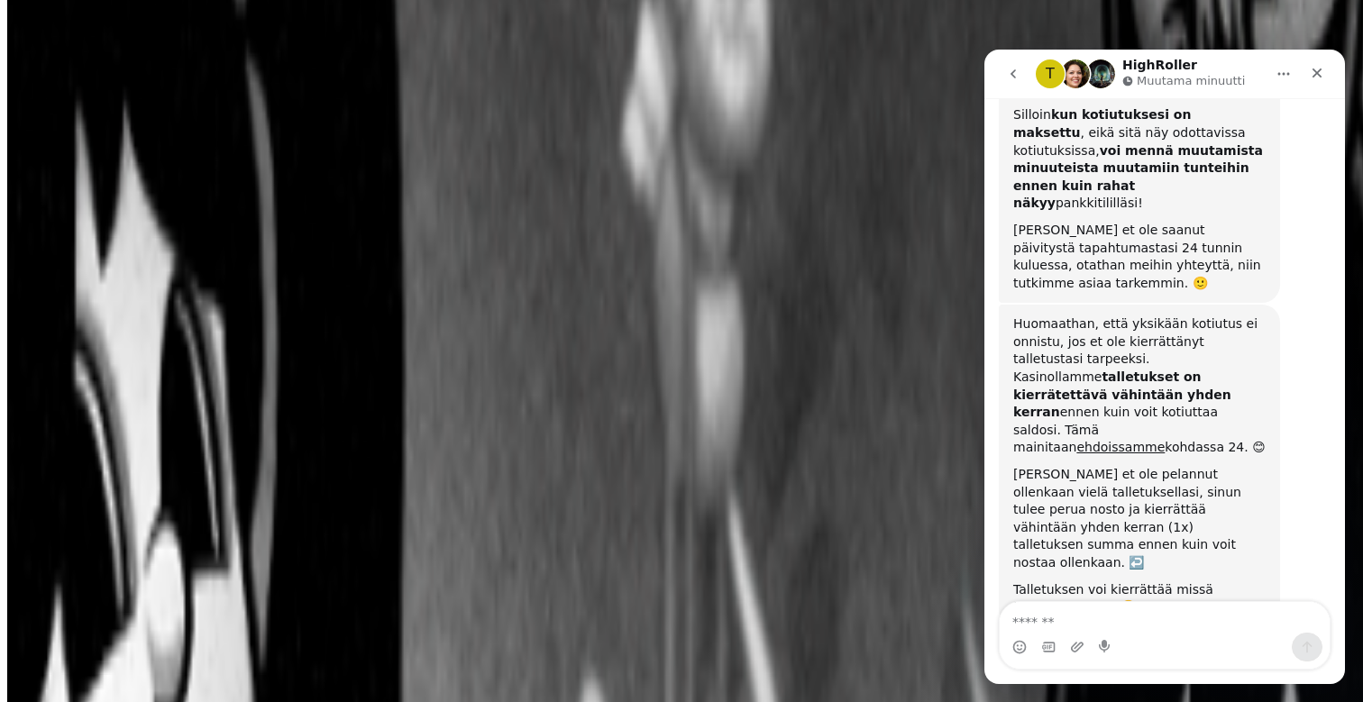
scroll to position [616, 0]
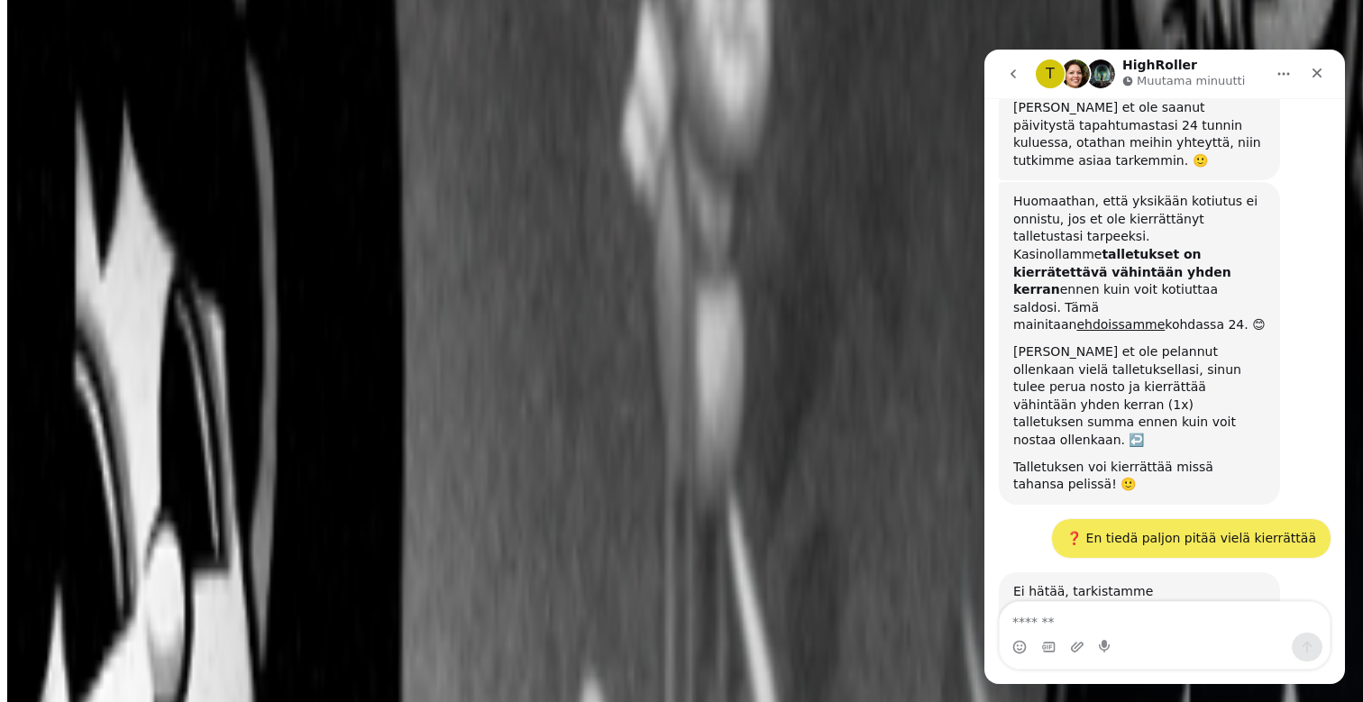
click at [1118, 611] on textarea "Viesti…" at bounding box center [1164, 617] width 330 height 31
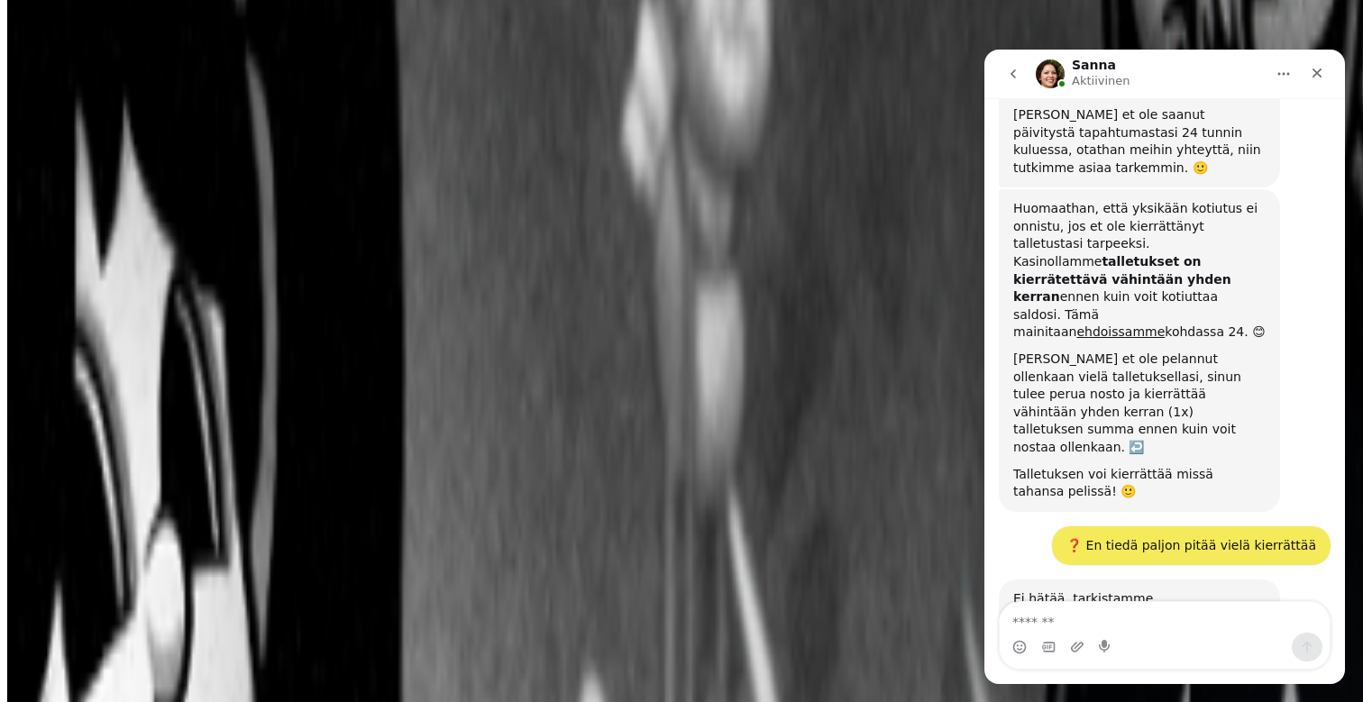
scroll to position [710, 0]
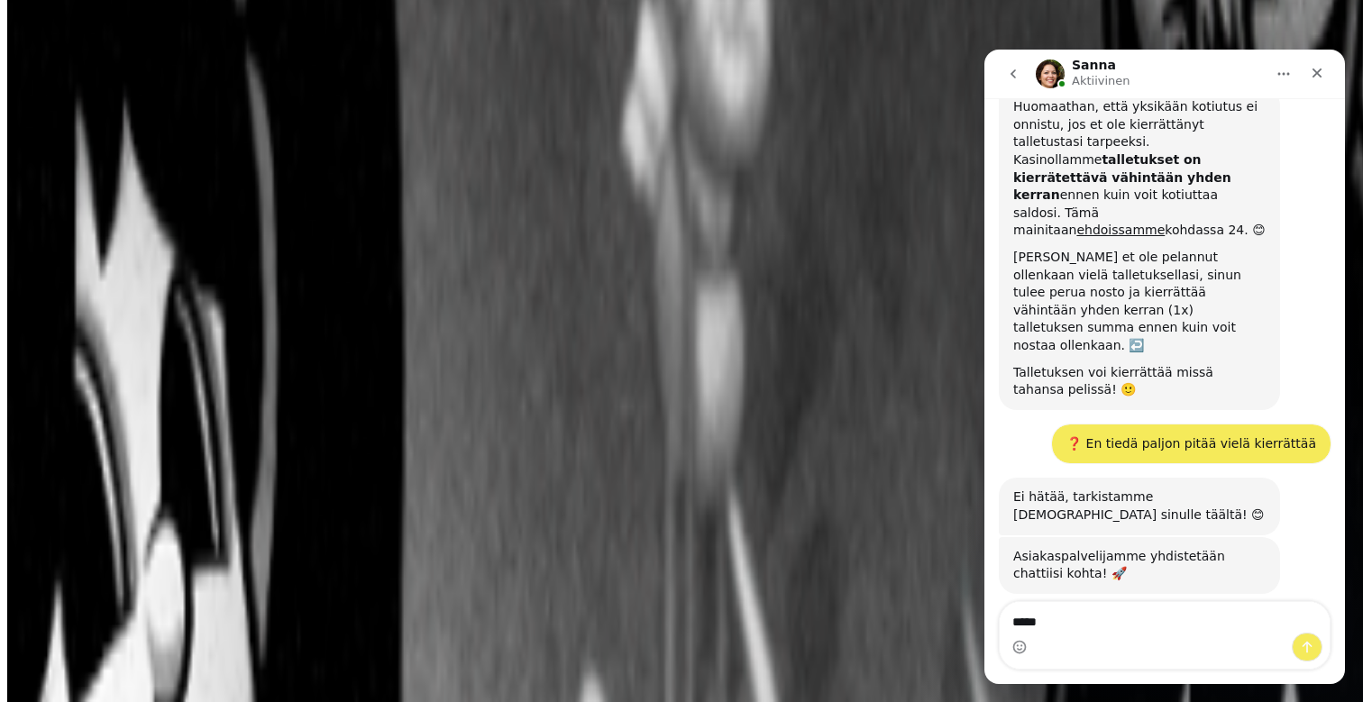
type textarea "******"
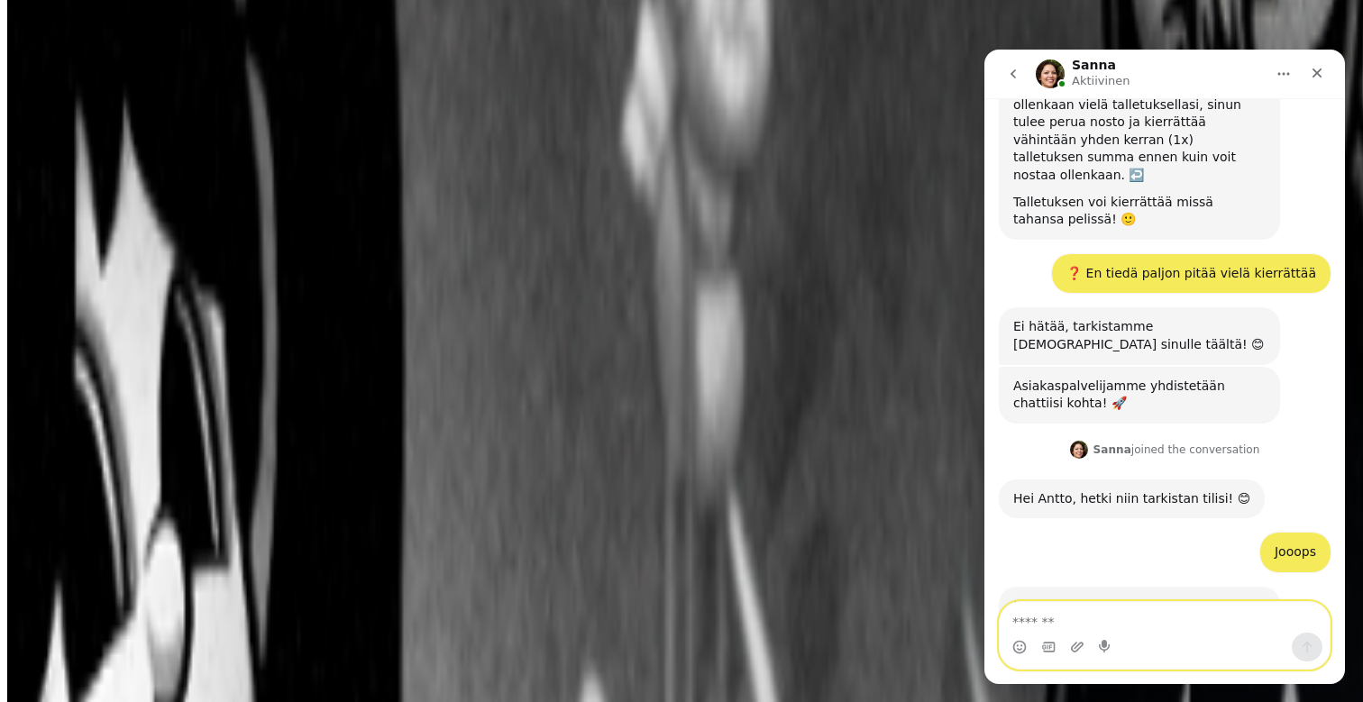
scroll to position [891, 0]
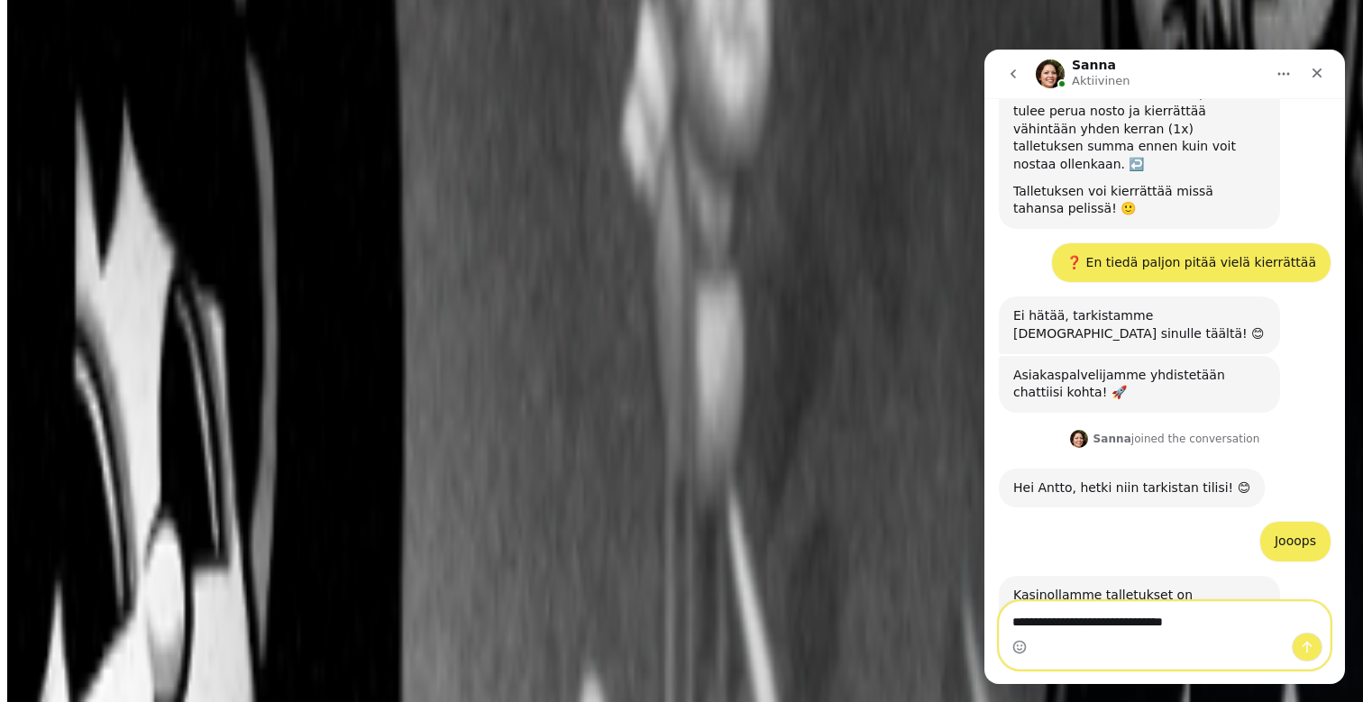
type textarea "**********"
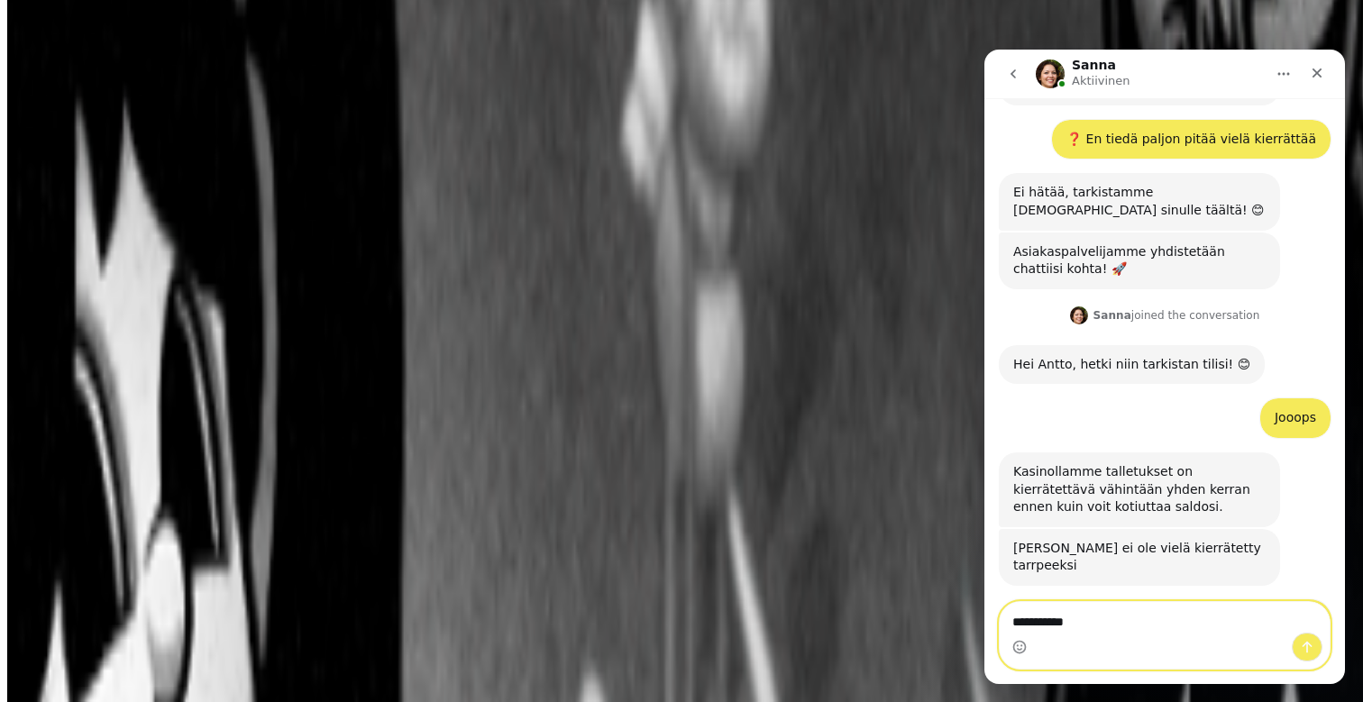
scroll to position [1084, 0]
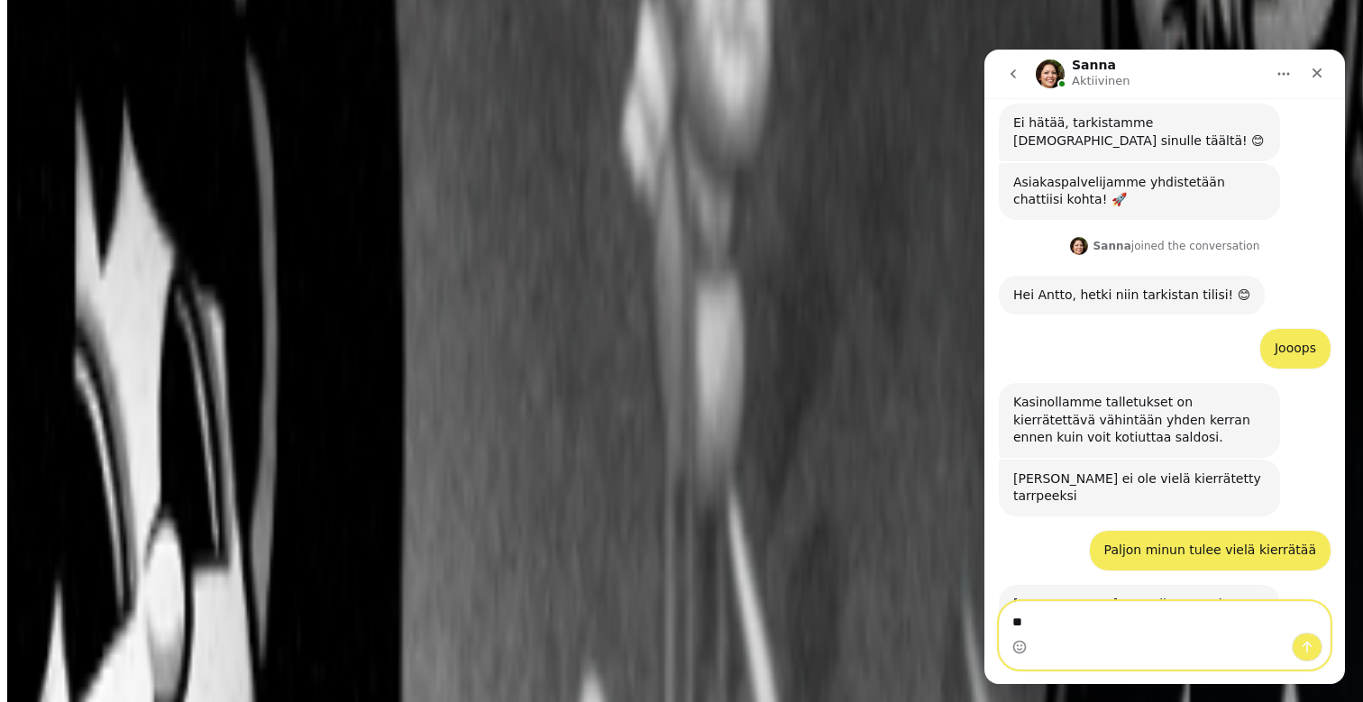
type textarea "*"
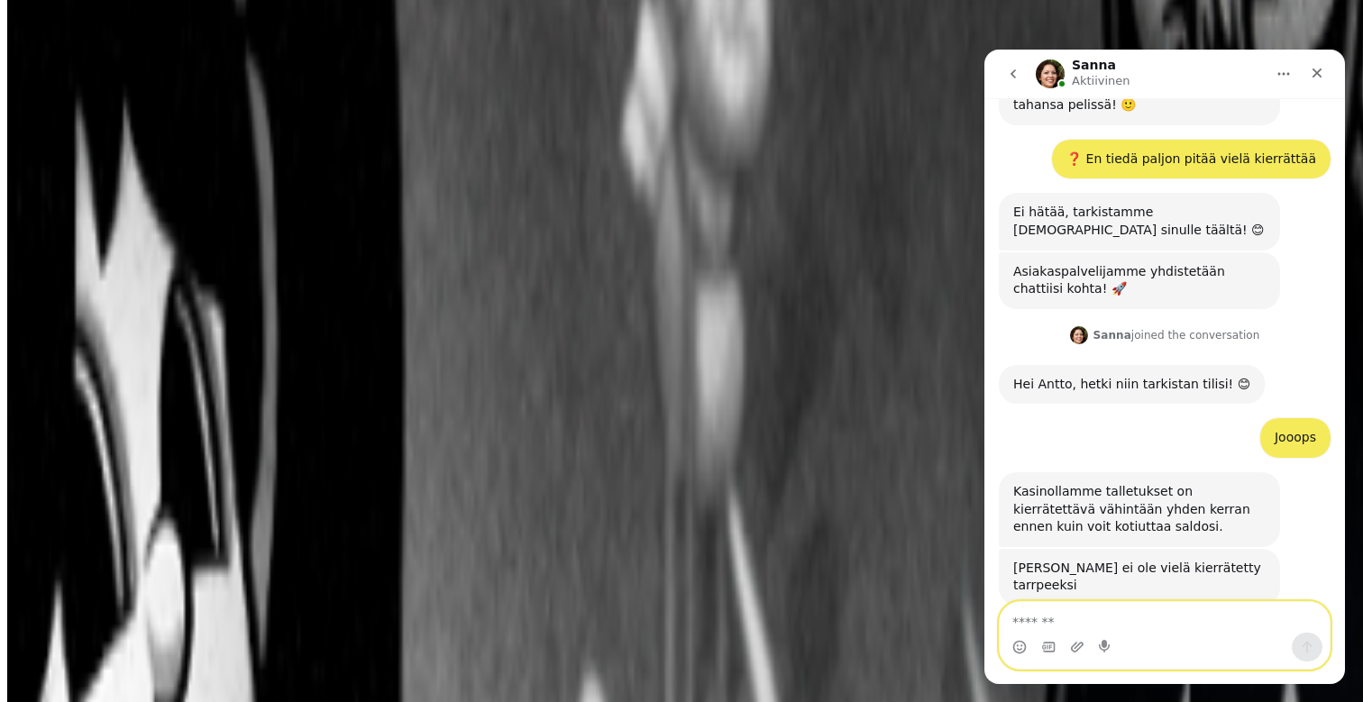
scroll to position [1055, 0]
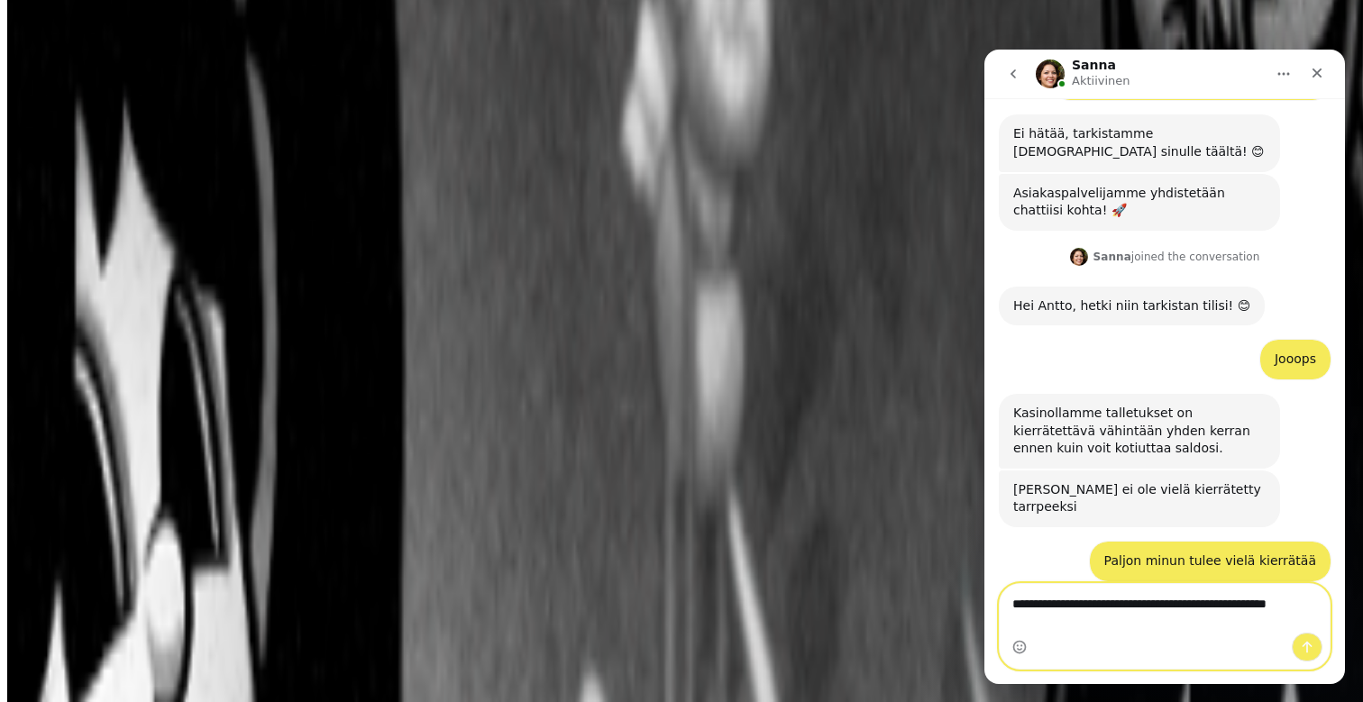
type textarea "**********"
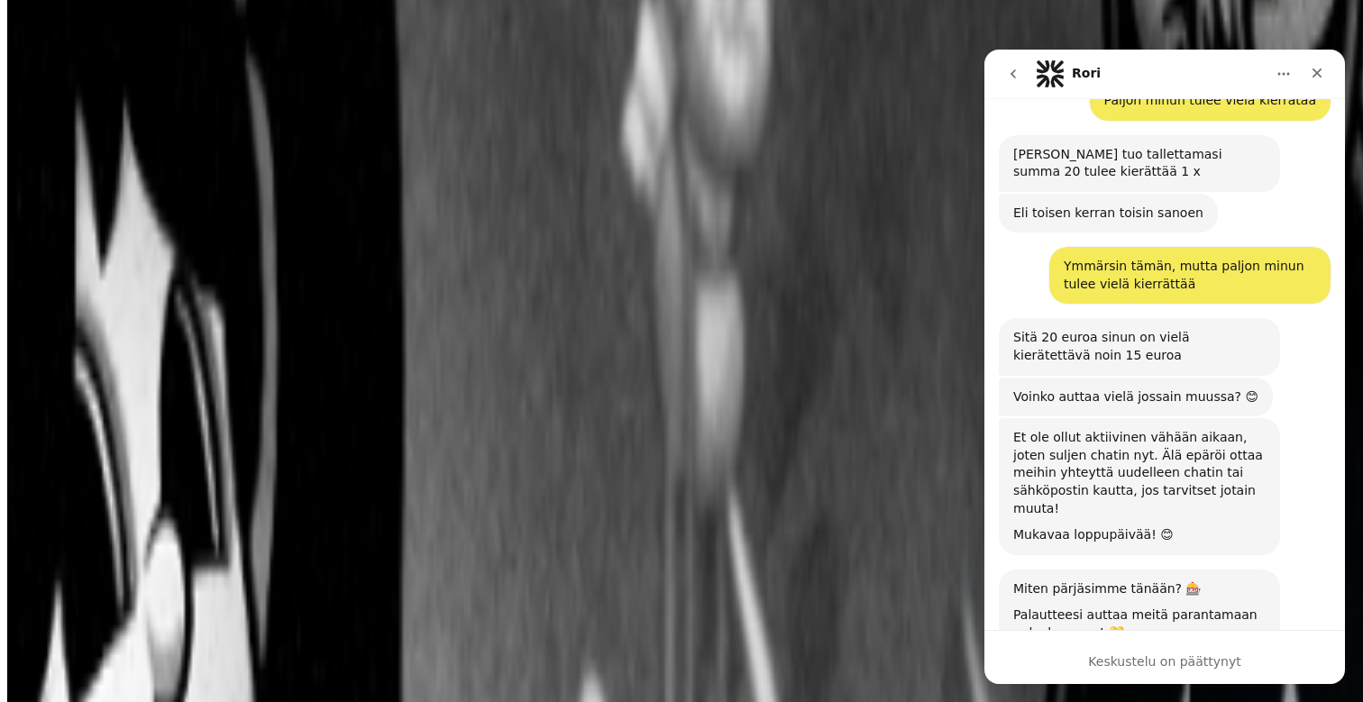
scroll to position [1530, 0]
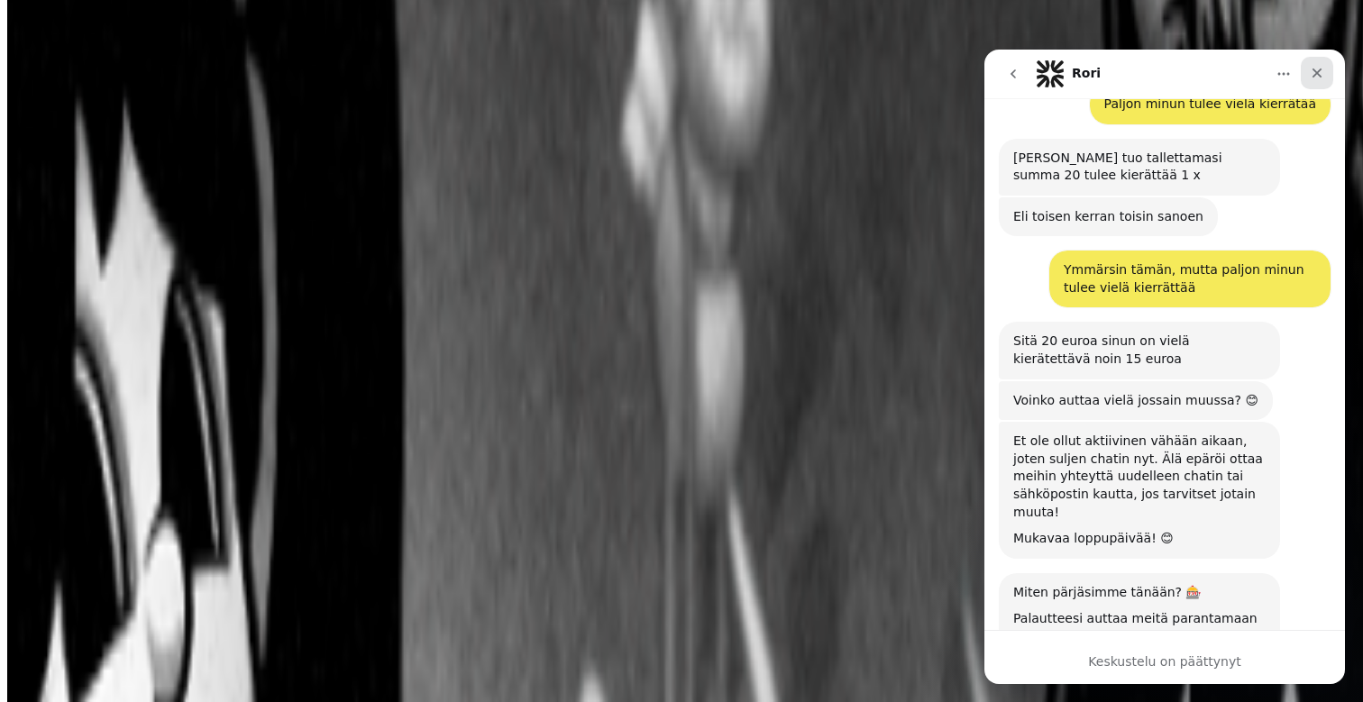
click at [1321, 73] on icon "Sulje" at bounding box center [1317, 73] width 14 height 14
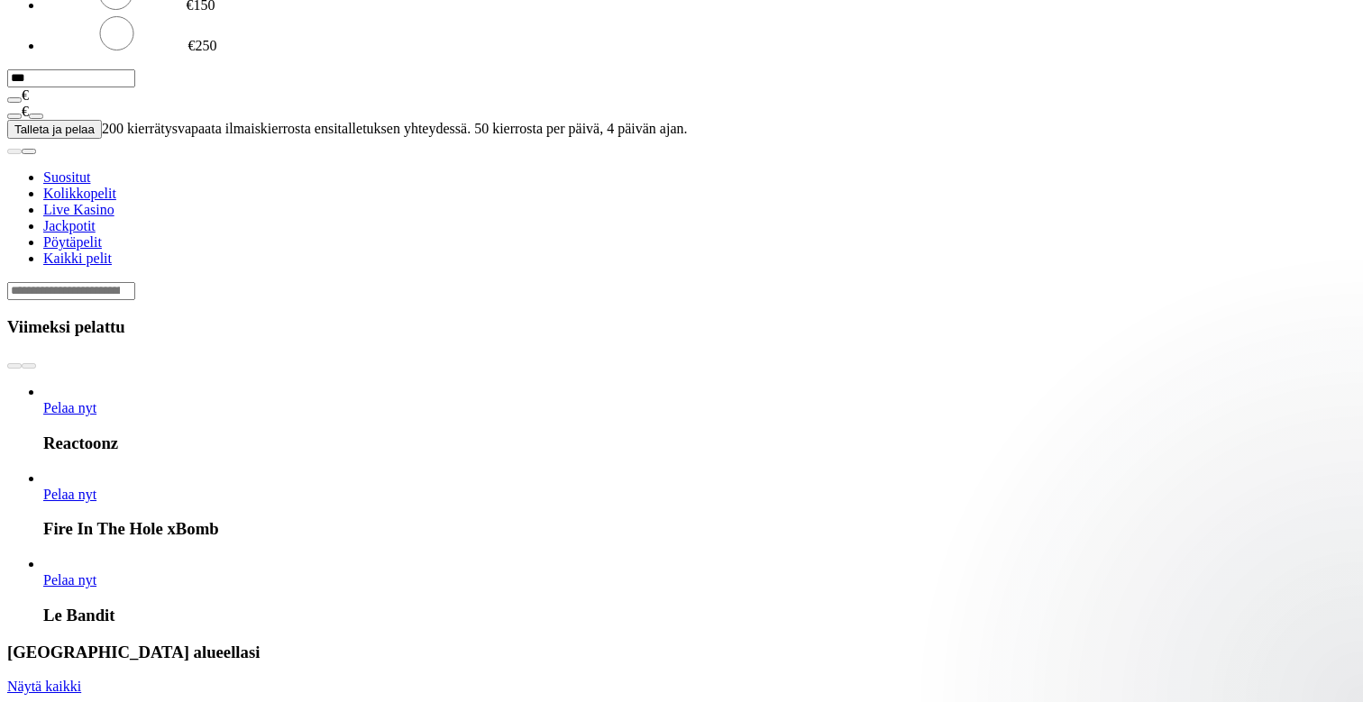
scroll to position [0, 0]
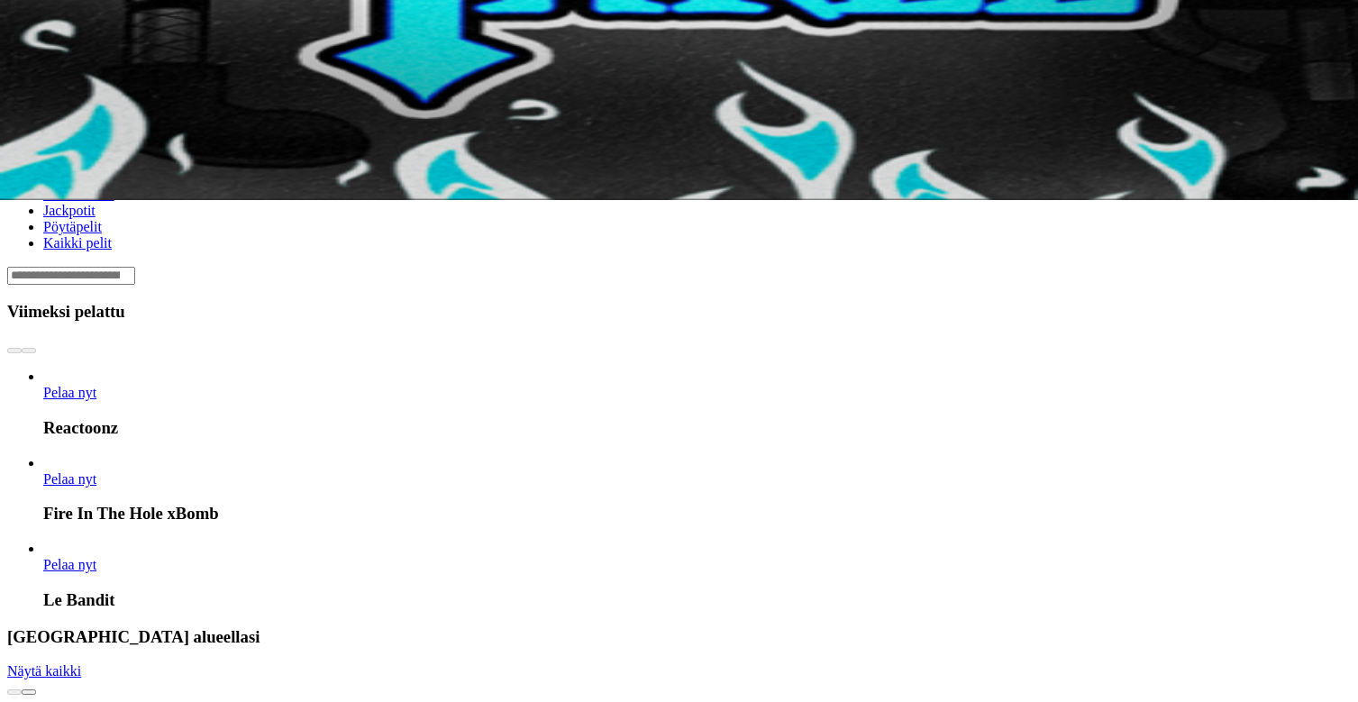
scroll to position [503, 0]
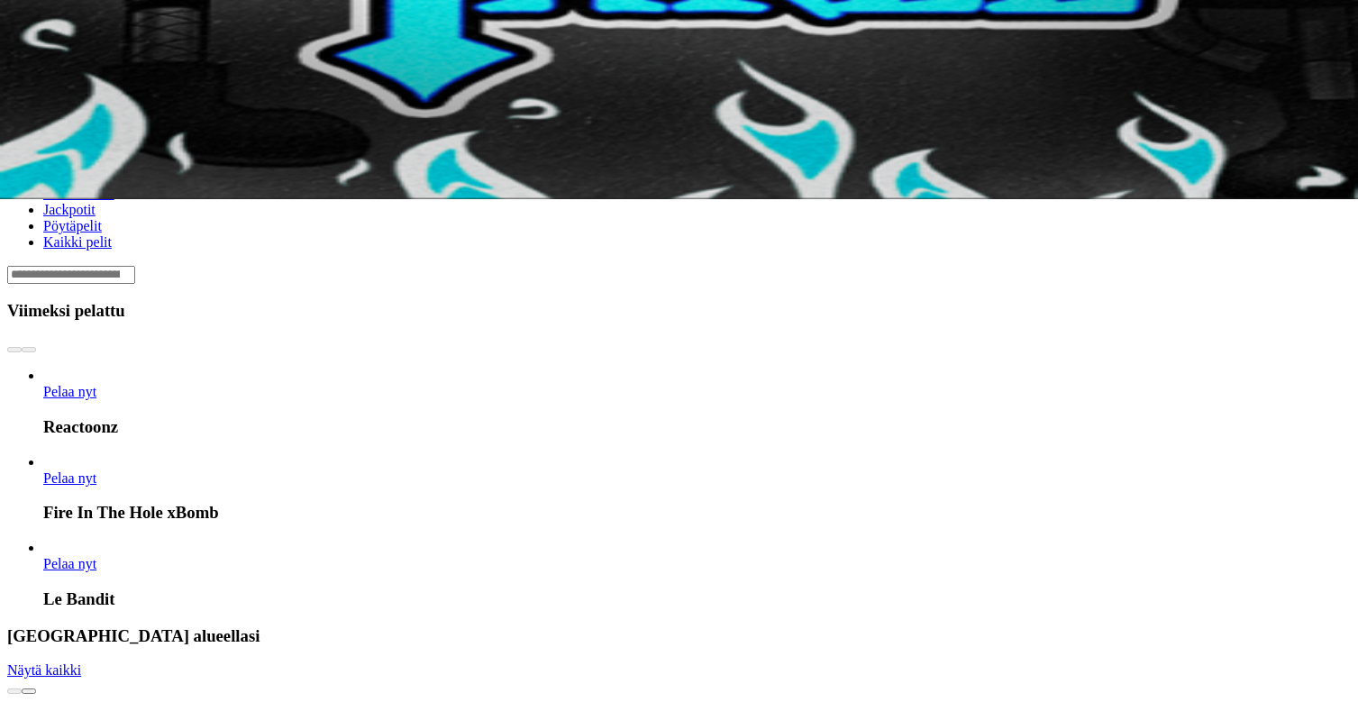
click at [29, 691] on span "chevron-right icon" at bounding box center [29, 691] width 0 height 0
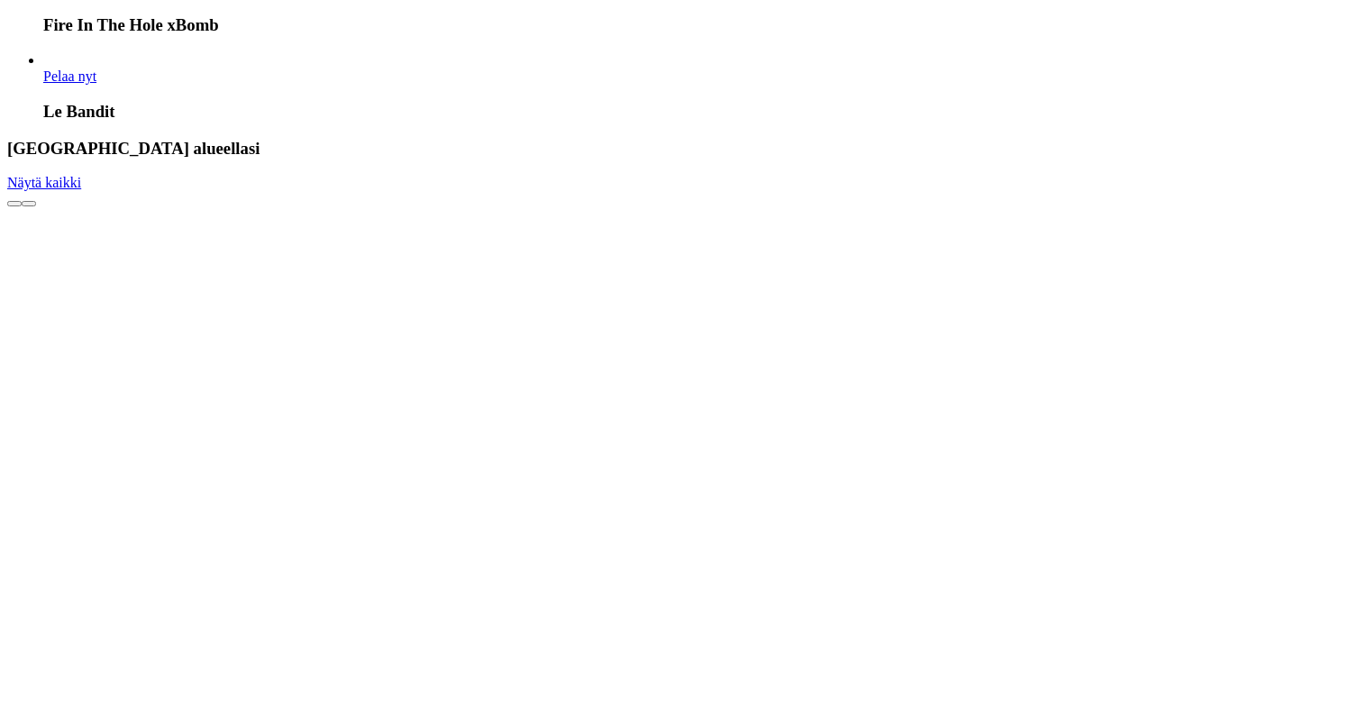
scroll to position [996, 0]
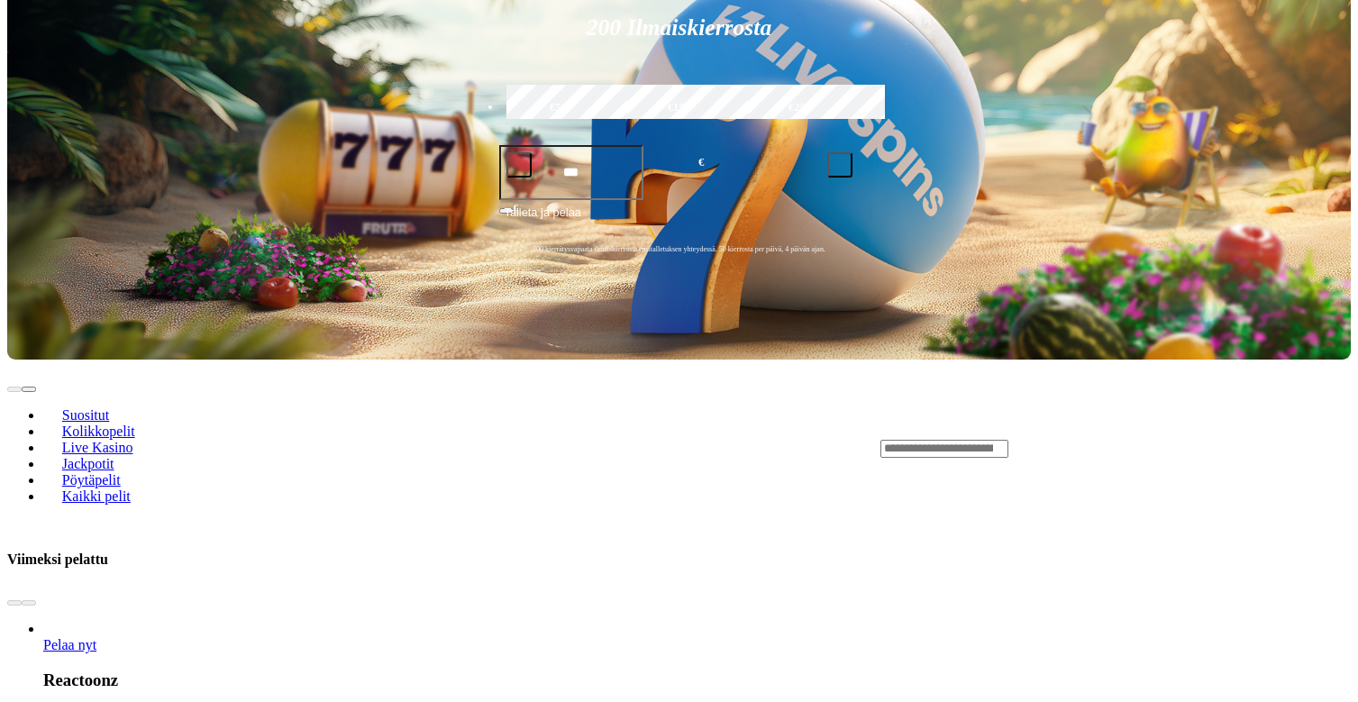
scroll to position [445, 5]
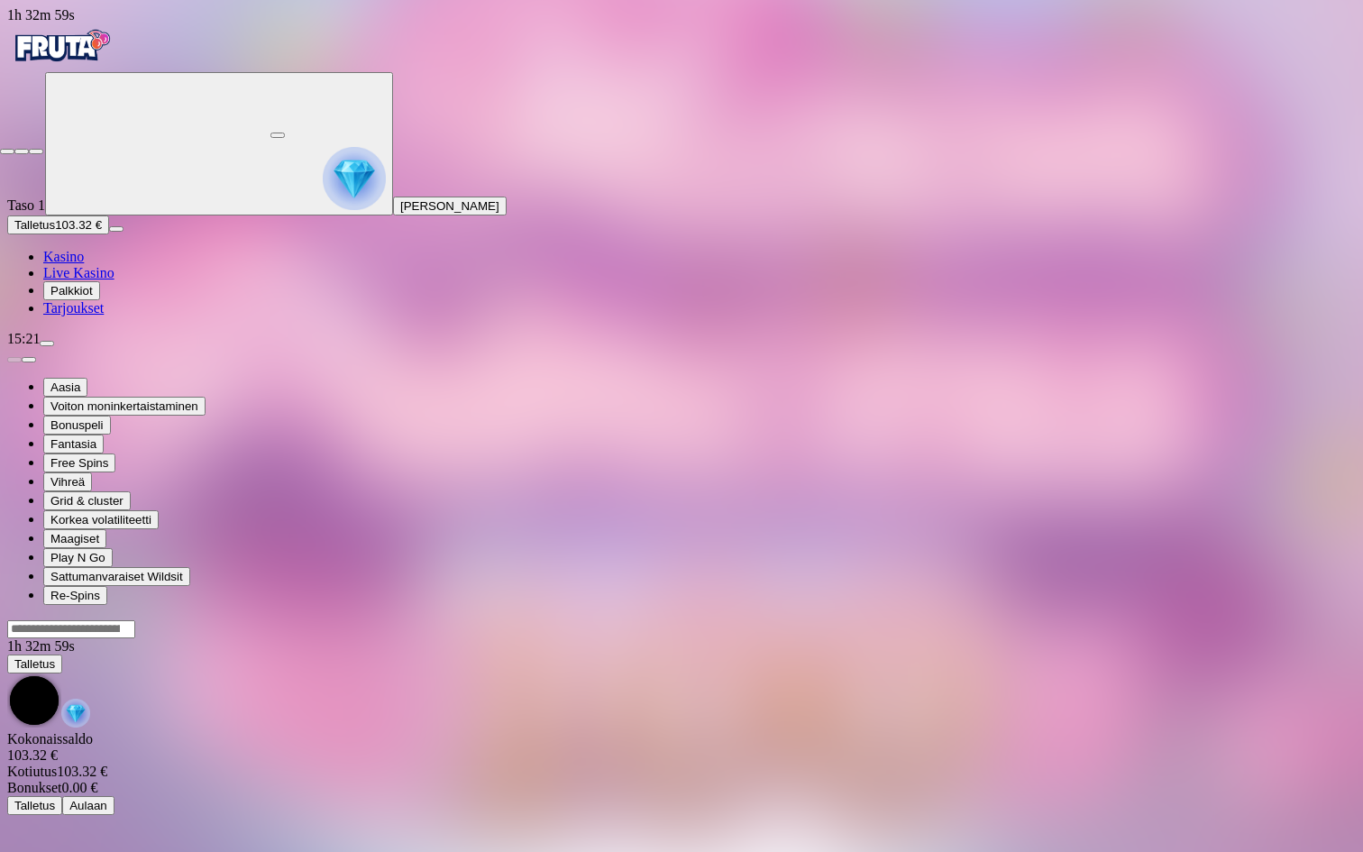
click at [7, 151] on span "close icon" at bounding box center [7, 151] width 0 height 0
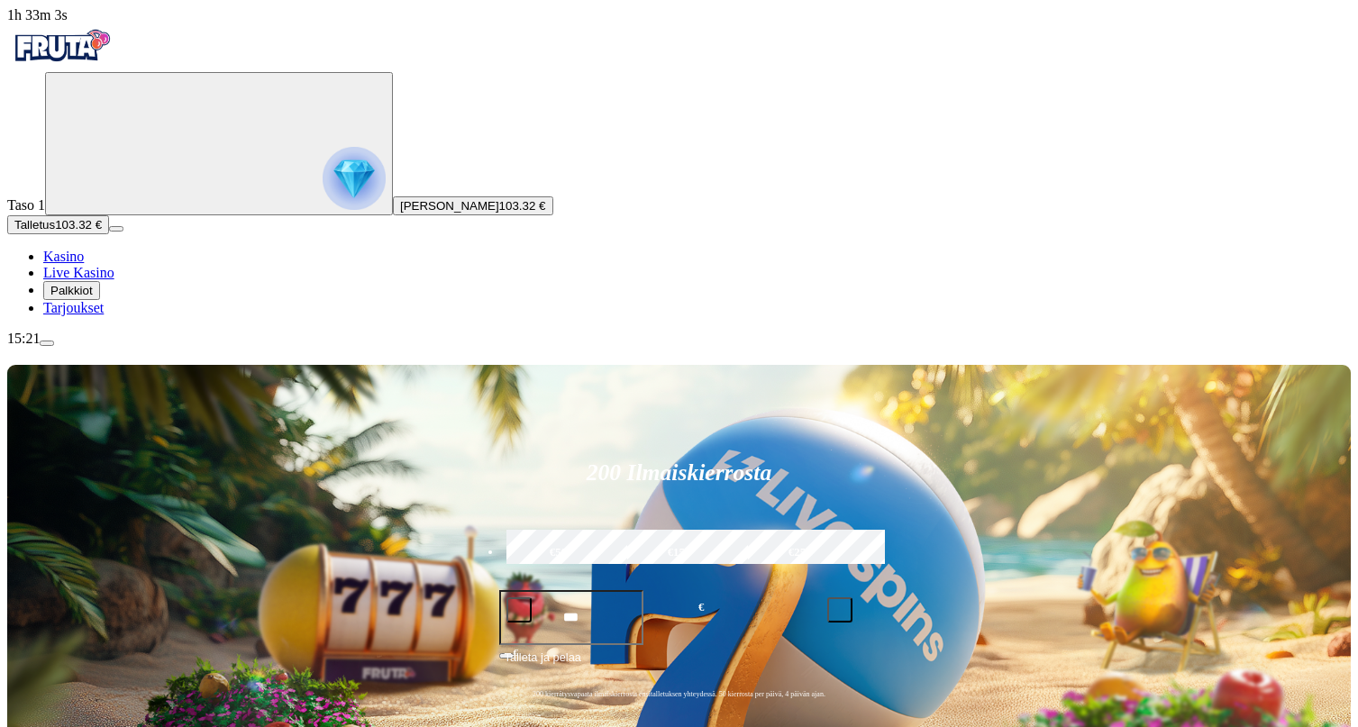
click at [133, 130] on div "Taso 1 Antto Pietari Puska 103.32 €" at bounding box center [679, 143] width 1344 height 143
click at [323, 187] on img "Primary" at bounding box center [354, 178] width 63 height 63
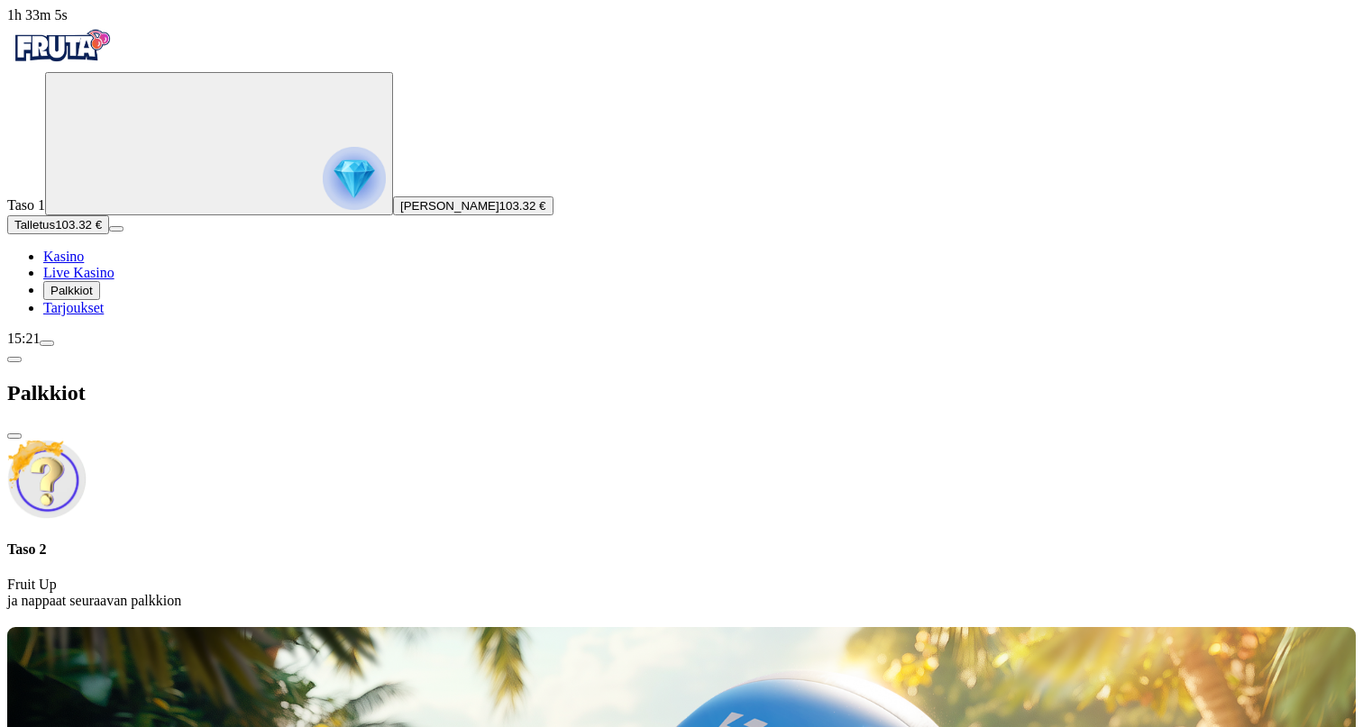
click at [14, 360] on span "chevron-left icon" at bounding box center [14, 360] width 0 height 0
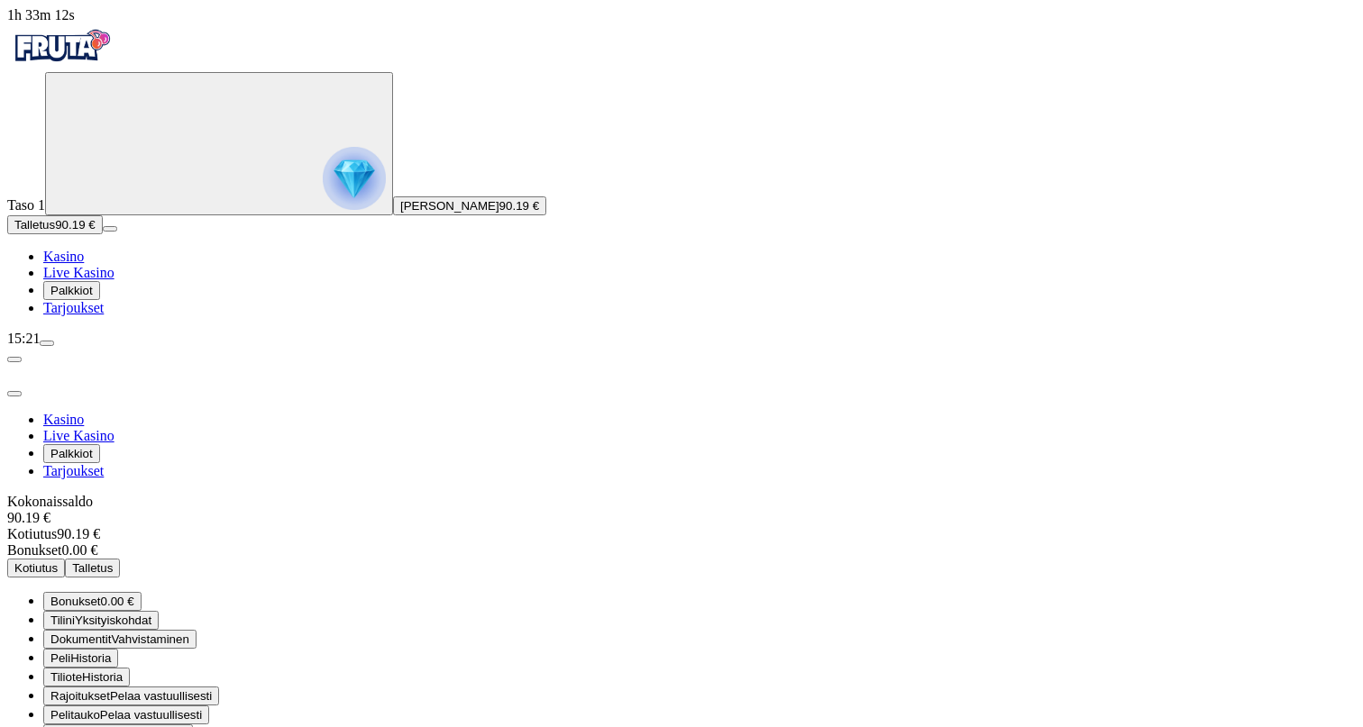
click at [65, 559] on button "Kotiutus" at bounding box center [36, 568] width 58 height 19
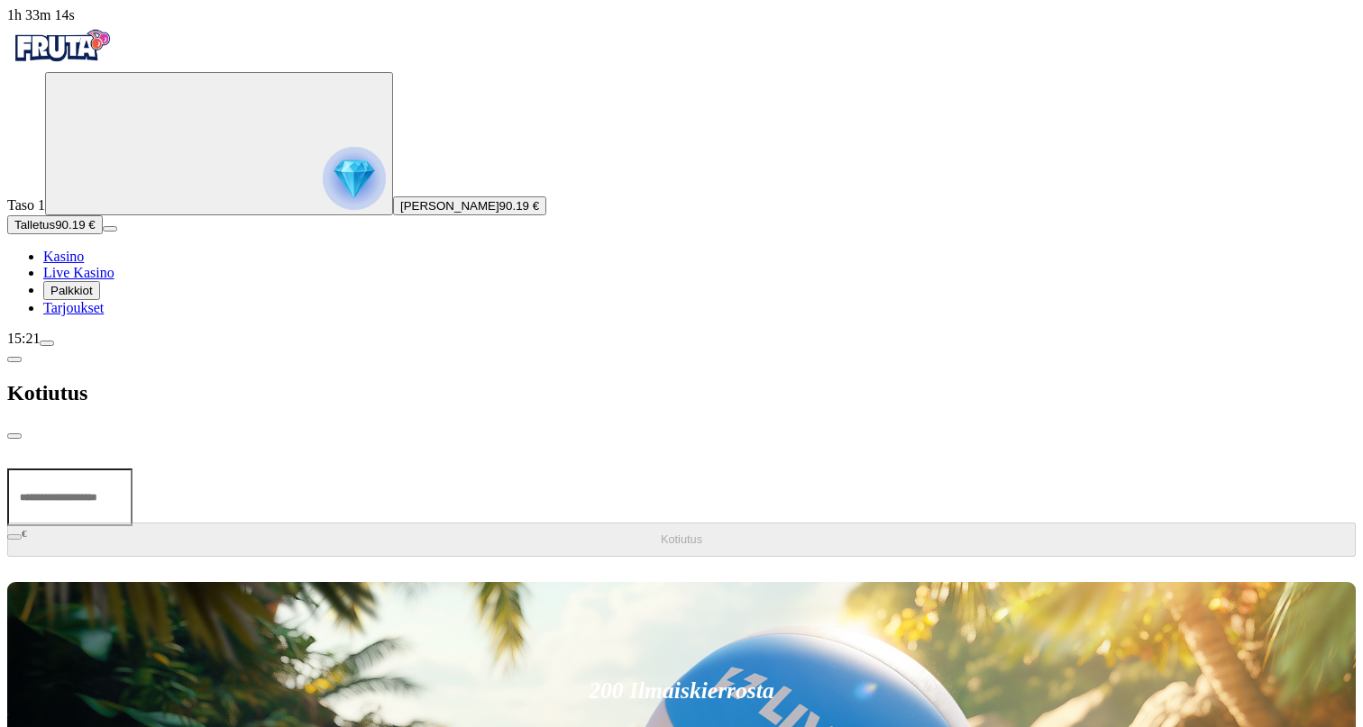
click at [399, 469] on form "€ Kotiutus" at bounding box center [681, 517] width 1348 height 96
click at [132, 469] on input "number" at bounding box center [69, 498] width 125 height 58
type input "**"
click at [446, 523] on button "Kotiutus" at bounding box center [681, 540] width 1348 height 34
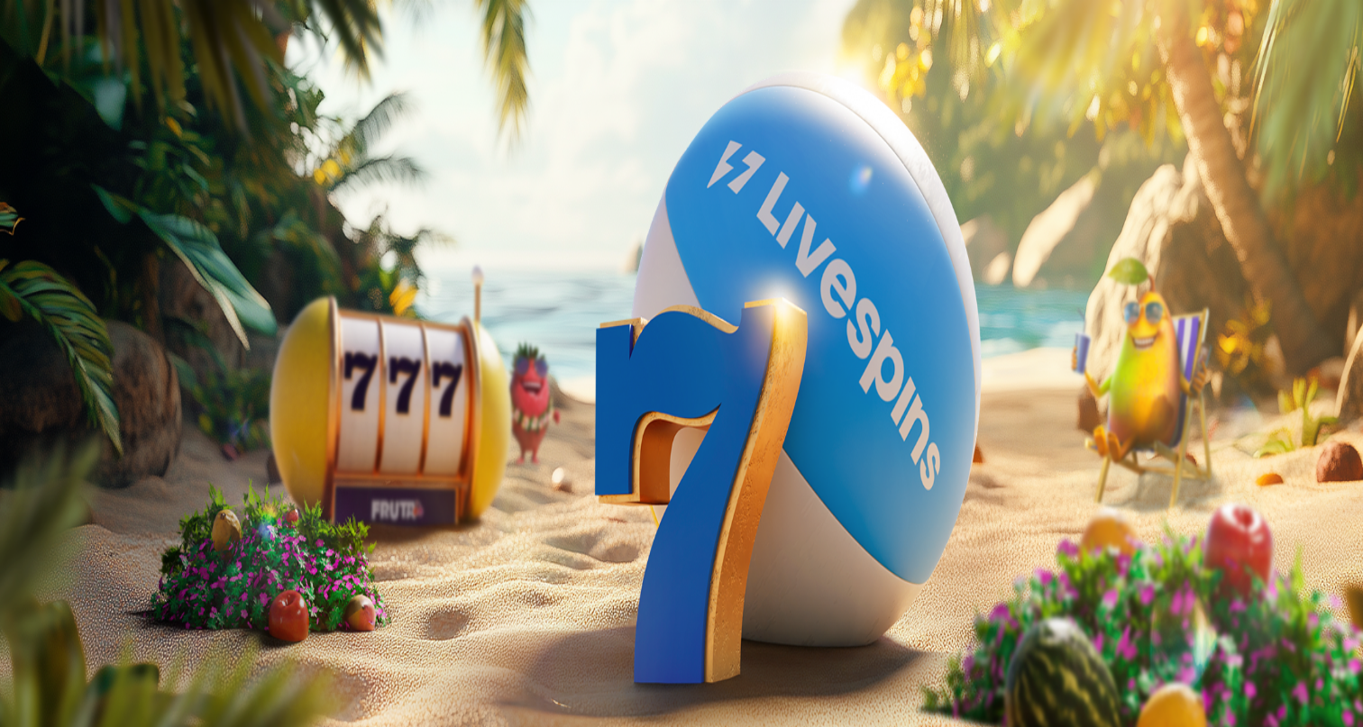
click at [100, 300] on button "Palkkiot" at bounding box center [71, 290] width 57 height 19
click at [395, 542] on h4 "Taso 2" at bounding box center [681, 550] width 1348 height 16
click at [87, 440] on img at bounding box center [46, 479] width 79 height 79
click at [610, 624] on div at bounding box center [681, 624] width 1348 height 0
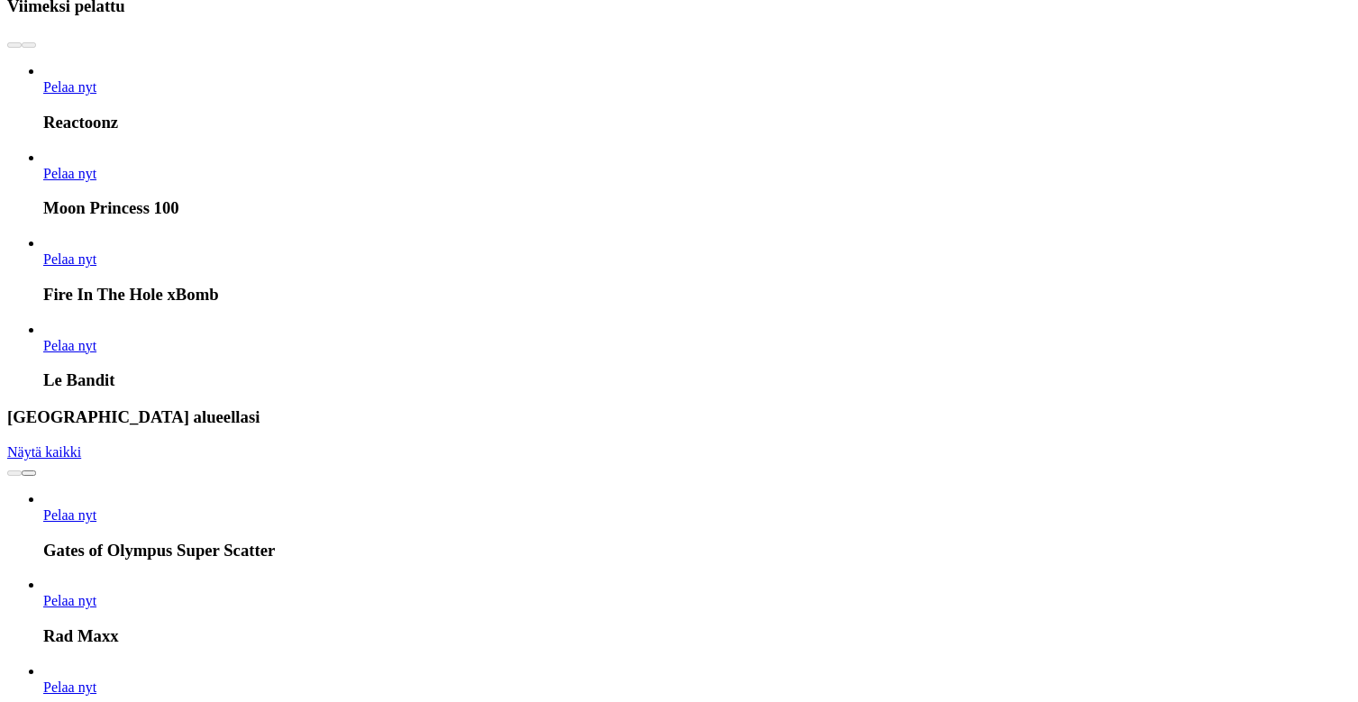
scroll to position [808, 0]
